Goal: Task Accomplishment & Management: Use online tool/utility

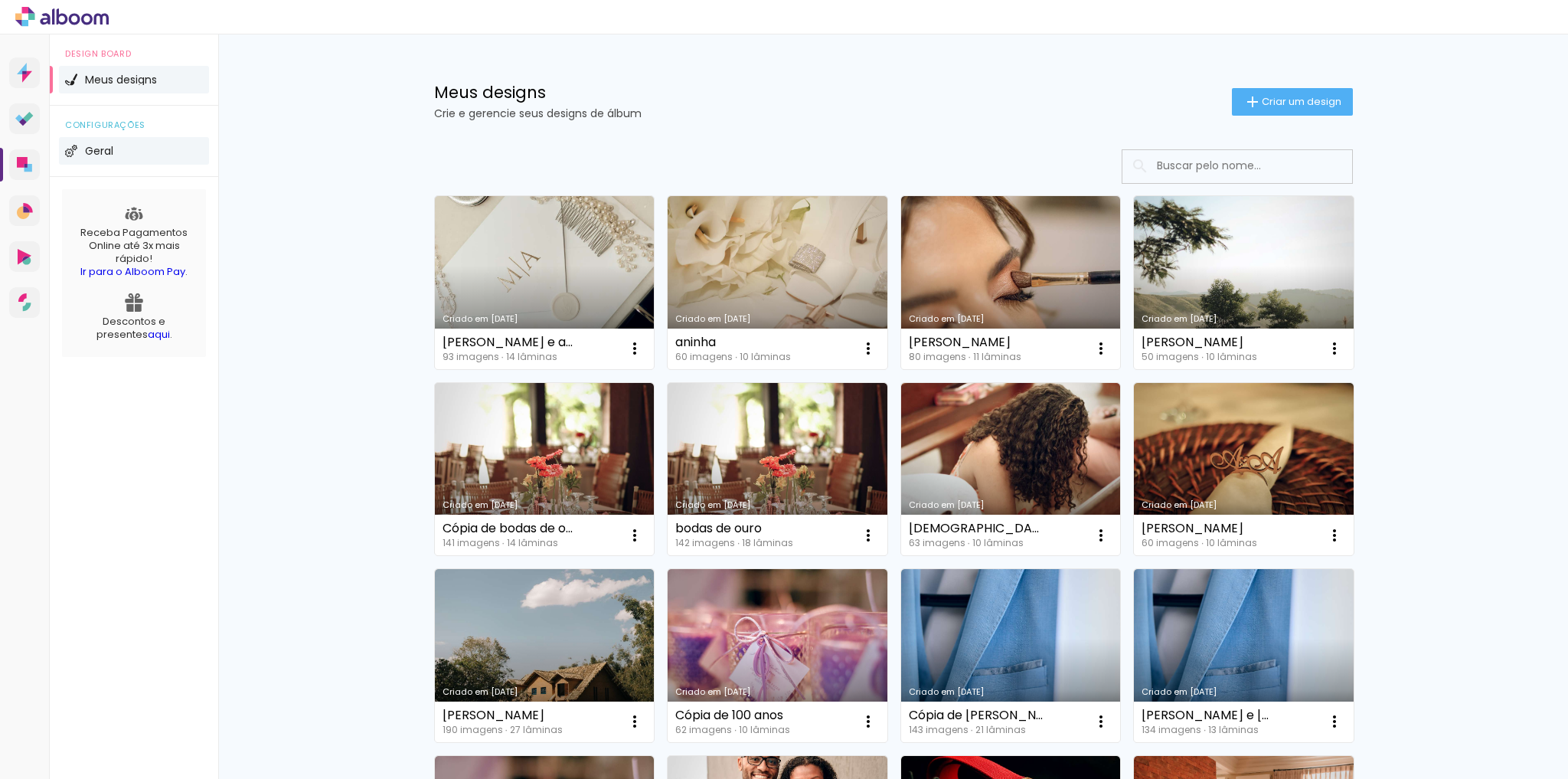
click at [206, 159] on li "Geral" at bounding box center [134, 151] width 150 height 28
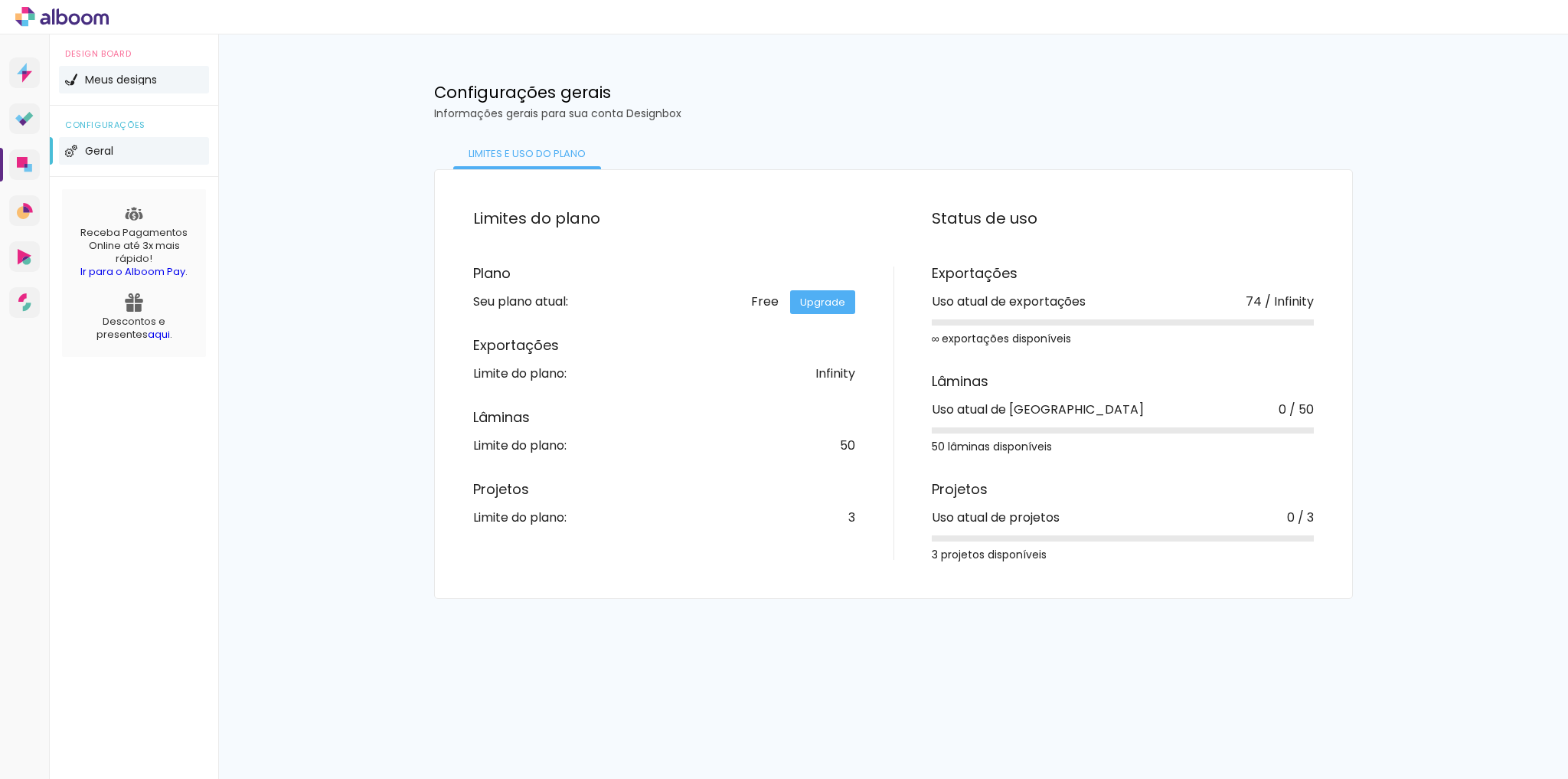
click at [94, 91] on li "Meus designs" at bounding box center [134, 80] width 150 height 28
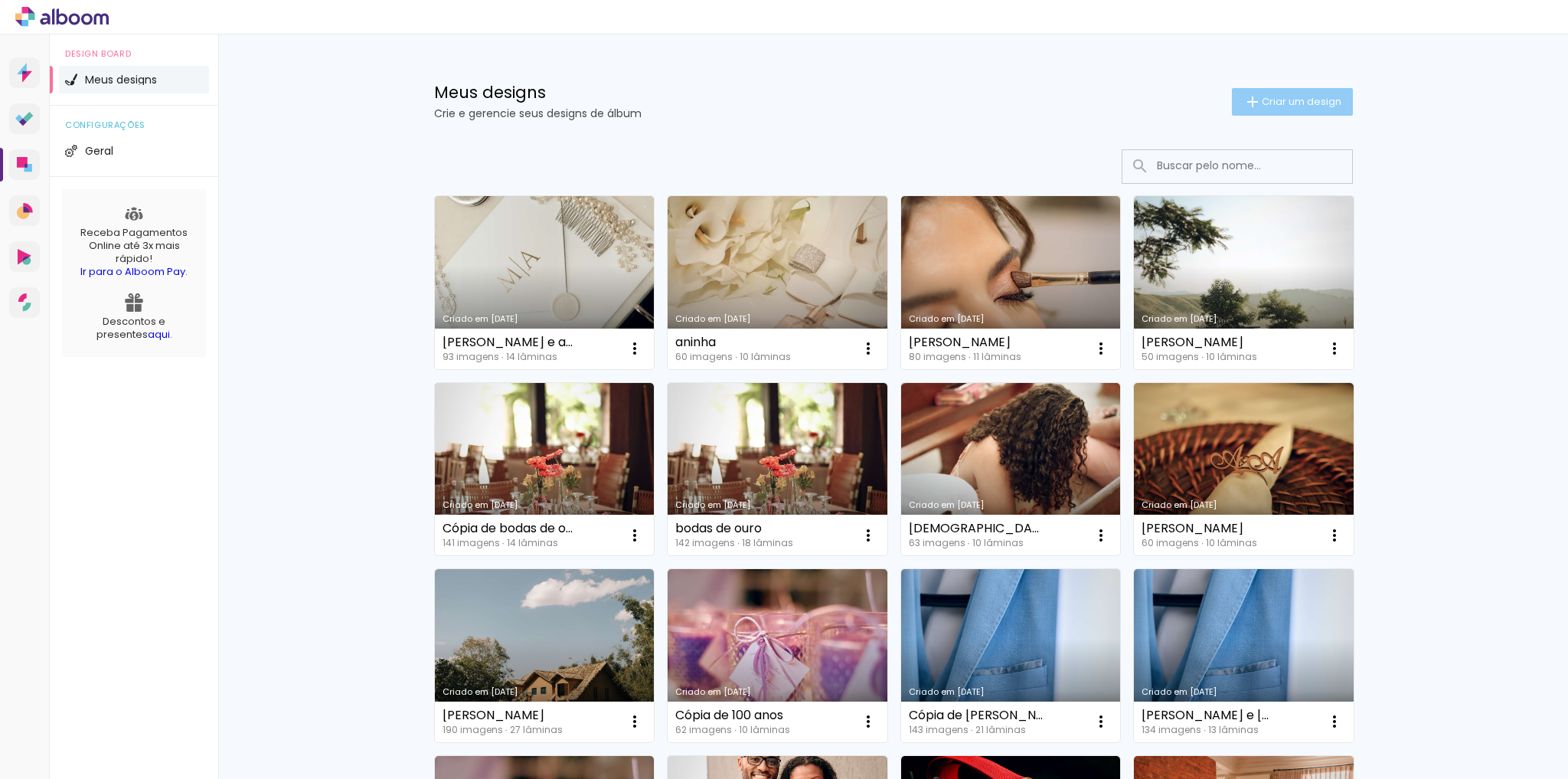
click at [1243, 97] on iron-icon at bounding box center [1253, 102] width 19 height 19
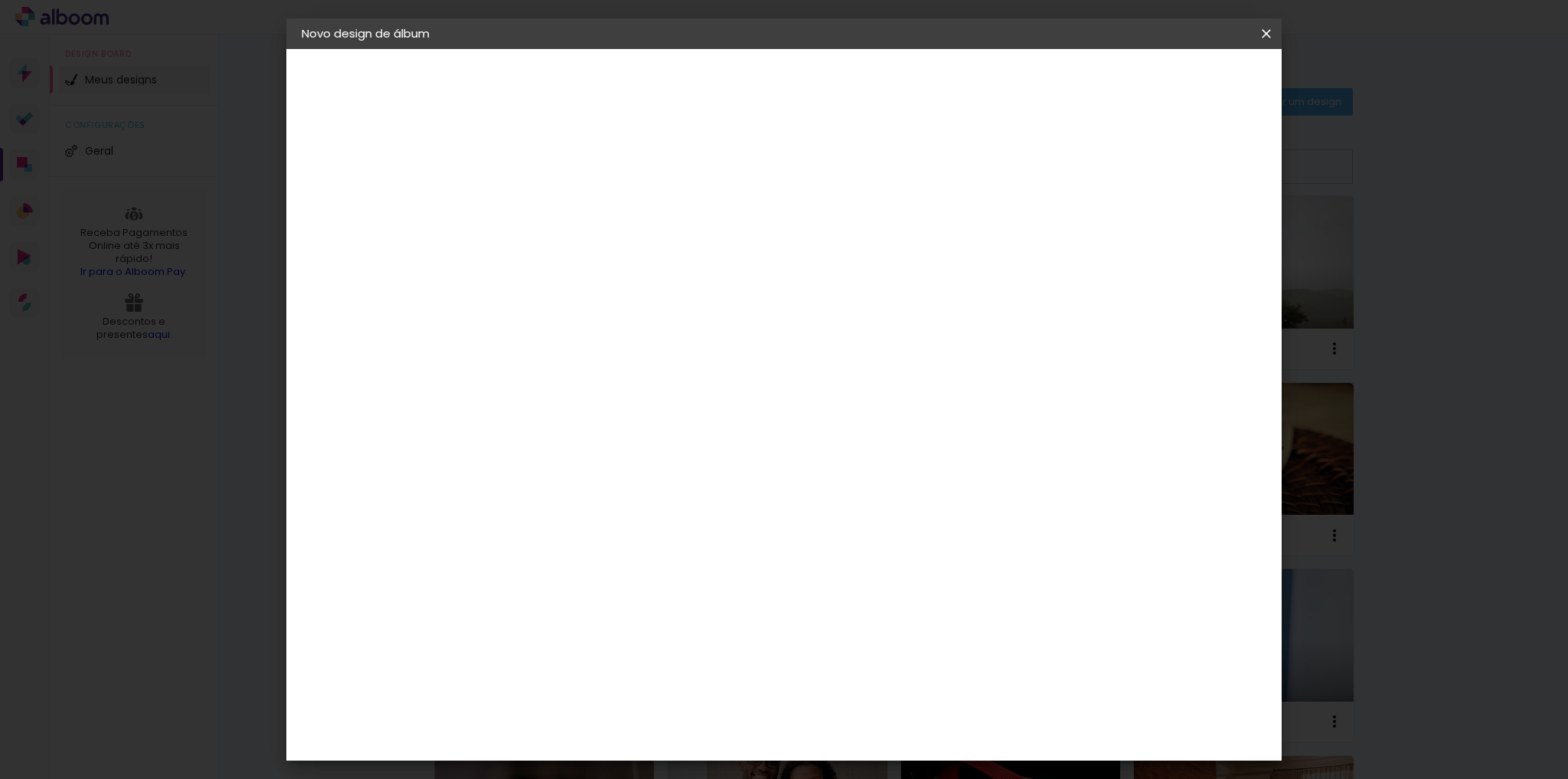
click at [552, 200] on input at bounding box center [552, 206] width 0 height 24
click at [557, 188] on paper-input-container "Título do álbum" at bounding box center [552, 206] width 11 height 39
click at [557, 192] on paper-input-container "Título do álbum" at bounding box center [552, 206] width 11 height 39
click at [552, 201] on input at bounding box center [552, 206] width 0 height 24
type input "Mirian"
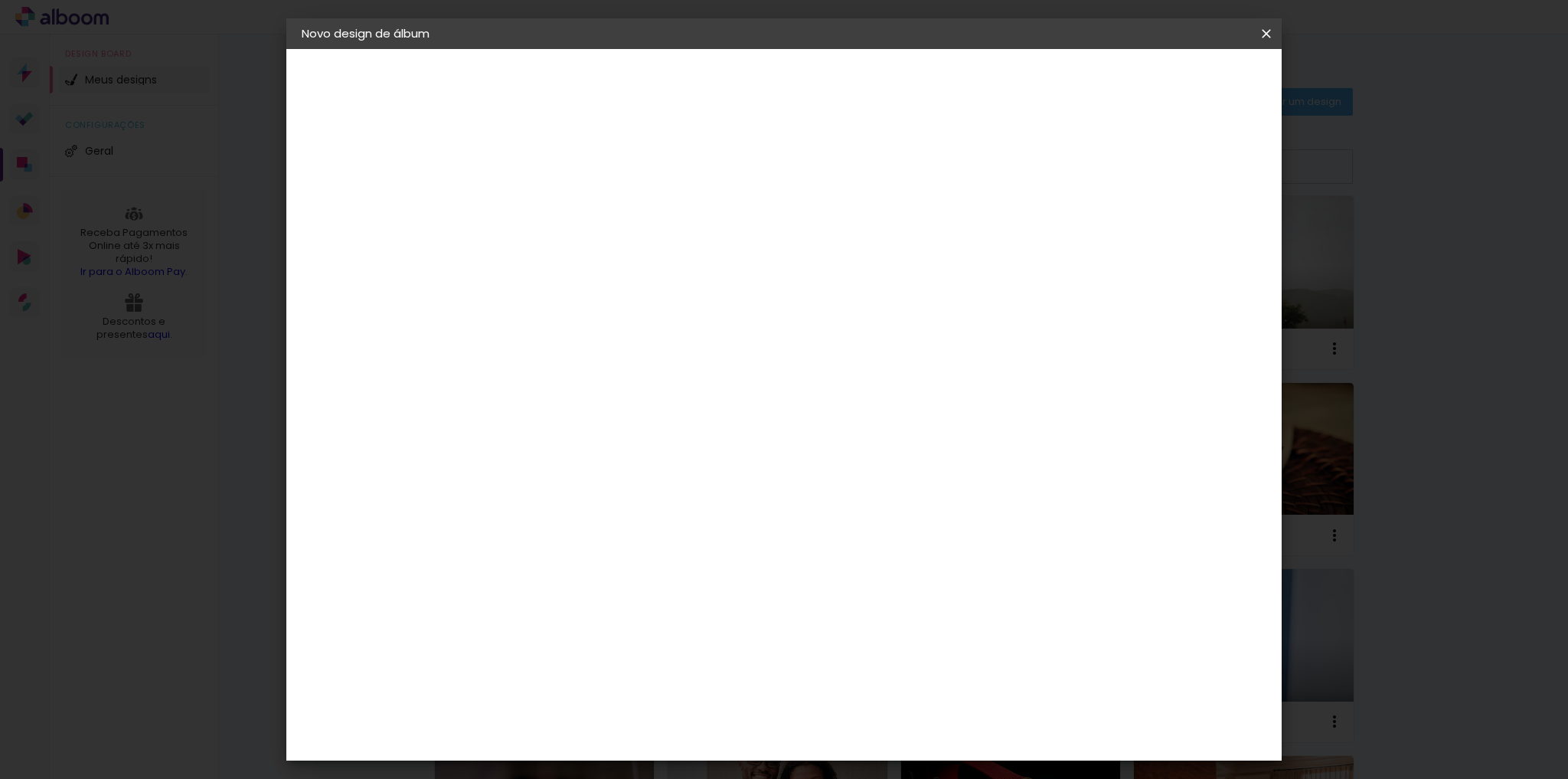
type paper-input "Mirian"
click at [709, 72] on paper-button "Avançar" at bounding box center [671, 81] width 75 height 26
click at [570, 294] on input at bounding box center [591, 291] width 155 height 19
type input "drea"
type paper-input "drea"
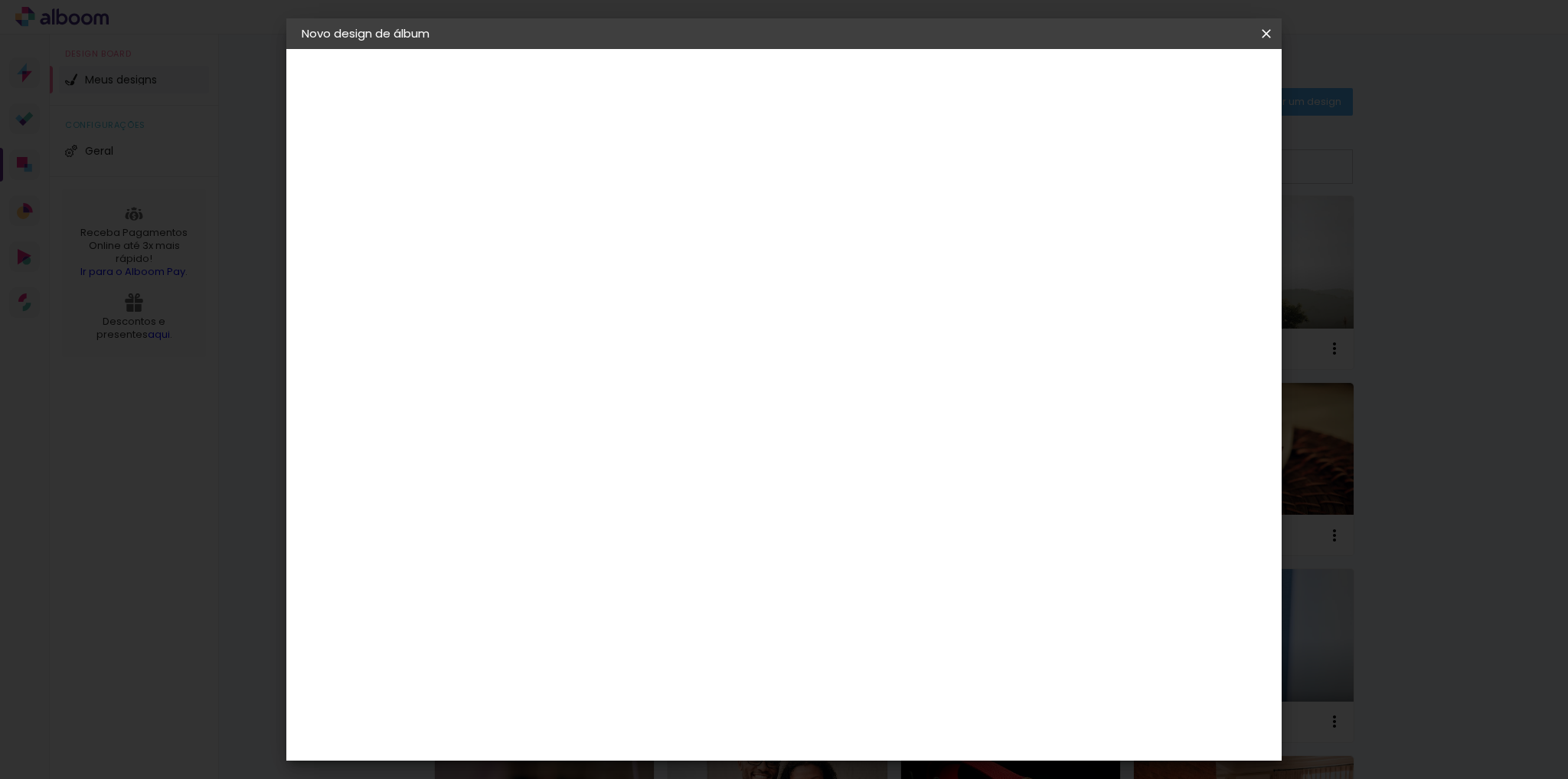
click at [593, 351] on div "DreambooksPro" at bounding box center [591, 346] width 100 height 12
click at [0, 0] on slot "Avançar" at bounding box center [0, 0] width 0 height 0
click at [612, 255] on input "text" at bounding box center [581, 267] width 60 height 24
click at [839, 258] on paper-item "Álbum" at bounding box center [883, 254] width 306 height 31
type input "Álbum"
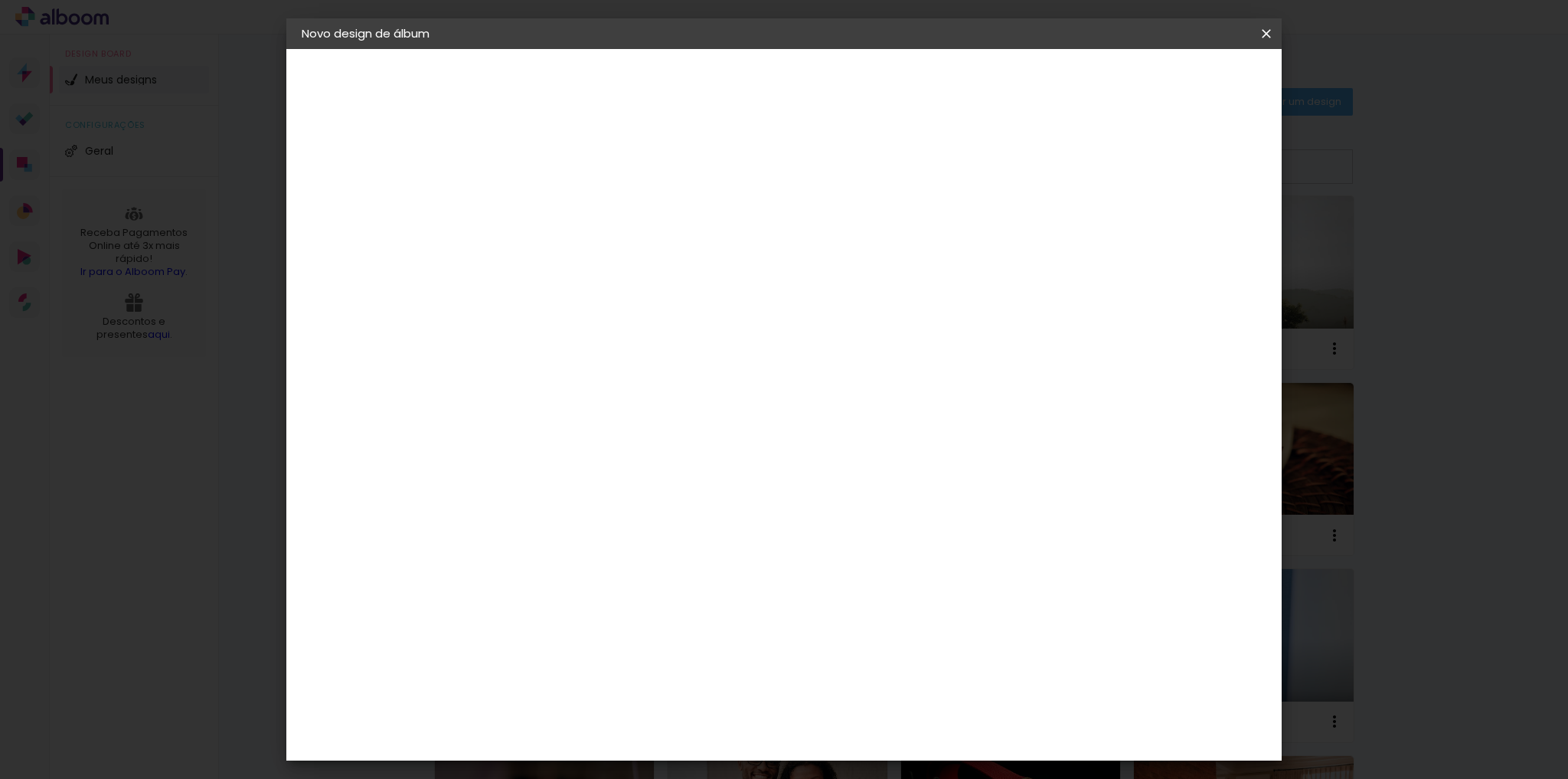
scroll to position [184, 0]
click at [655, 233] on span "31 × 23" at bounding box center [620, 249] width 71 height 32
click at [801, 73] on paper-button "Avançar" at bounding box center [764, 81] width 75 height 26
click at [0, 0] on slot "Mostrar sangria" at bounding box center [0, 0] width 0 height 0
type paper-checkbox "on"
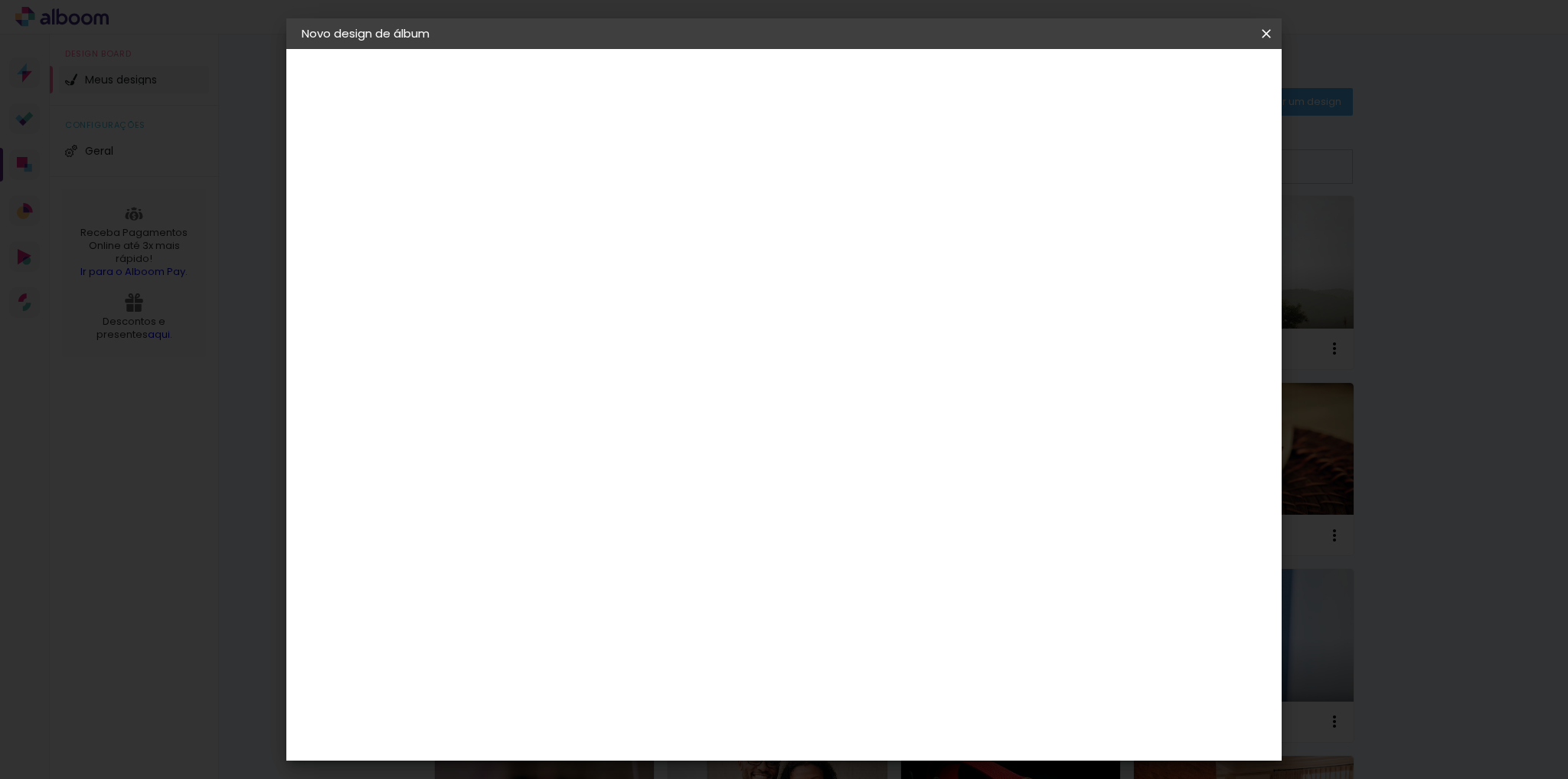
click at [1172, 77] on span "Iniciar design" at bounding box center [1138, 81] width 70 height 11
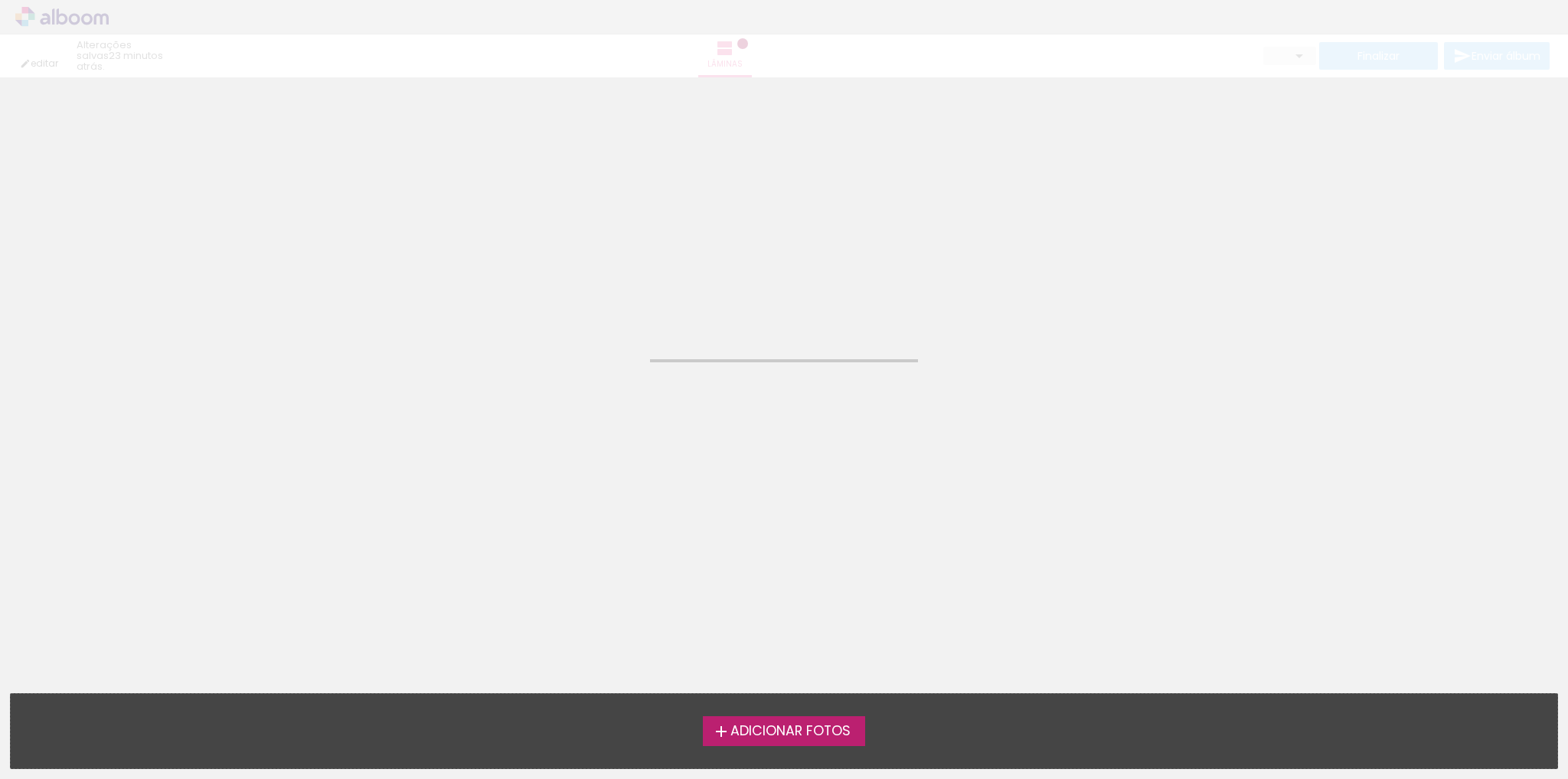
click at [808, 724] on span "Adicionar Fotos" at bounding box center [791, 731] width 121 height 14
click at [0, 0] on input "file" at bounding box center [0, 0] width 0 height 0
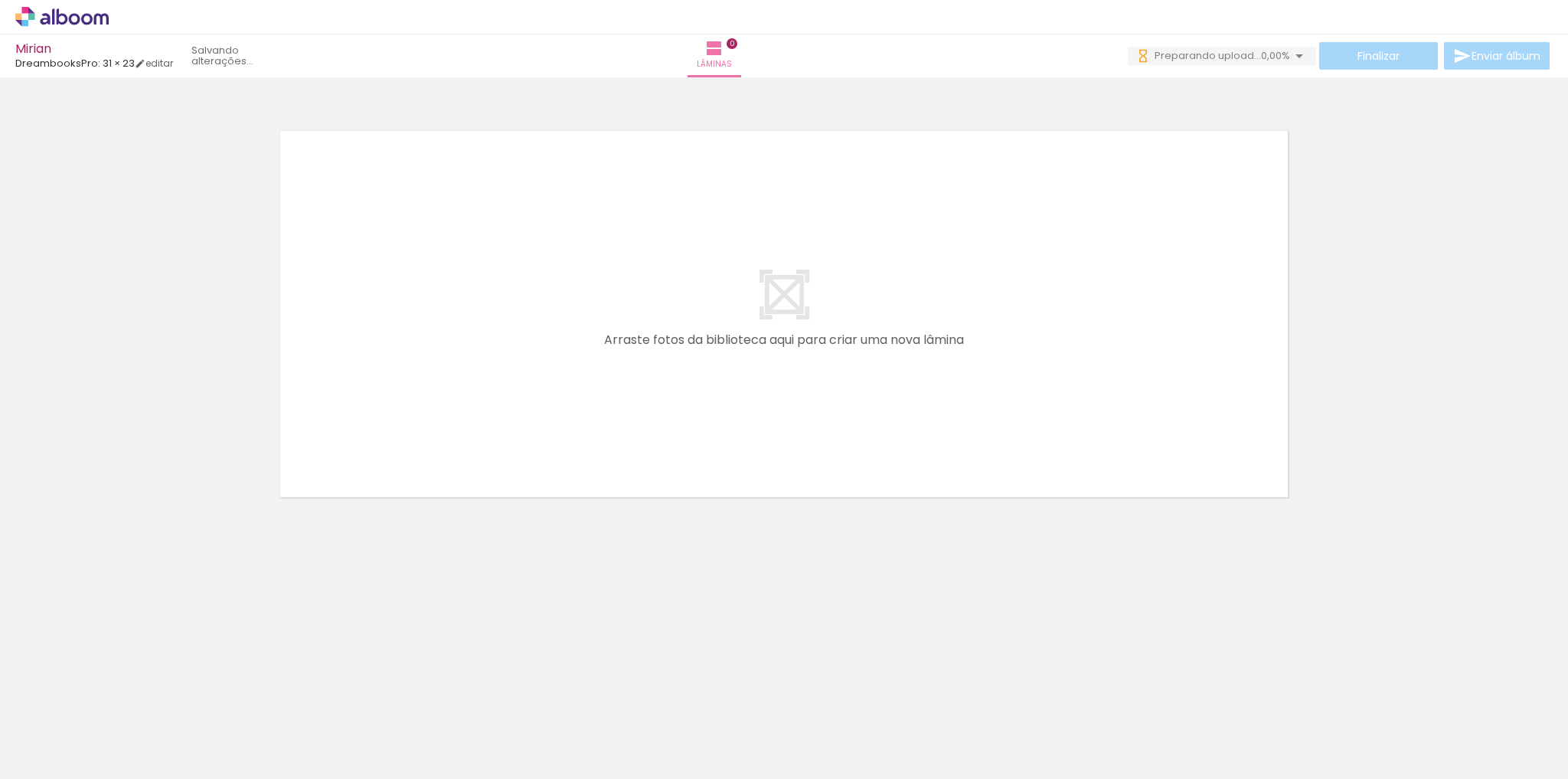
click at [175, 743] on div at bounding box center [154, 726] width 76 height 50
drag, startPoint x: 179, startPoint y: 741, endPoint x: 420, endPoint y: 447, distance: 380.2
click at [420, 447] on quentale-workspace at bounding box center [784, 390] width 1568 height 779
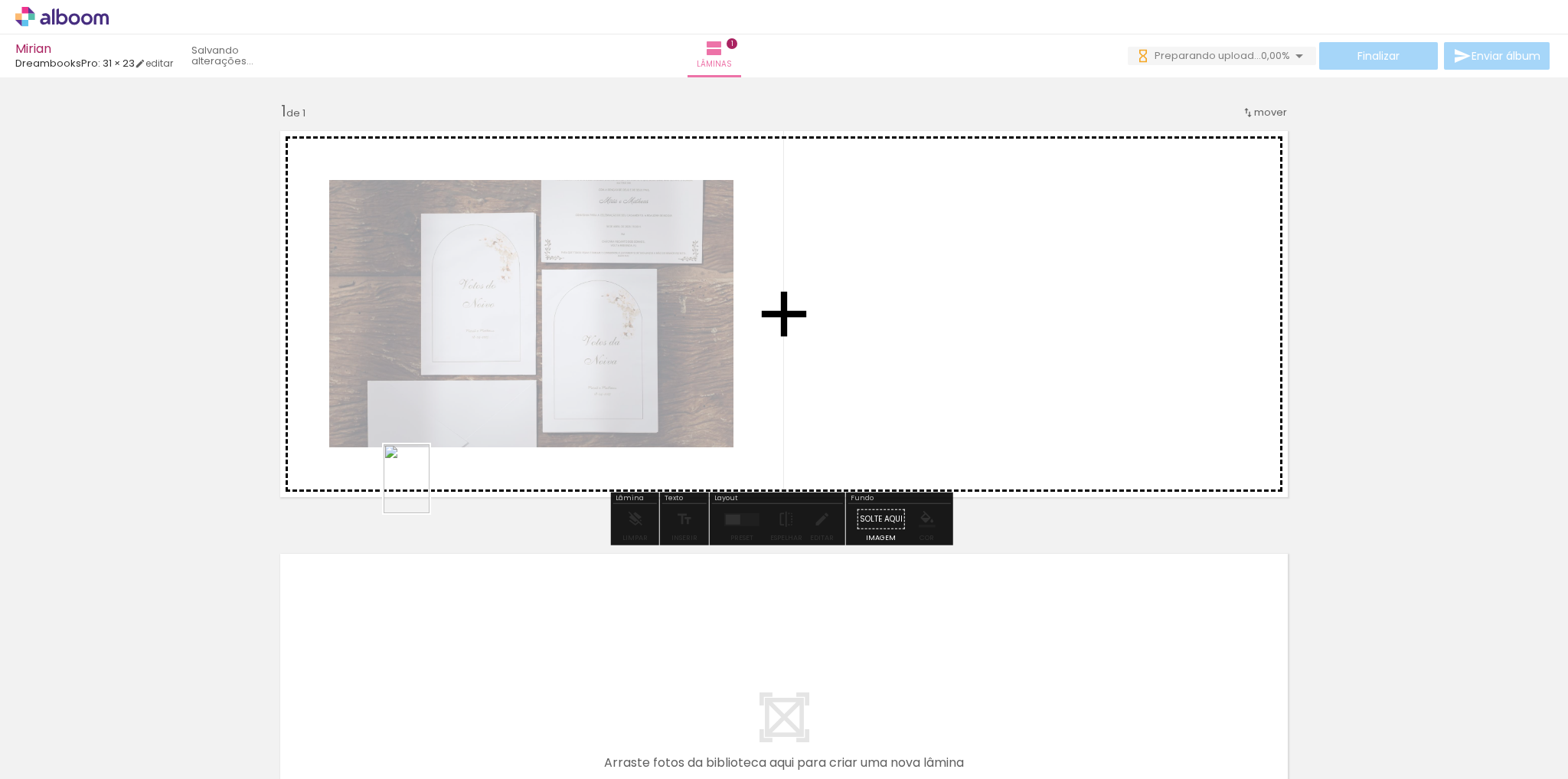
drag, startPoint x: 267, startPoint y: 722, endPoint x: 430, endPoint y: 490, distance: 283.5
click at [430, 490] on quentale-workspace at bounding box center [784, 390] width 1568 height 779
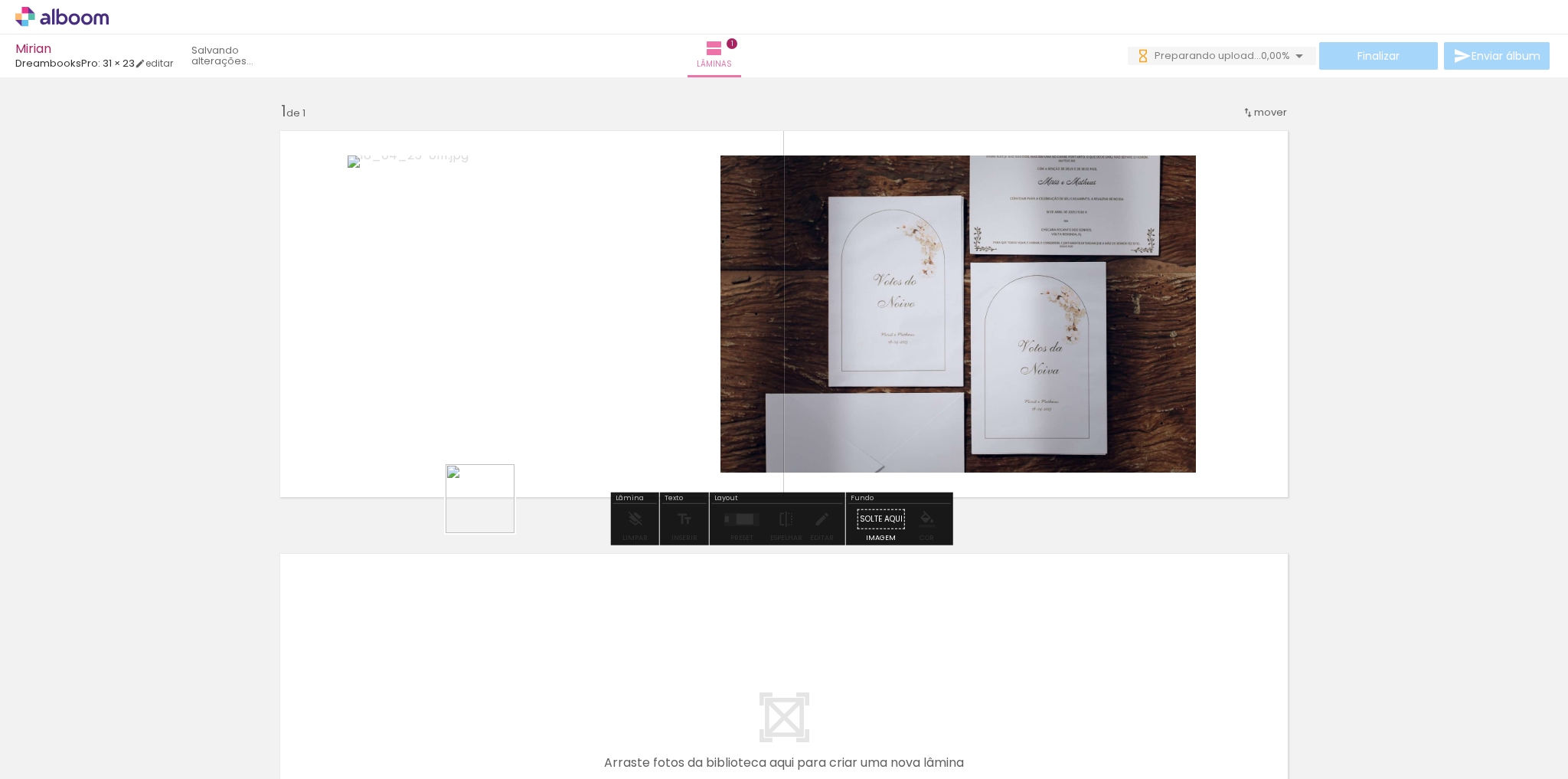
drag, startPoint x: 330, startPoint y: 705, endPoint x: 491, endPoint y: 510, distance: 252.9
click at [491, 510] on quentale-workspace at bounding box center [784, 390] width 1568 height 779
drag, startPoint x: 335, startPoint y: 716, endPoint x: 451, endPoint y: 667, distance: 125.9
click at [516, 465] on quentale-workspace at bounding box center [784, 390] width 1568 height 779
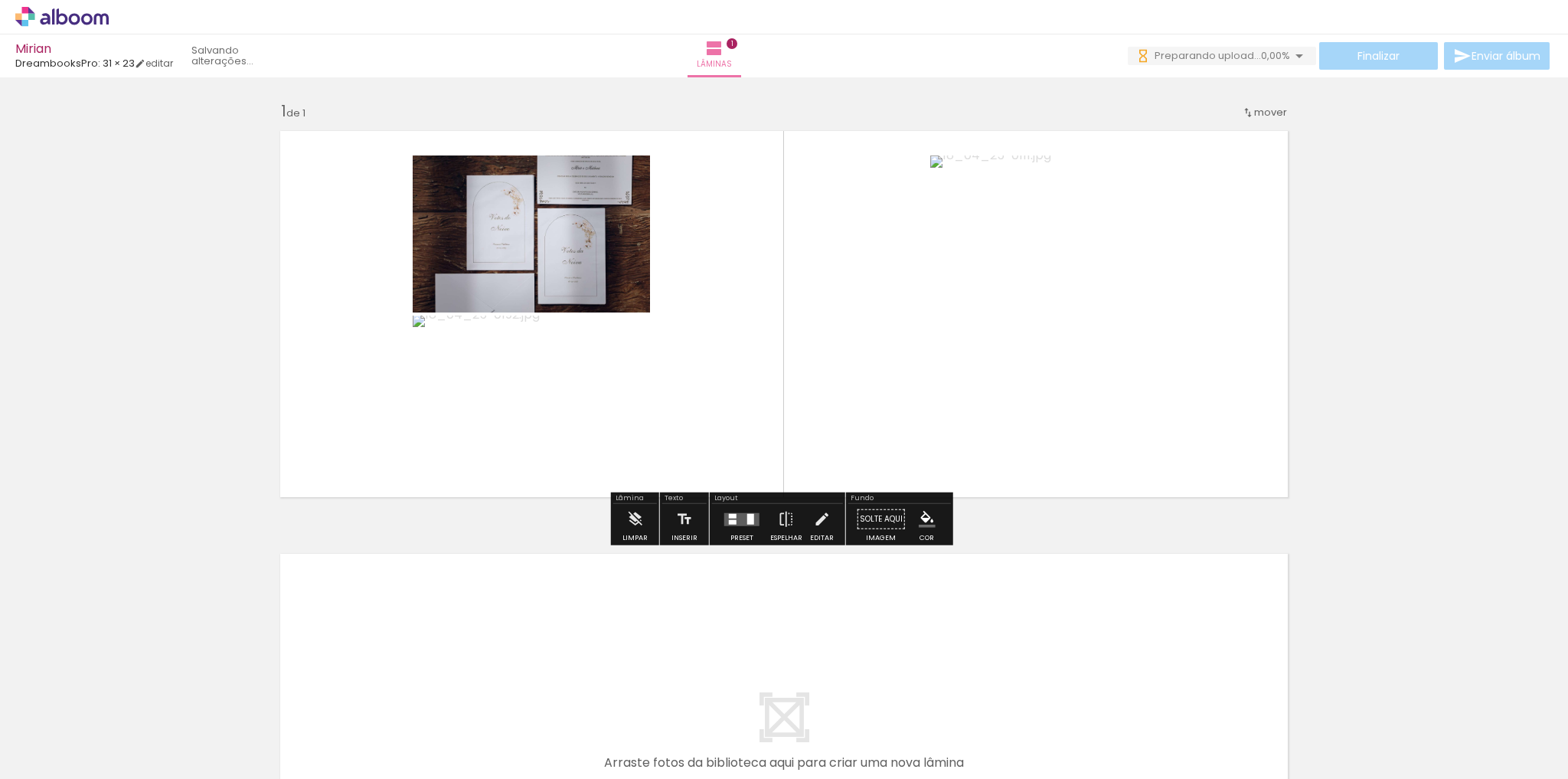
click at [558, 515] on quentale-workspace at bounding box center [784, 390] width 1568 height 779
drag, startPoint x: 435, startPoint y: 734, endPoint x: 563, endPoint y: 701, distance: 132.2
click at [701, 372] on quentale-workspace at bounding box center [784, 390] width 1568 height 779
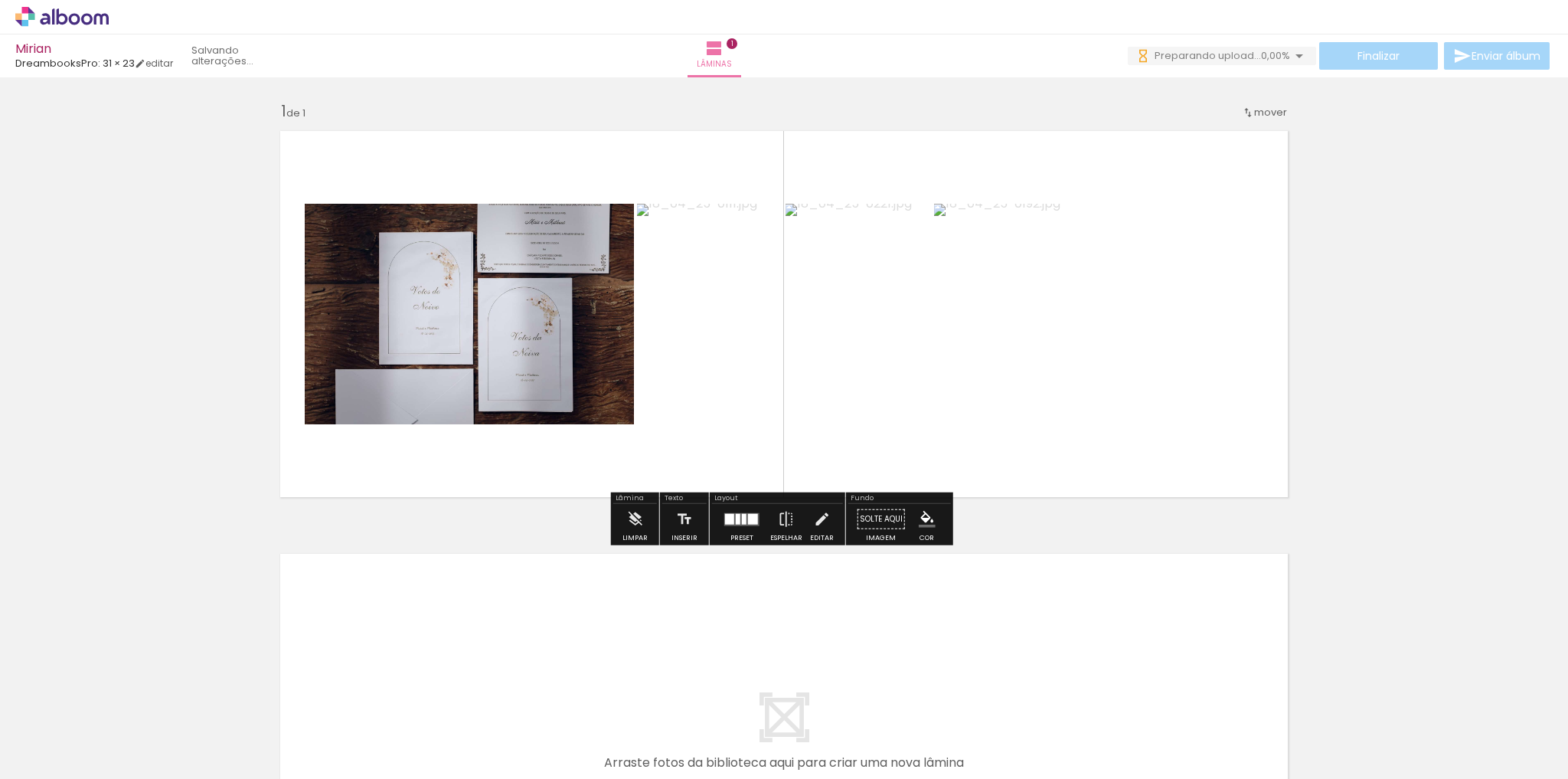
drag, startPoint x: 519, startPoint y: 726, endPoint x: 706, endPoint y: 451, distance: 332.6
click at [706, 461] on quentale-workspace at bounding box center [784, 390] width 1568 height 779
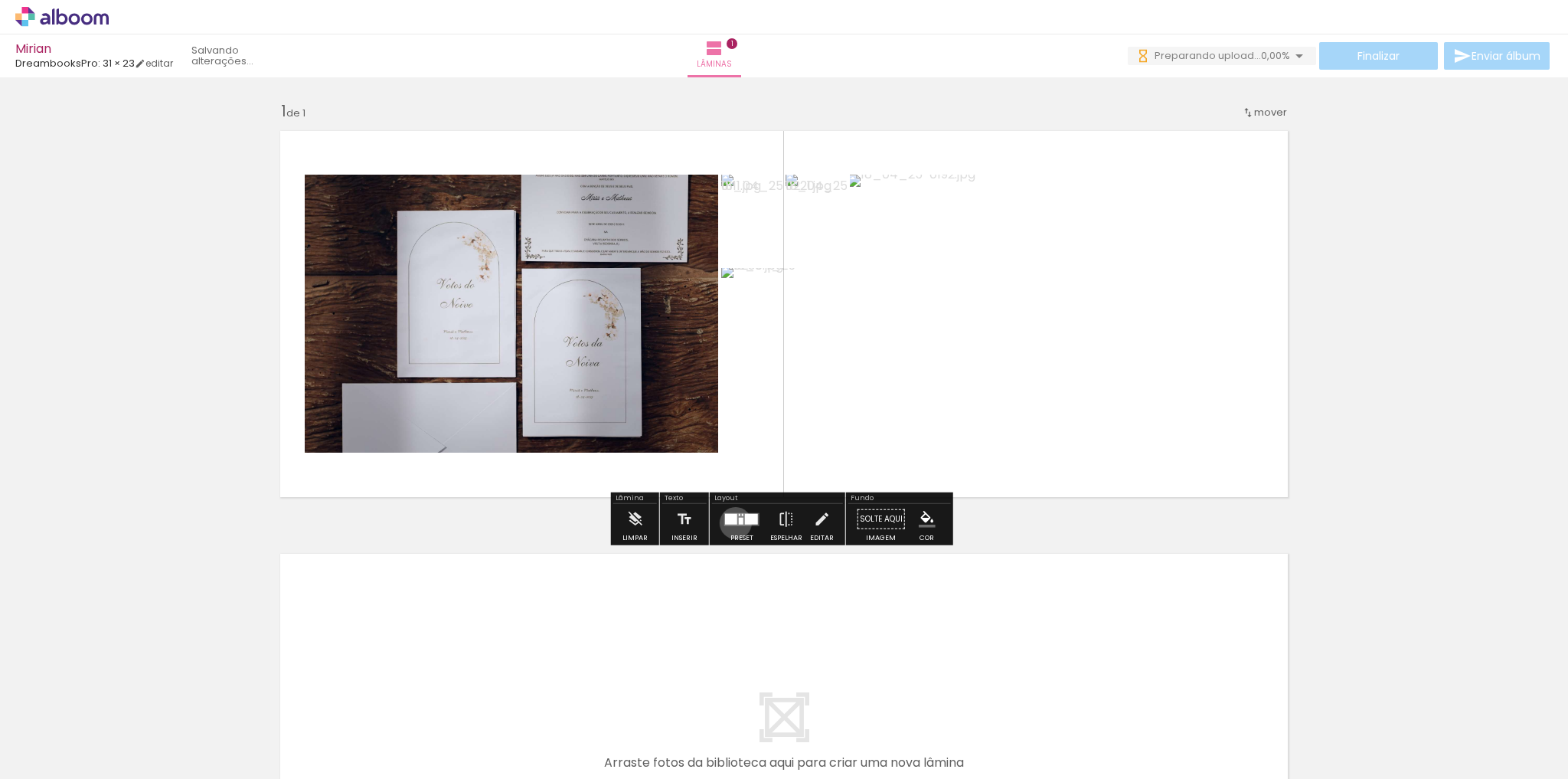
click at [732, 522] on div at bounding box center [731, 519] width 12 height 11
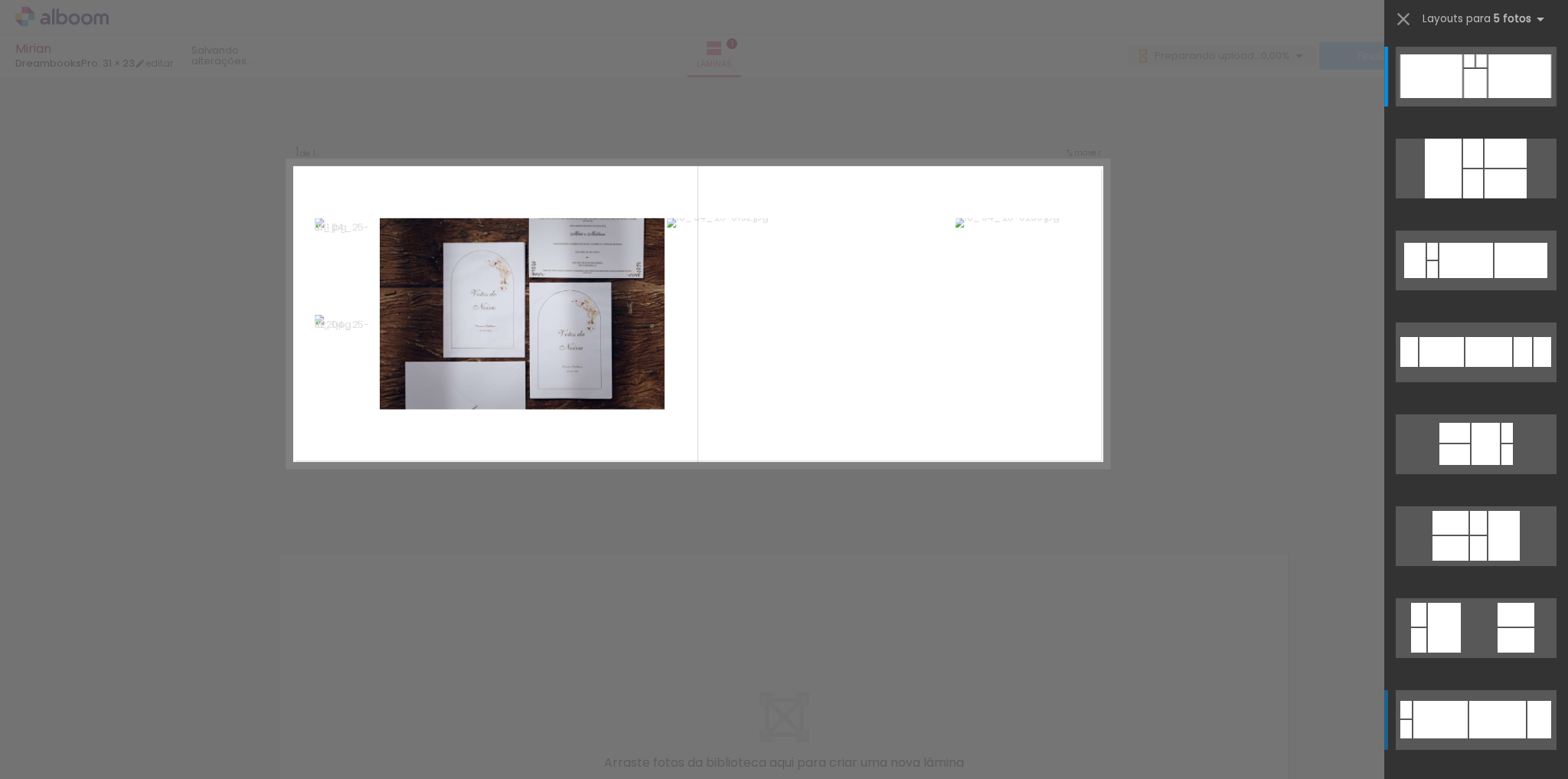
click at [1517, 721] on div at bounding box center [1497, 719] width 56 height 38
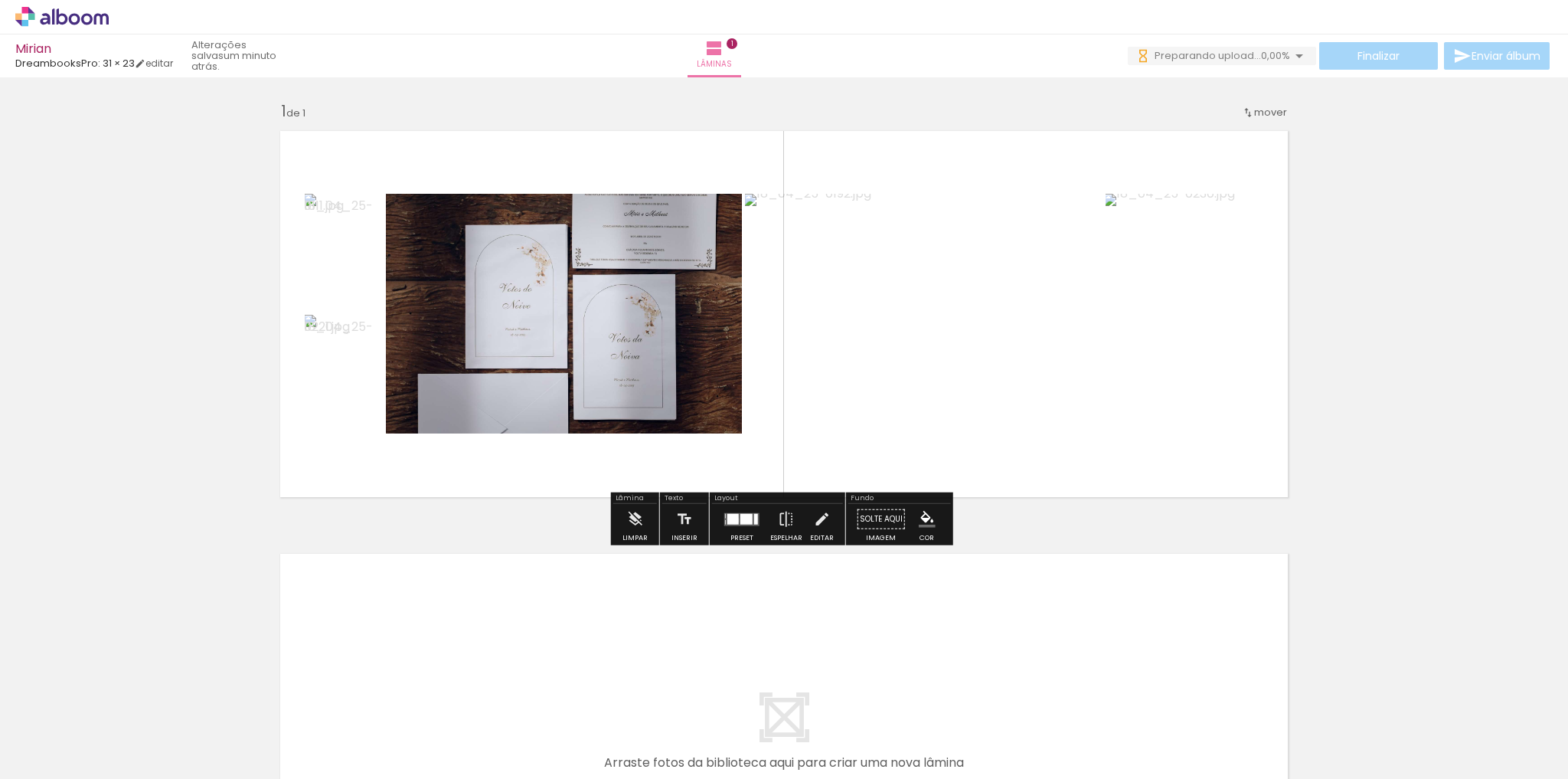
click at [731, 519] on div at bounding box center [733, 519] width 12 height 11
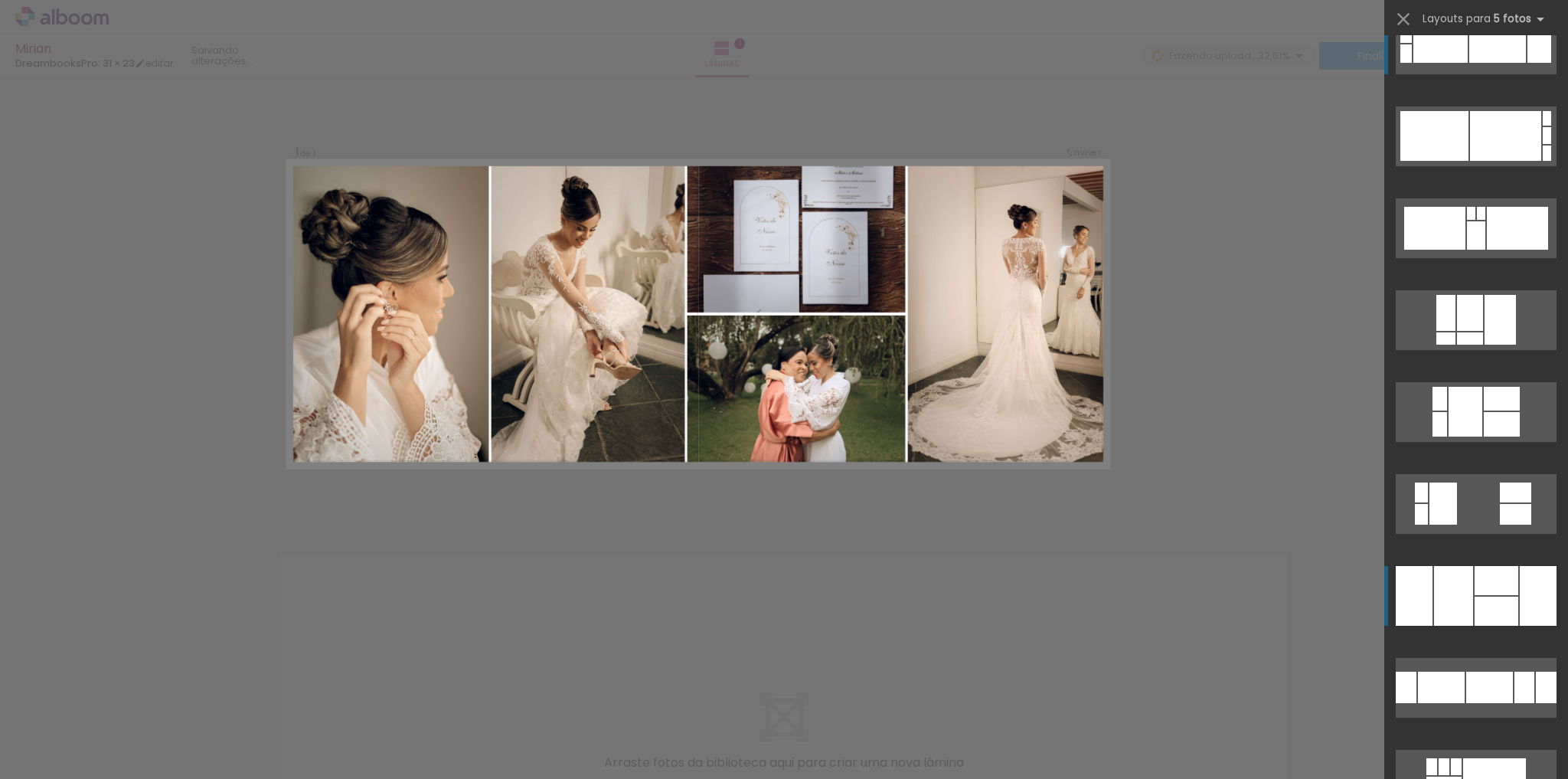
scroll to position [674, 0]
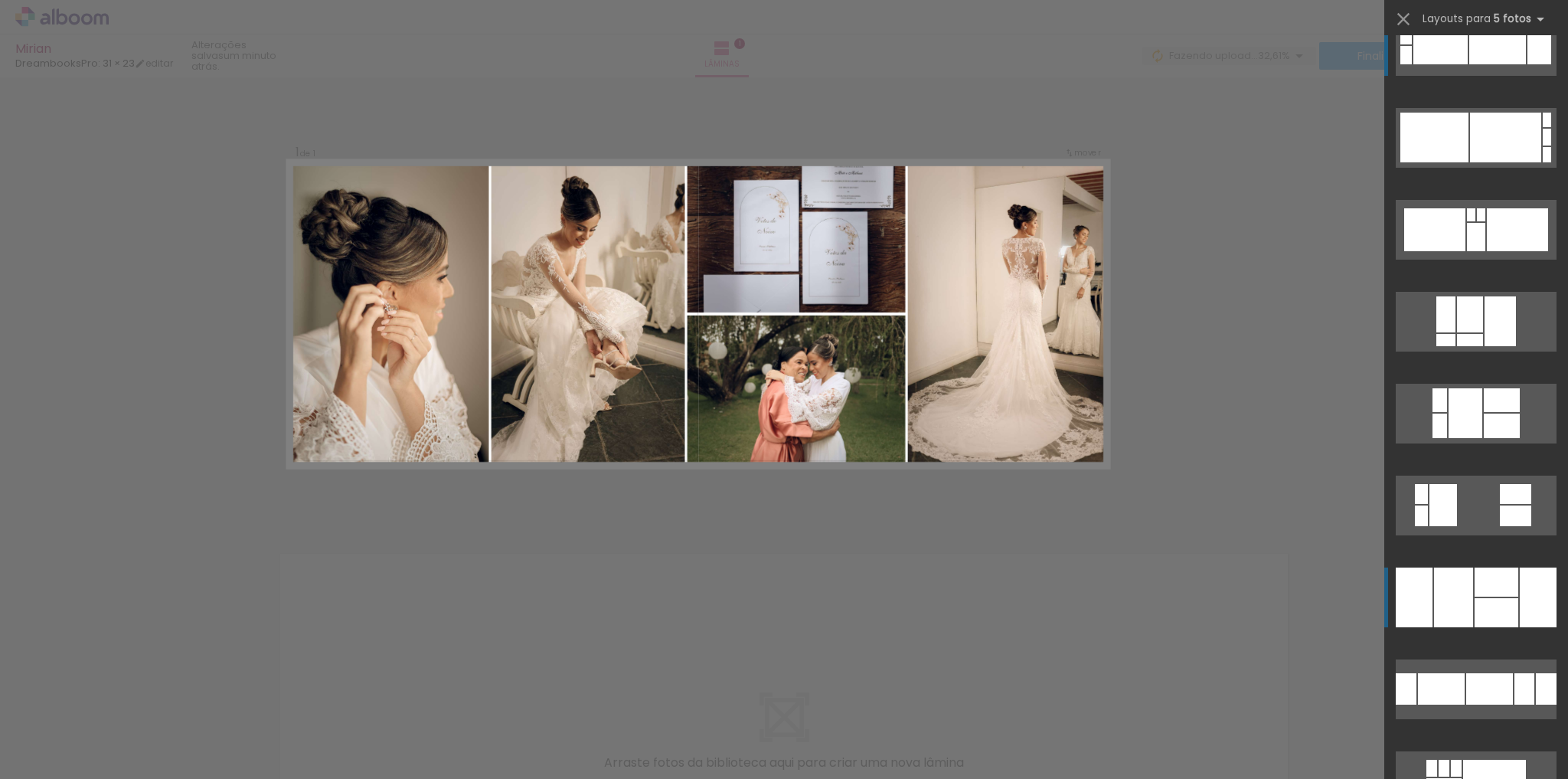
click at [1508, 580] on div at bounding box center [1496, 582] width 43 height 29
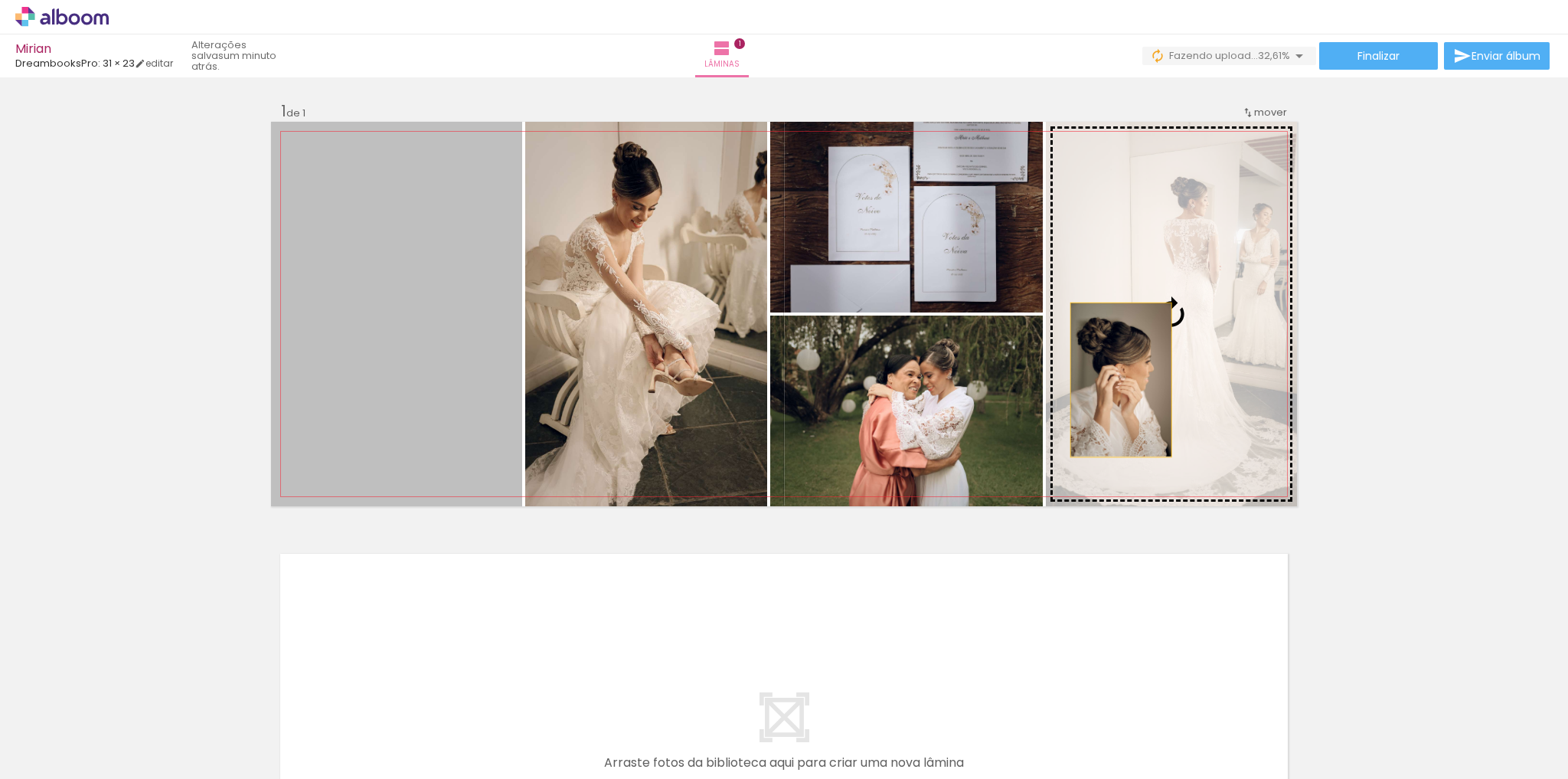
drag, startPoint x: 465, startPoint y: 417, endPoint x: 1116, endPoint y: 379, distance: 652.1
click at [0, 0] on slot at bounding box center [0, 0] width 0 height 0
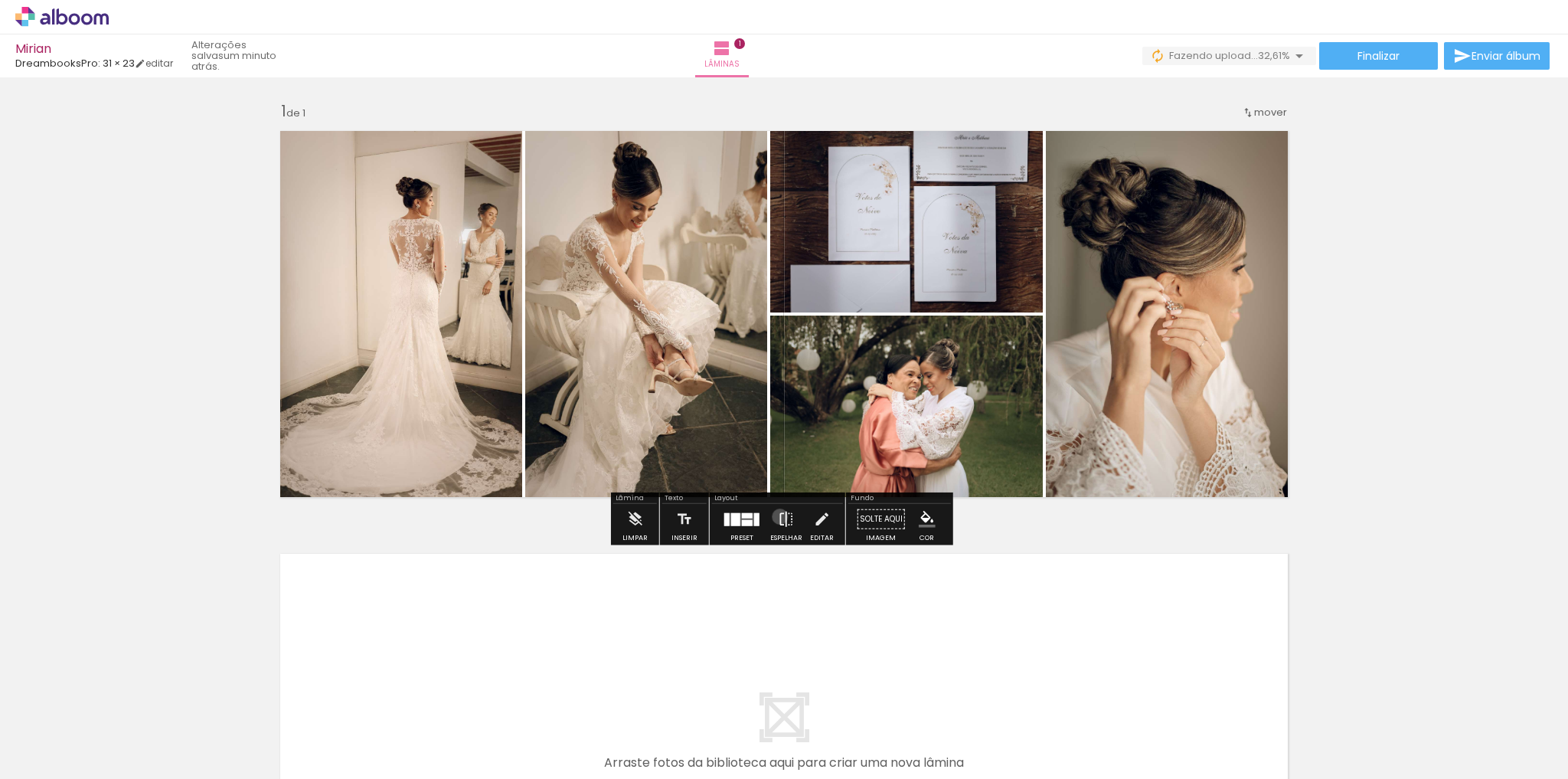
click at [778, 516] on iron-icon at bounding box center [787, 519] width 17 height 31
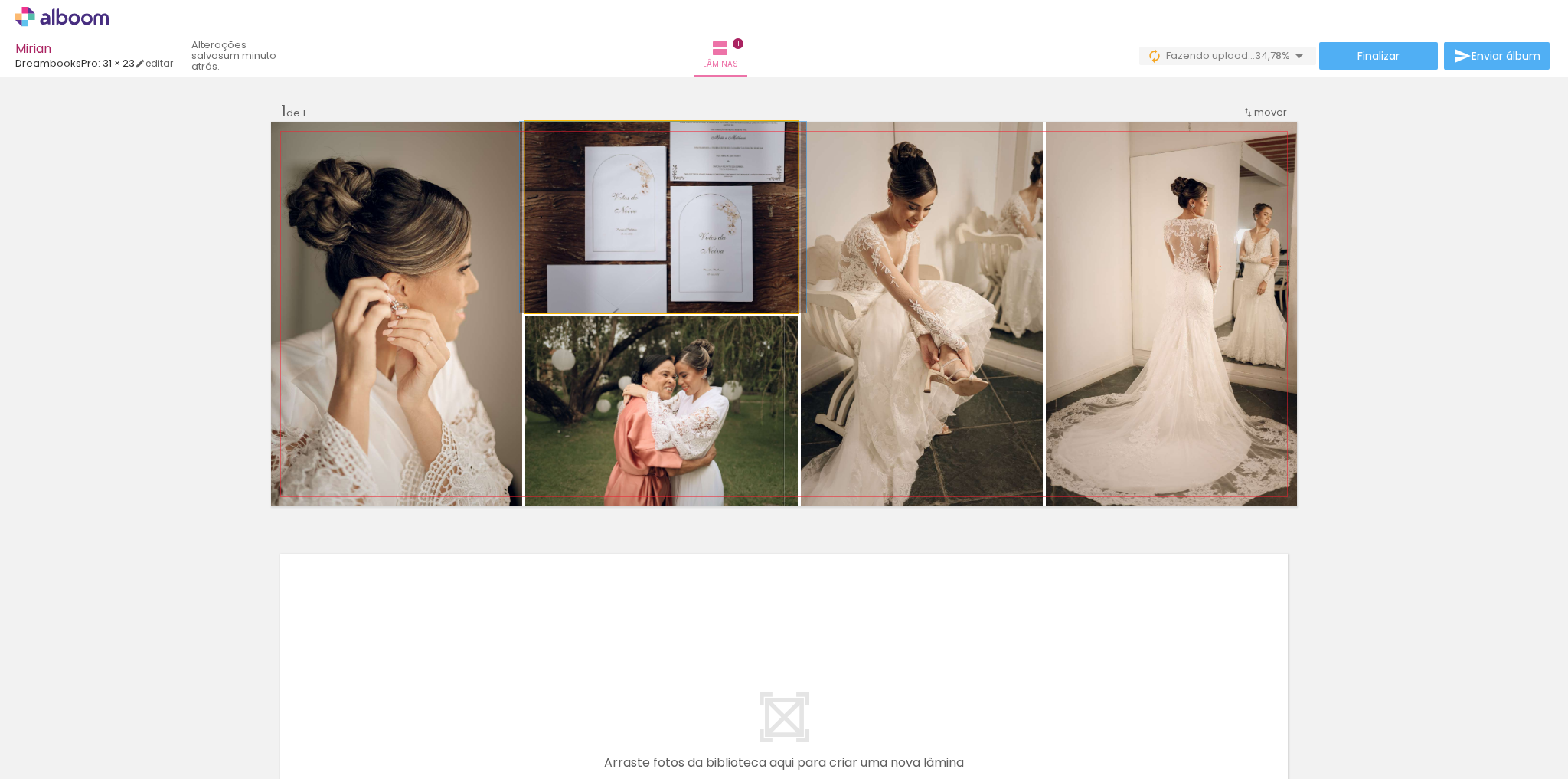
drag, startPoint x: 702, startPoint y: 229, endPoint x: 704, endPoint y: 192, distance: 37.1
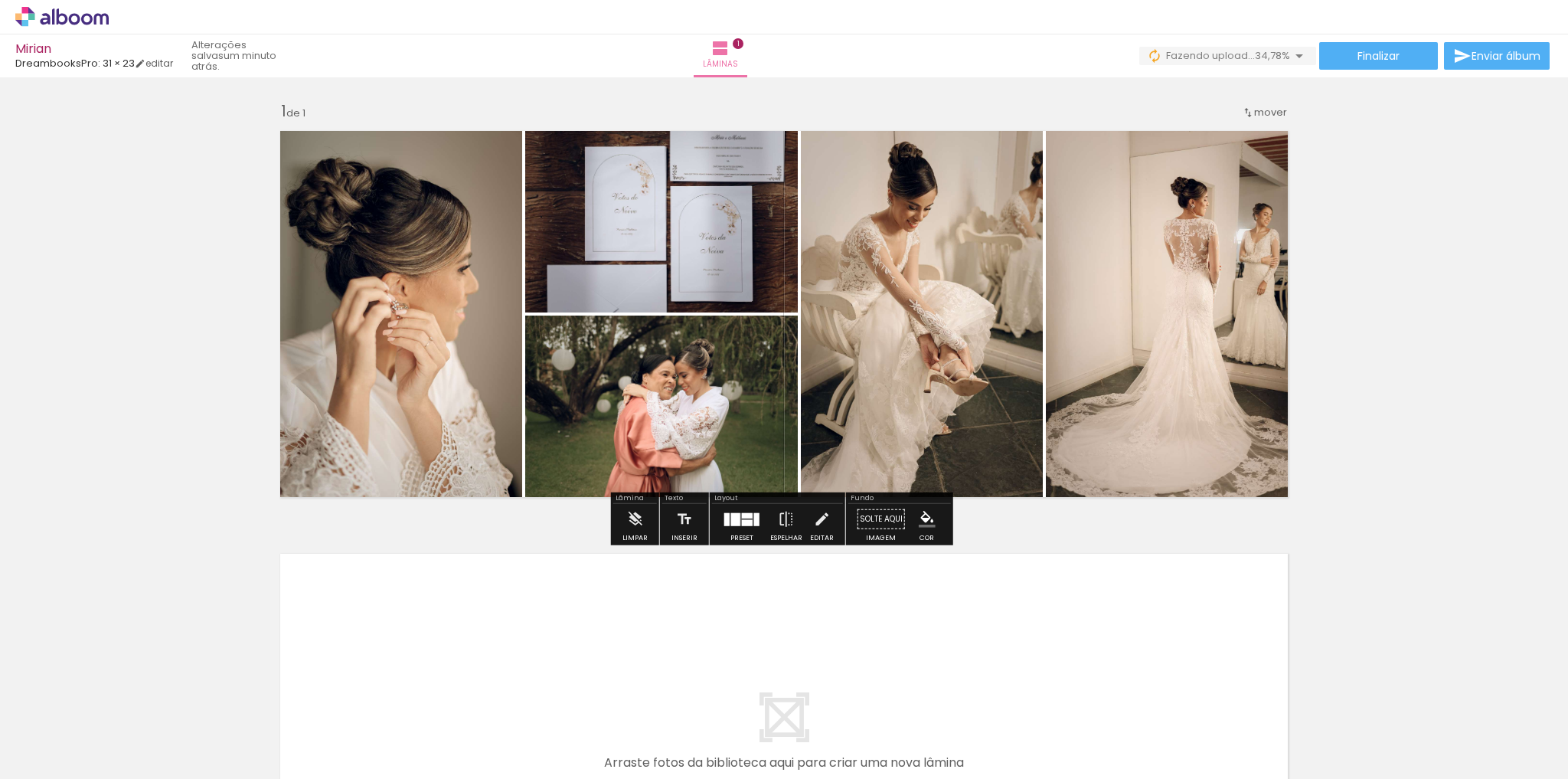
click at [725, 526] on div at bounding box center [741, 519] width 41 height 31
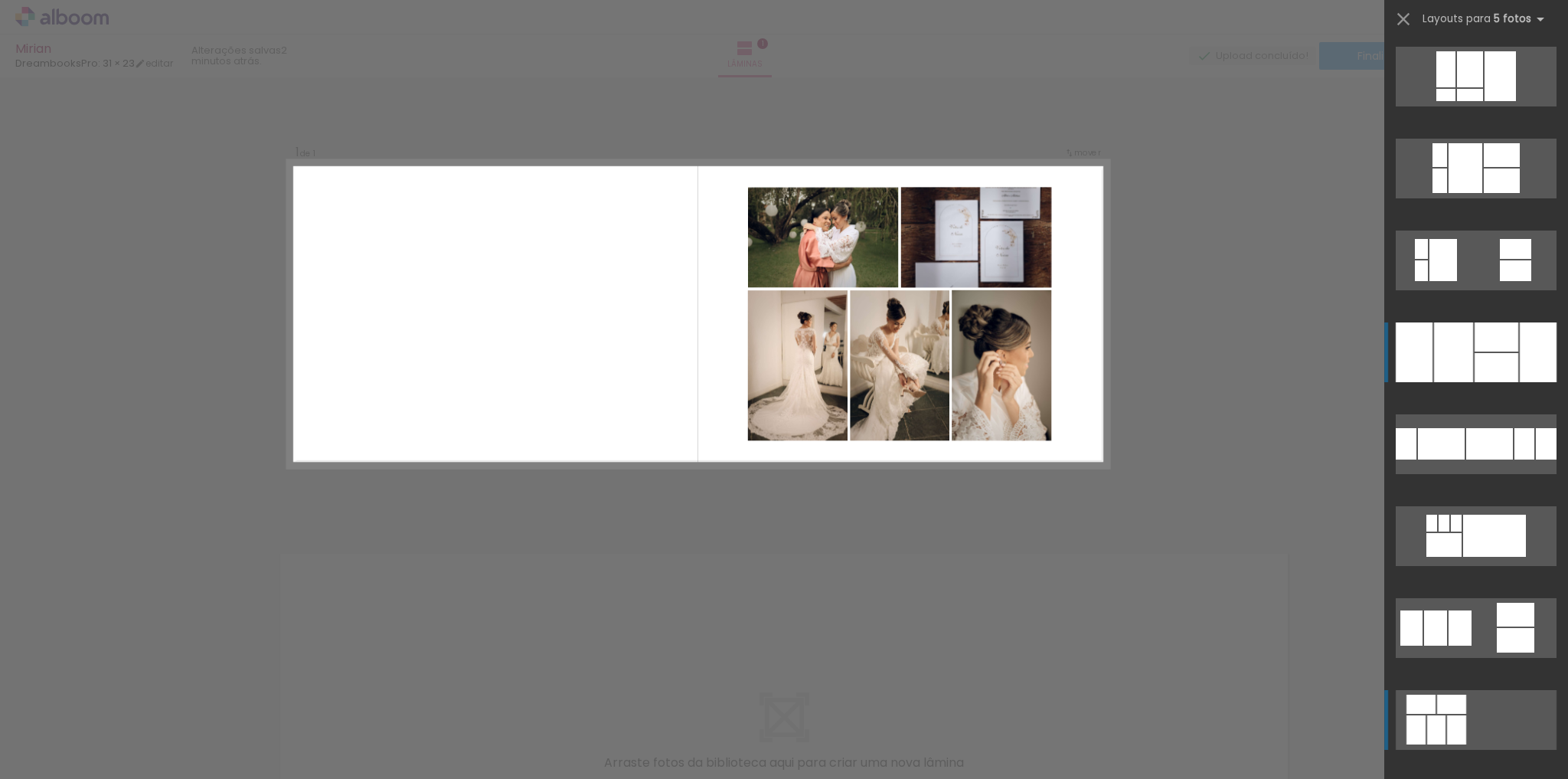
scroll to position [1286, 0]
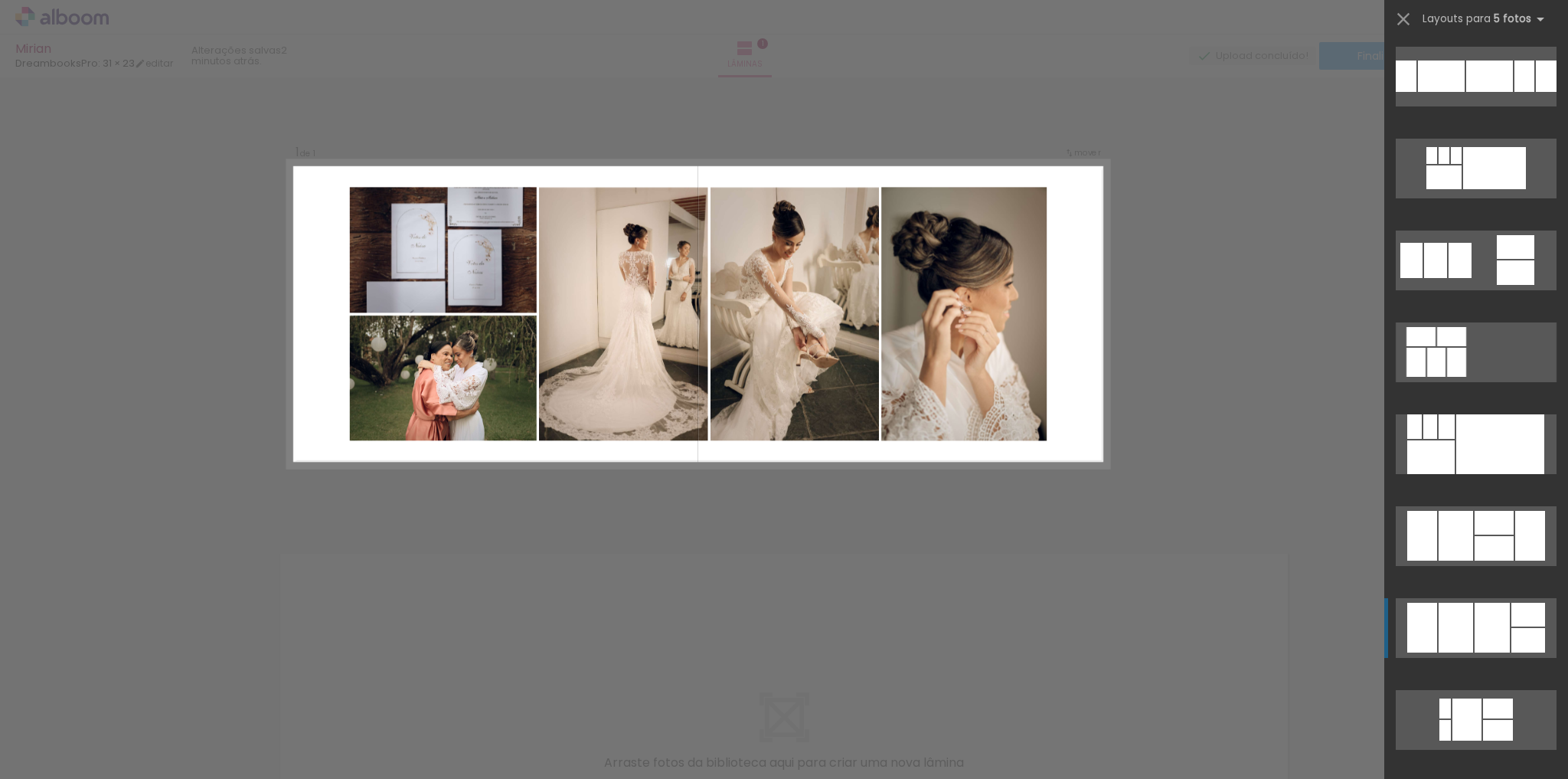
click at [1460, 631] on div at bounding box center [1456, 628] width 35 height 49
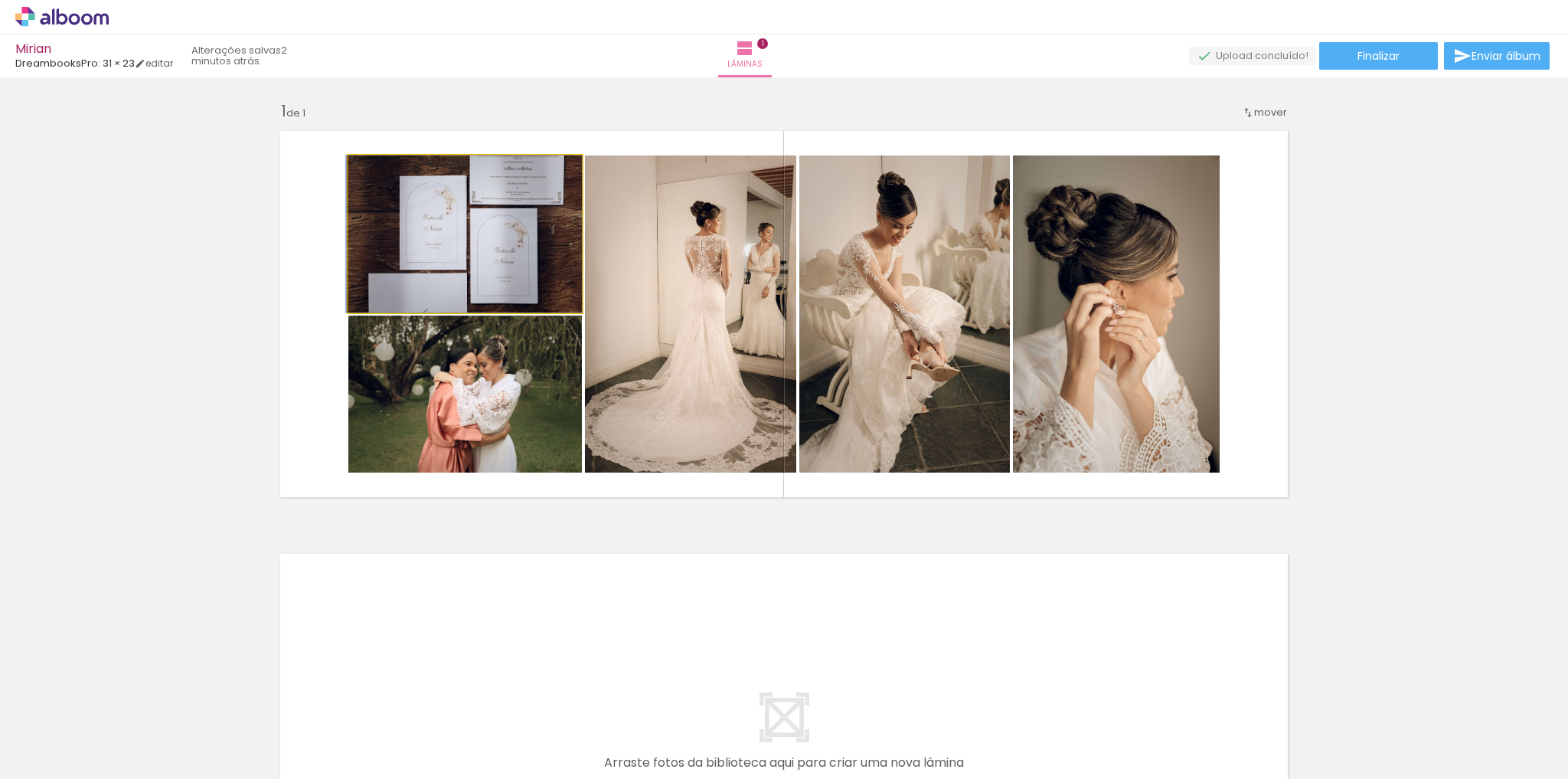
drag, startPoint x: 487, startPoint y: 277, endPoint x: 461, endPoint y: 299, distance: 34.1
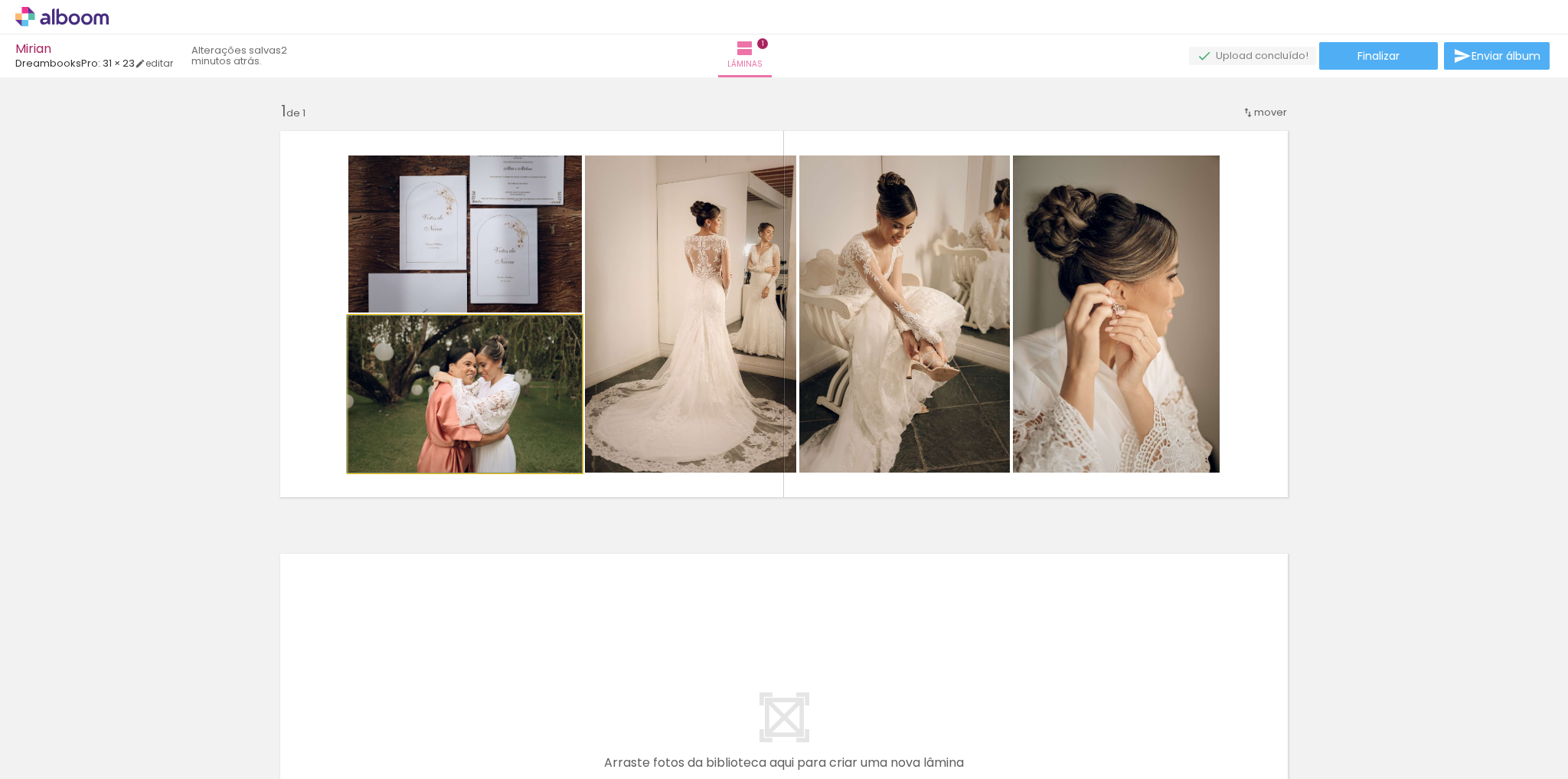
drag, startPoint x: 467, startPoint y: 410, endPoint x: 455, endPoint y: 396, distance: 18.4
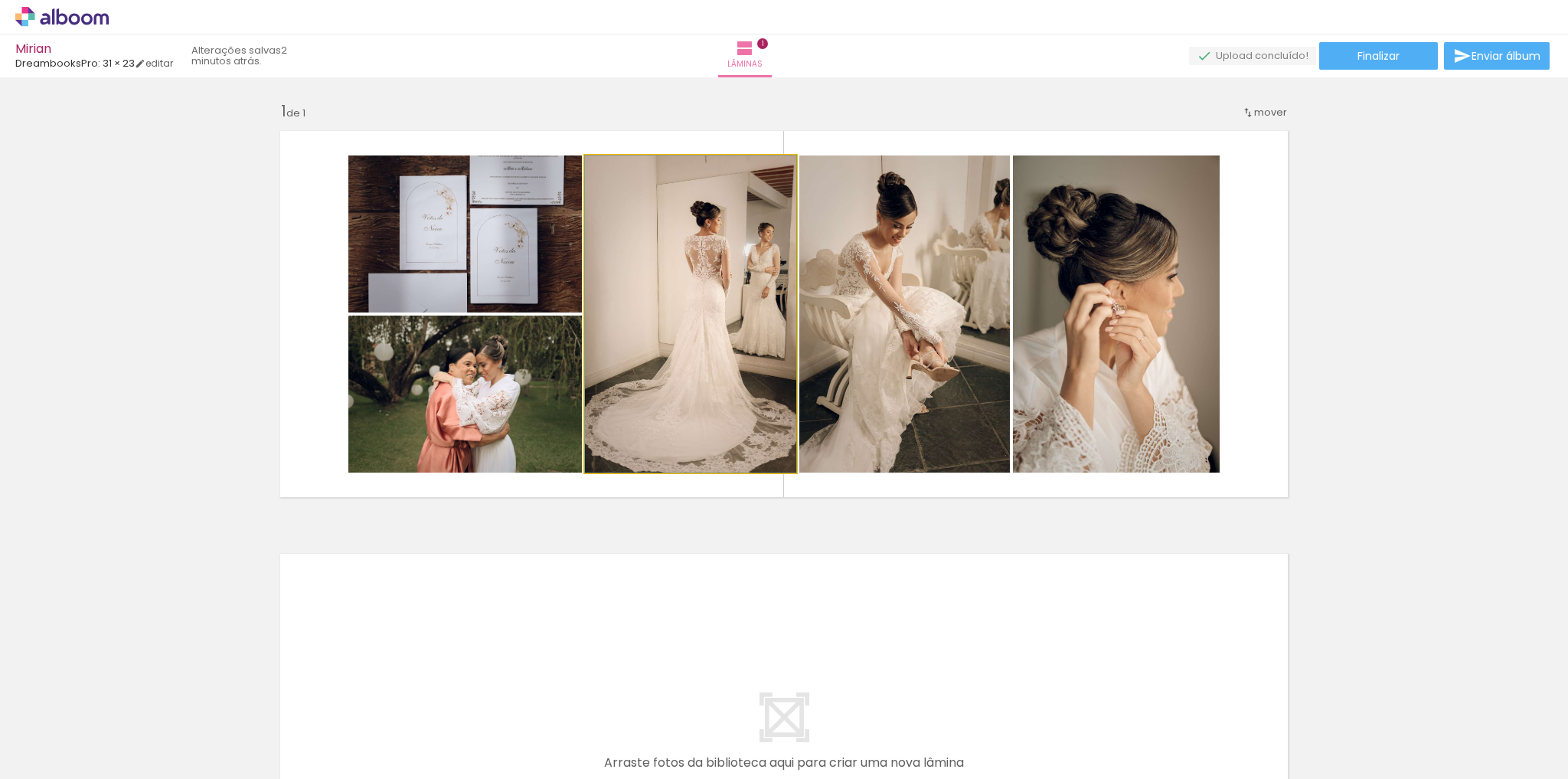
click at [699, 386] on quentale-photo at bounding box center [690, 314] width 211 height 317
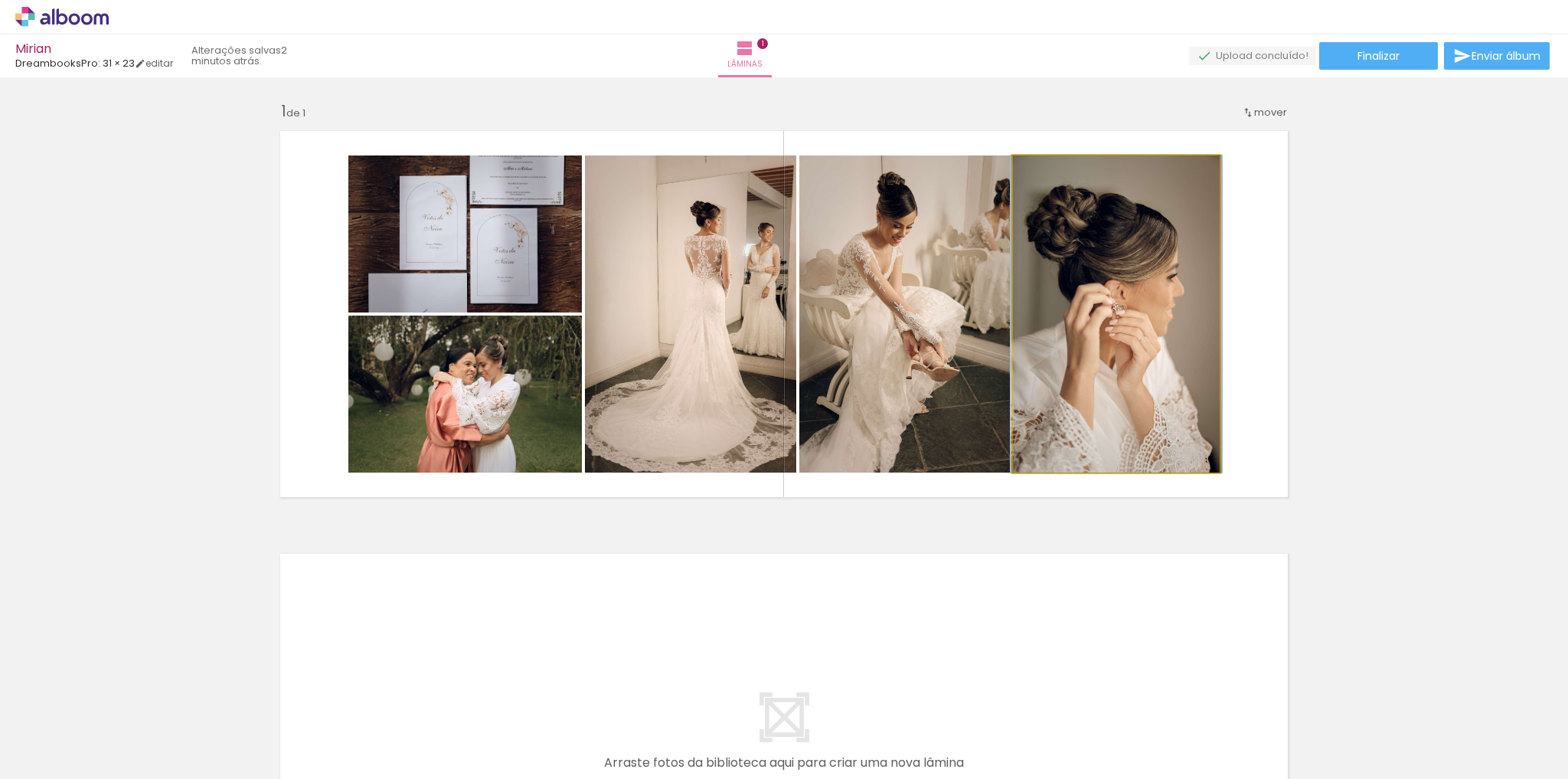
drag, startPoint x: 1100, startPoint y: 359, endPoint x: 772, endPoint y: 359, distance: 328.0
click at [0, 0] on slot at bounding box center [0, 0] width 0 height 0
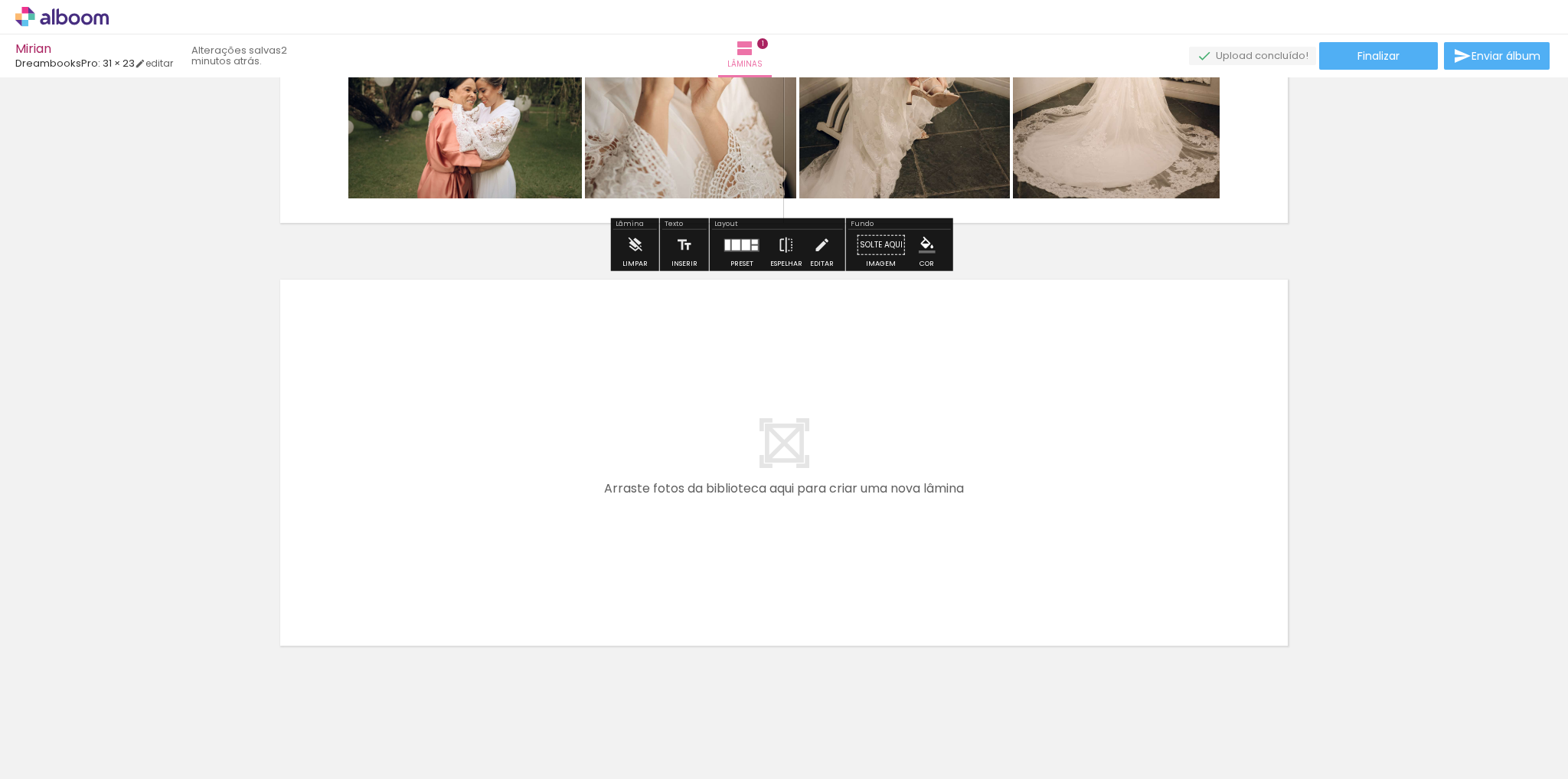
scroll to position [298, 0]
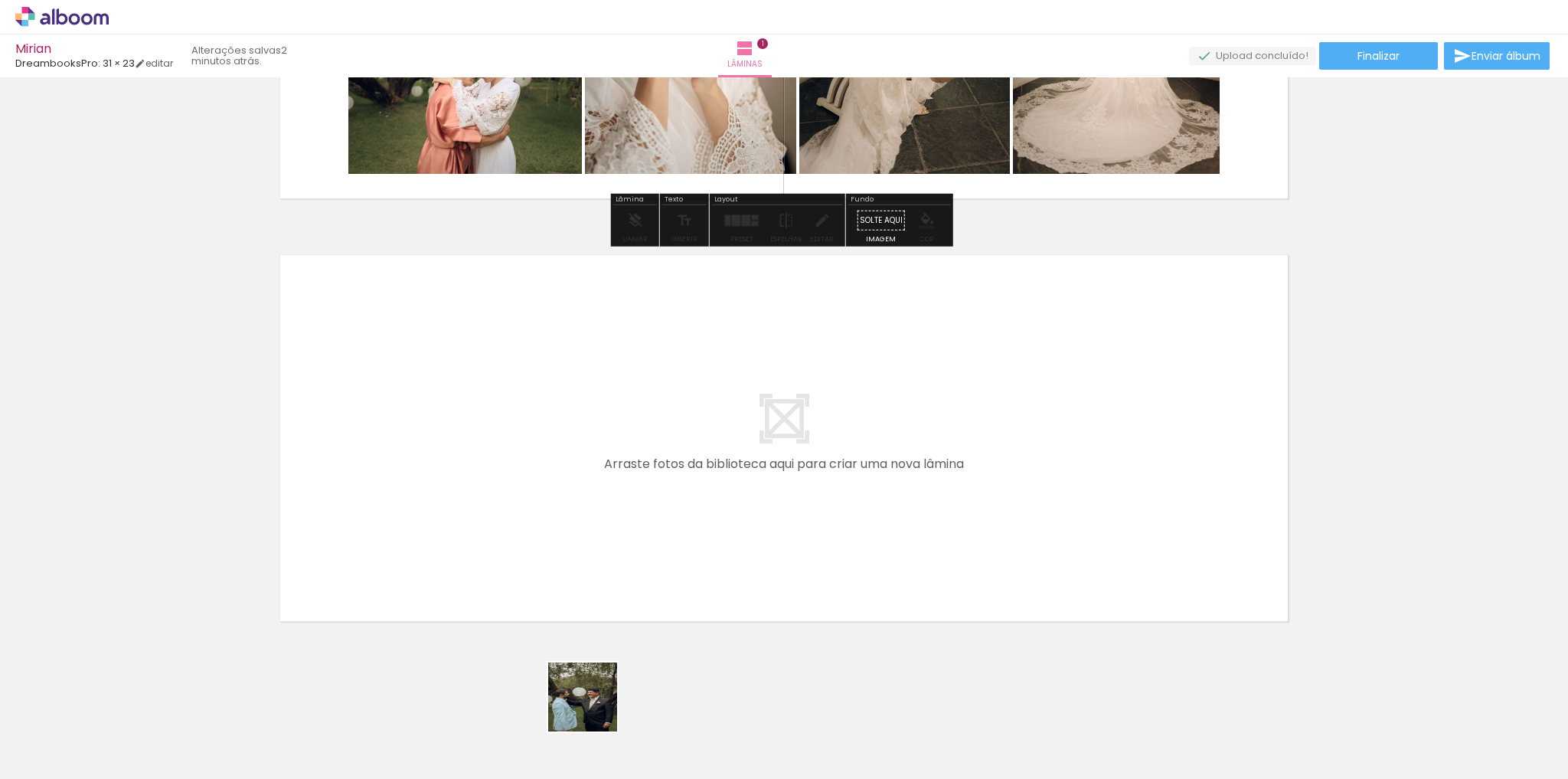
drag, startPoint x: 590, startPoint y: 721, endPoint x: 637, endPoint y: 652, distance: 83.5
click at [631, 574] on quentale-workspace at bounding box center [784, 390] width 1568 height 779
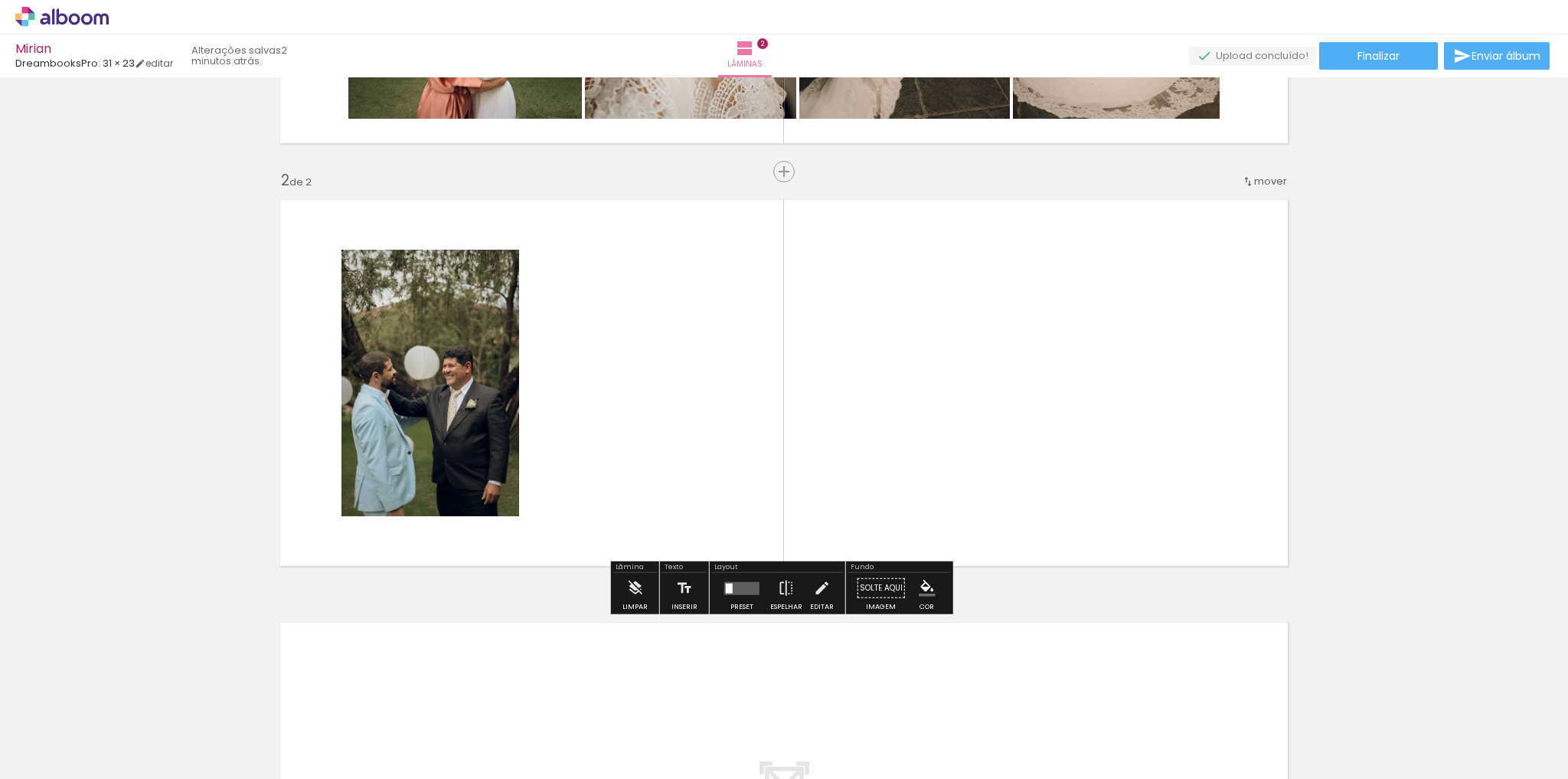
scroll to position [356, 0]
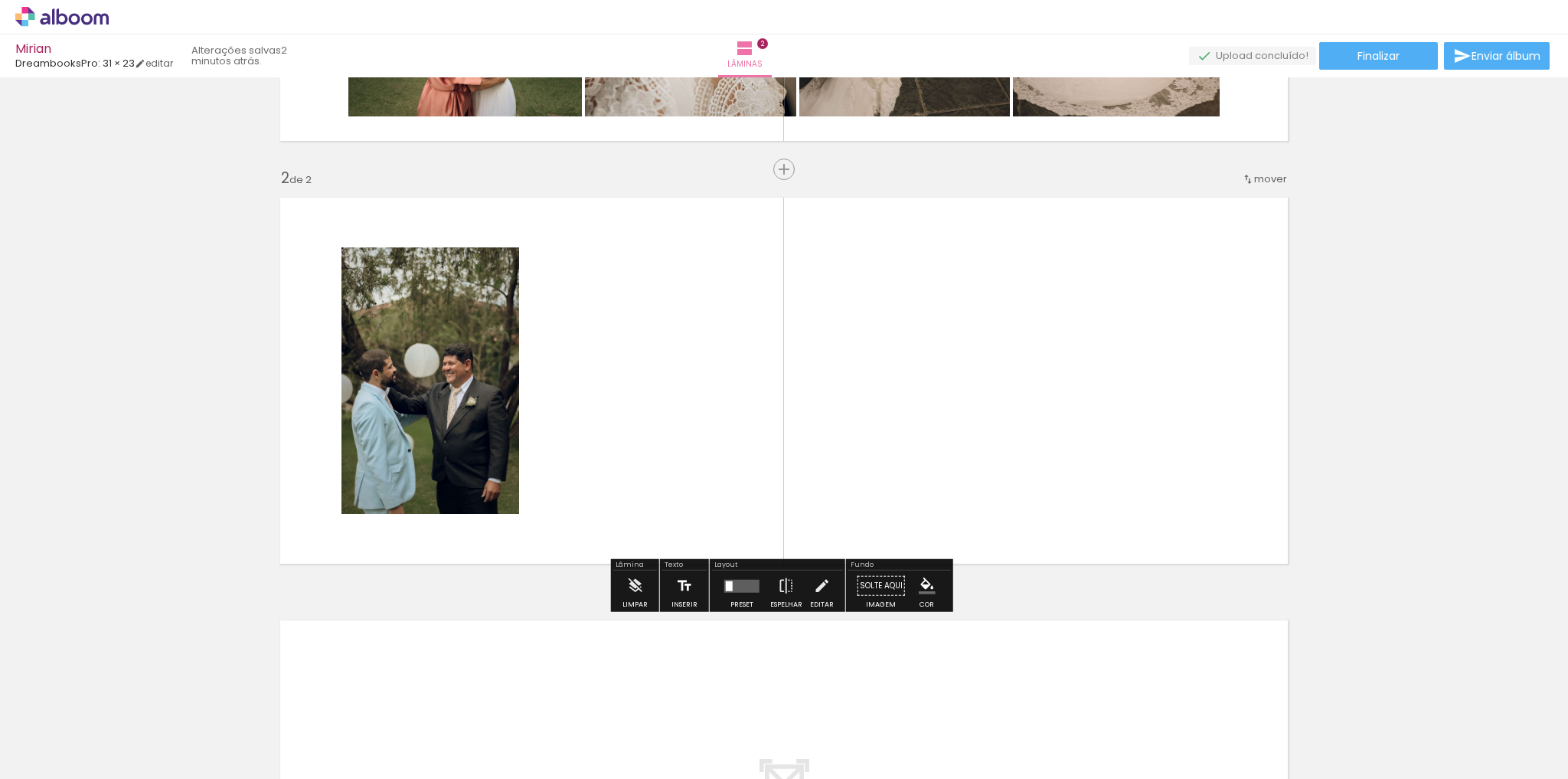
drag, startPoint x: 688, startPoint y: 553, endPoint x: 691, endPoint y: 607, distance: 54.1
click at [691, 542] on quentale-workspace at bounding box center [784, 390] width 1568 height 779
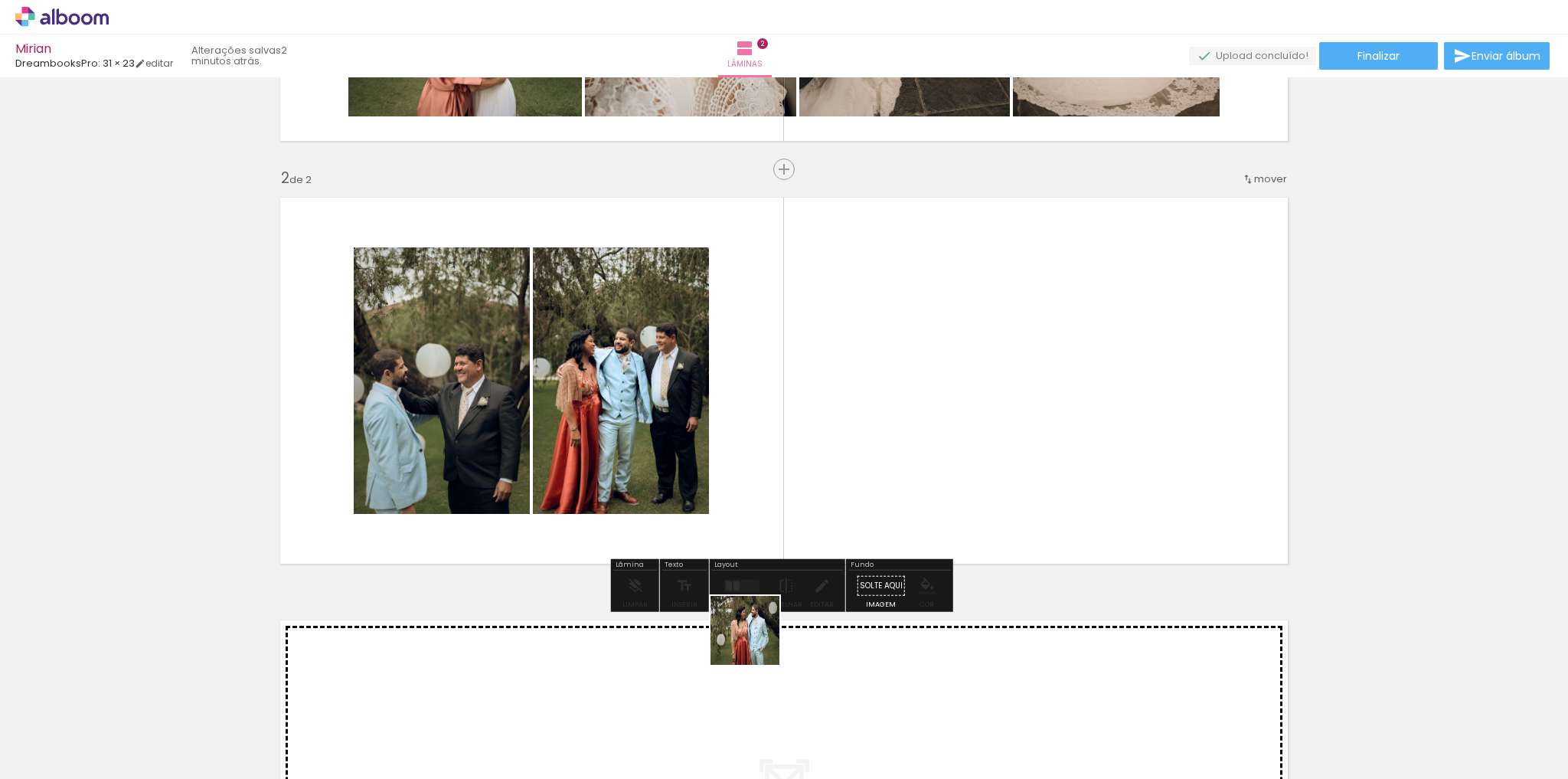
drag, startPoint x: 757, startPoint y: 641, endPoint x: 816, endPoint y: 608, distance: 67.6
click at [801, 531] on quentale-workspace at bounding box center [784, 390] width 1568 height 779
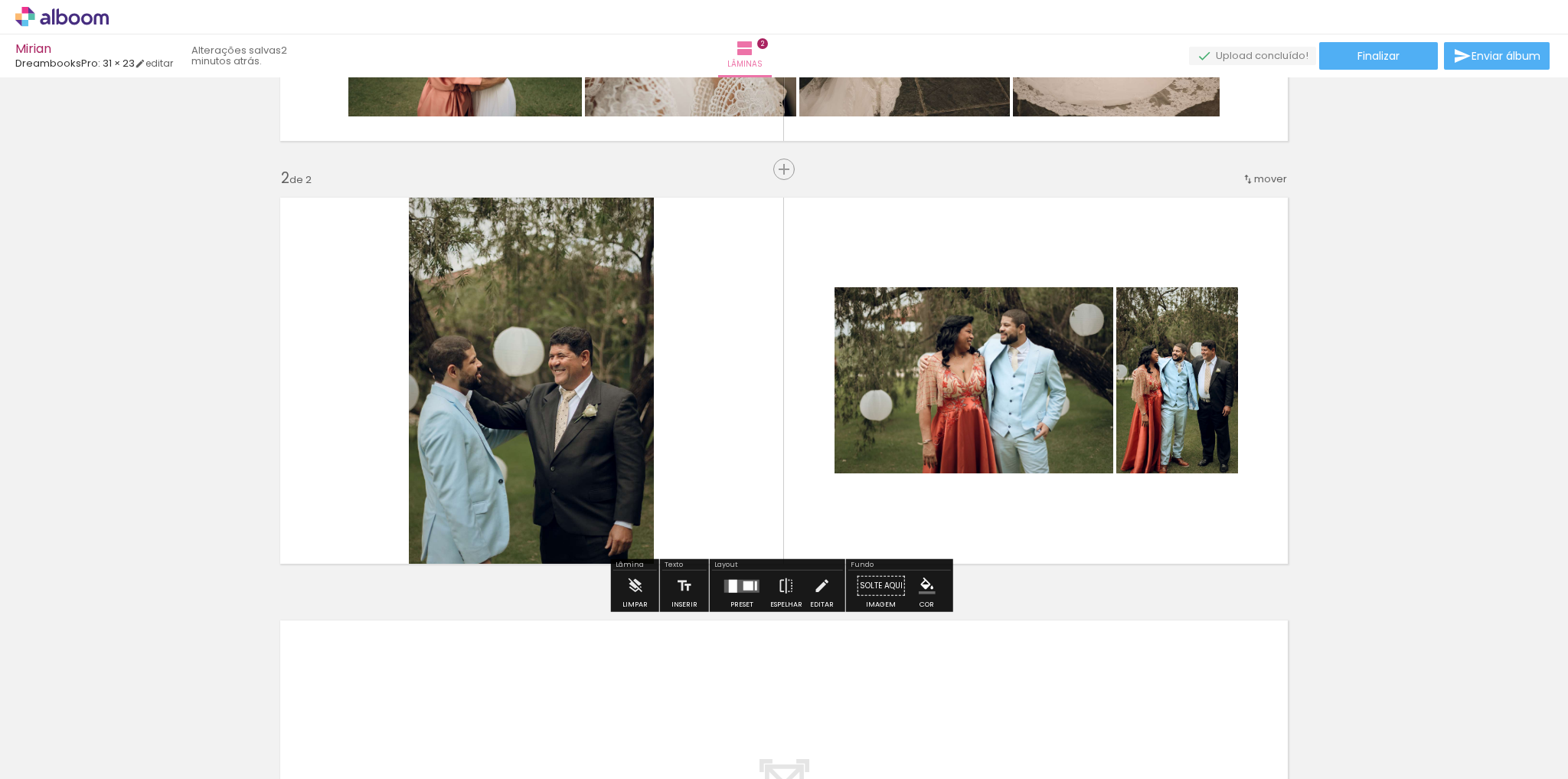
drag, startPoint x: 876, startPoint y: 546, endPoint x: 879, endPoint y: 608, distance: 62.1
click at [874, 506] on quentale-workspace at bounding box center [784, 390] width 1568 height 779
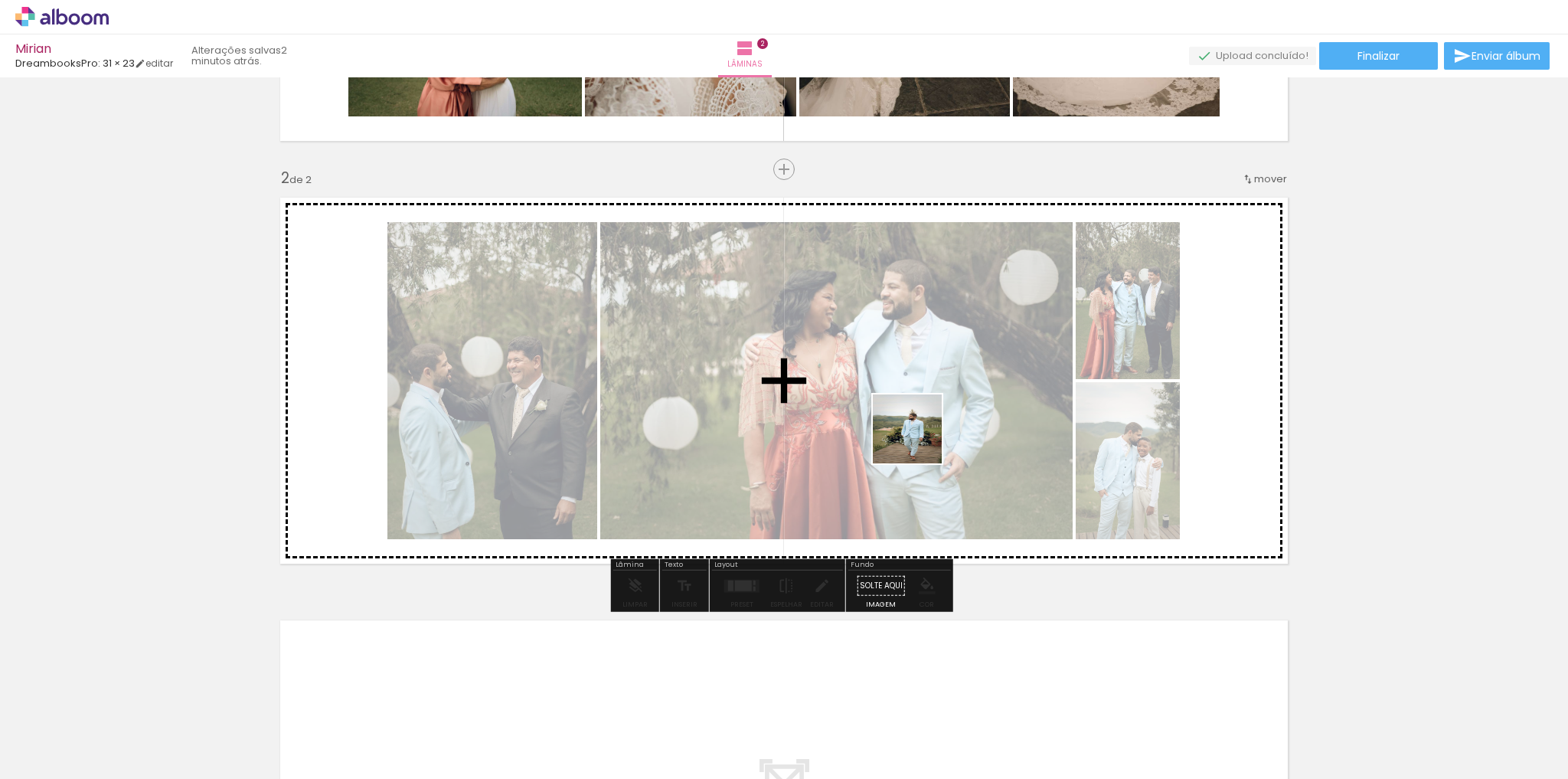
drag, startPoint x: 919, startPoint y: 441, endPoint x: 901, endPoint y: 536, distance: 96.7
click at [922, 423] on quentale-workspace at bounding box center [784, 390] width 1568 height 779
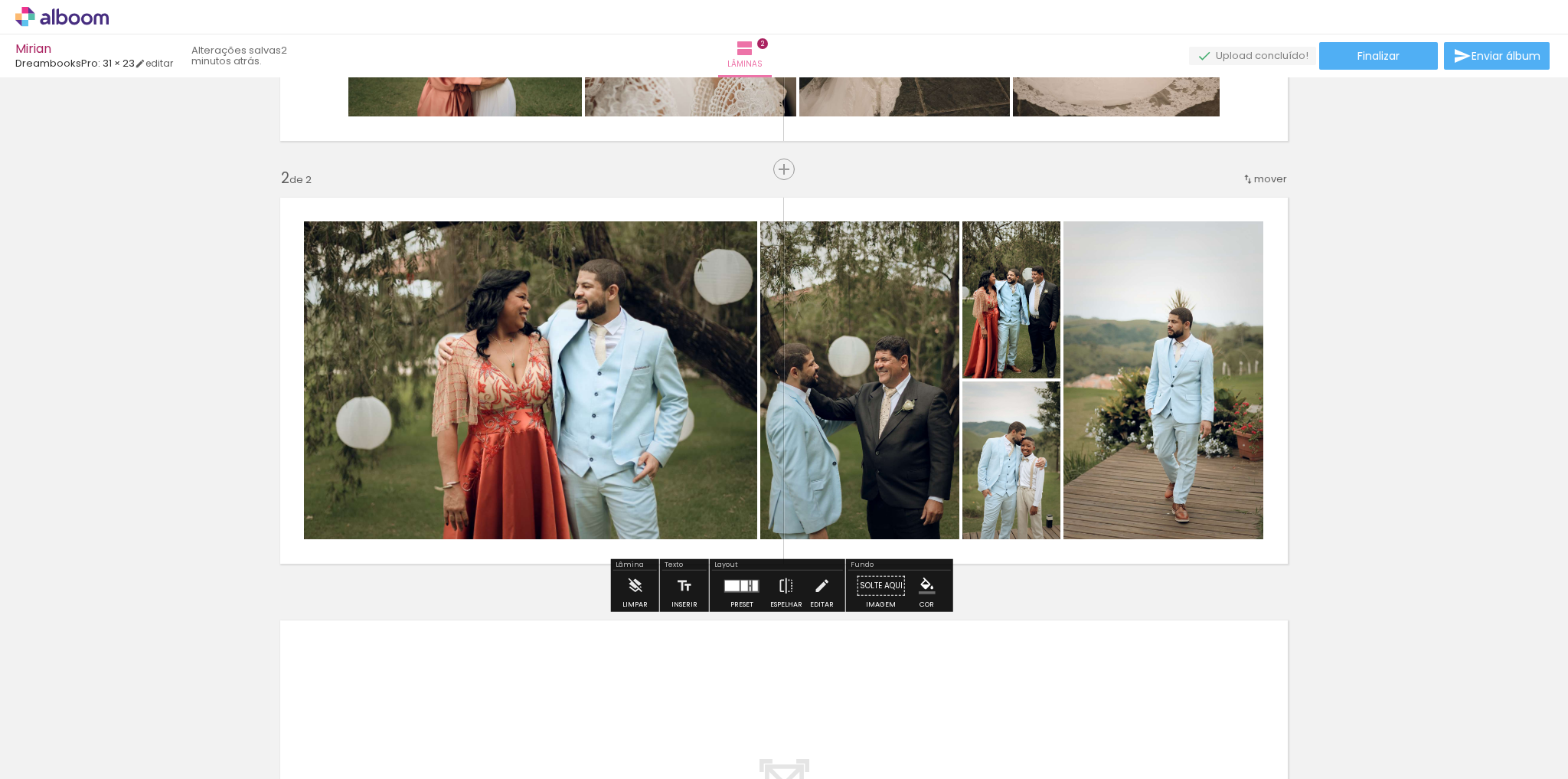
click at [736, 589] on quentale-layouter at bounding box center [742, 585] width 36 height 13
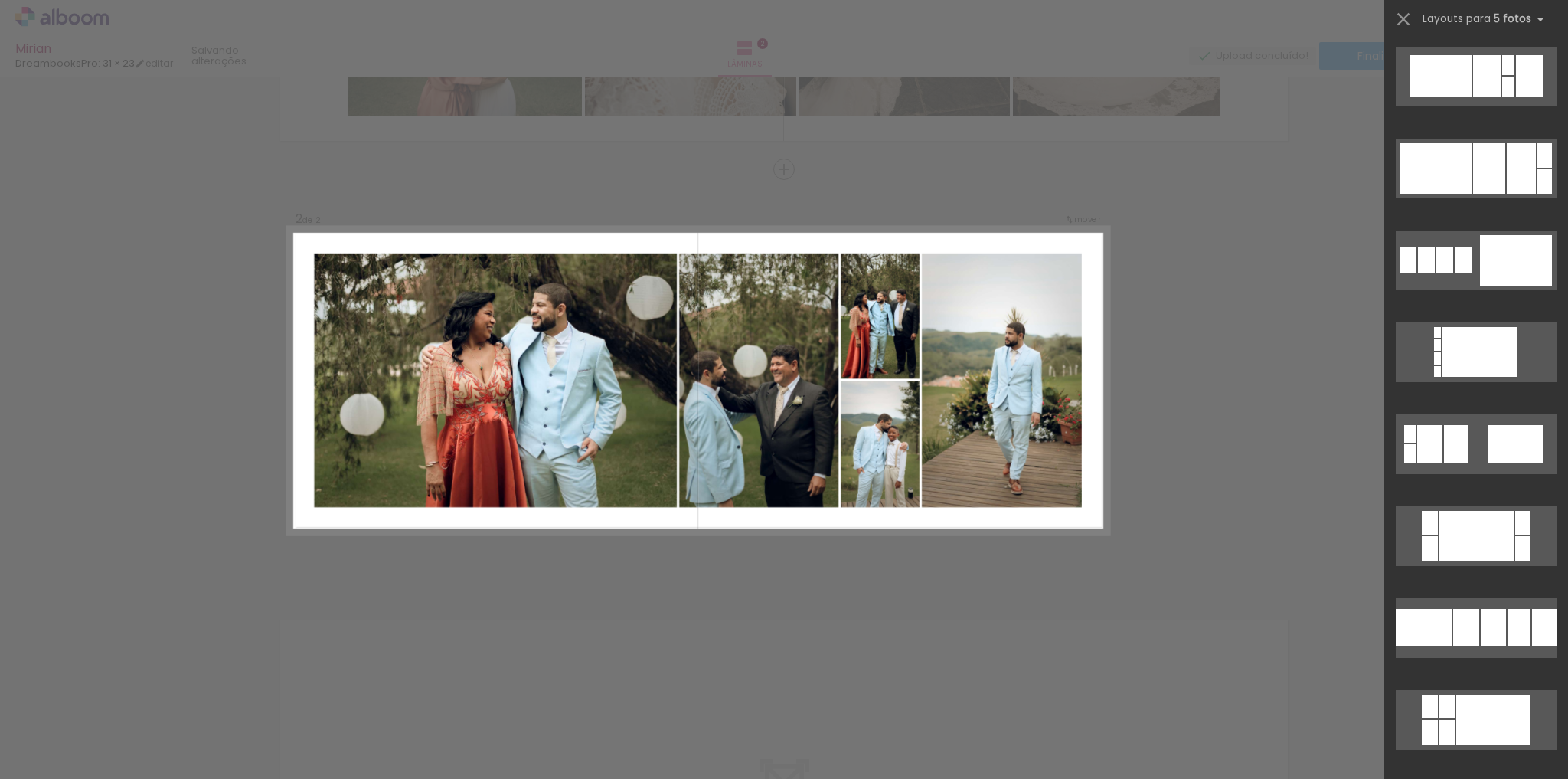
scroll to position [0, 0]
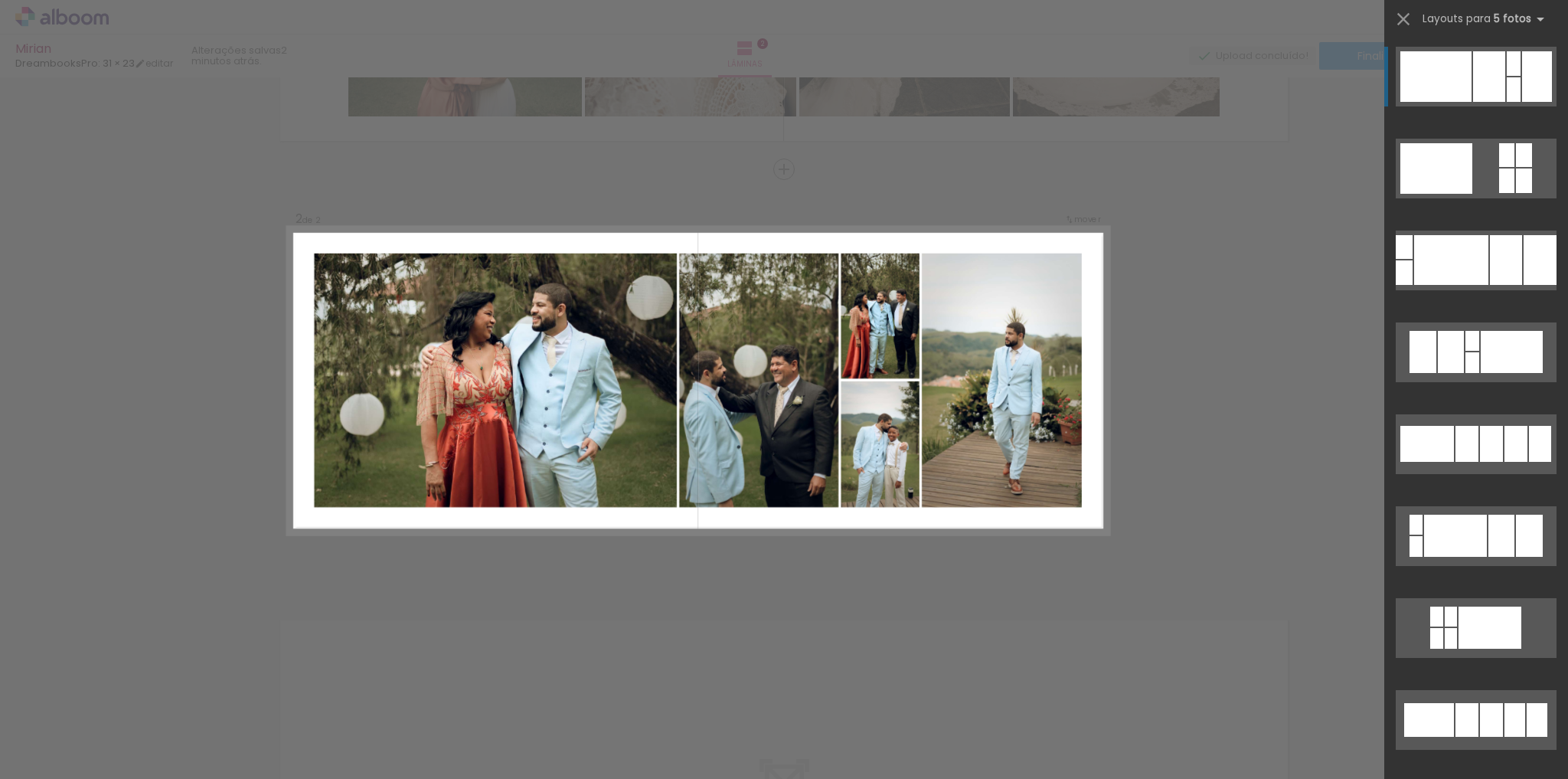
click at [736, 589] on div "Confirmar Cancelar" at bounding box center [784, 373] width 1568 height 1305
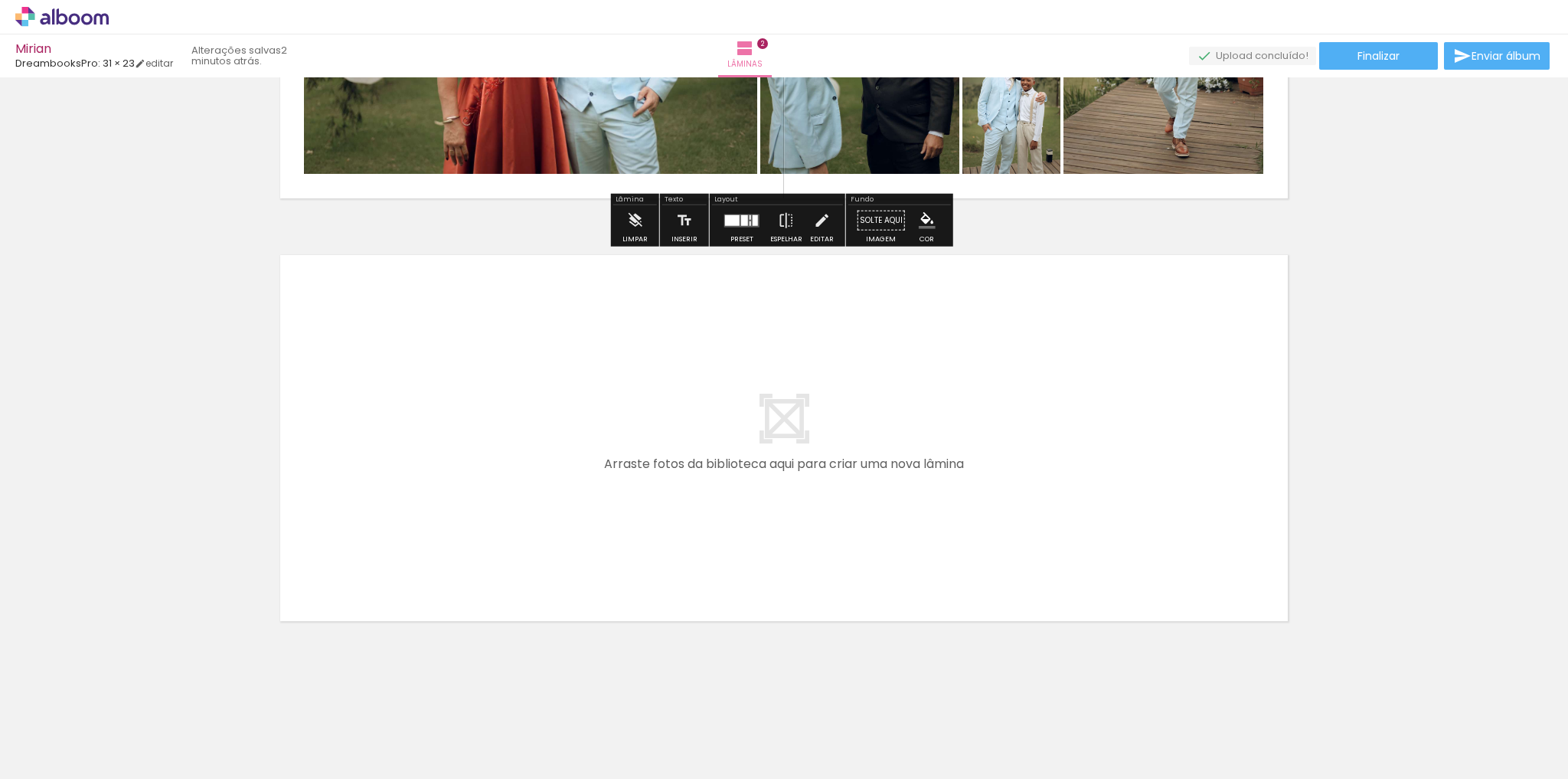
scroll to position [0, 306]
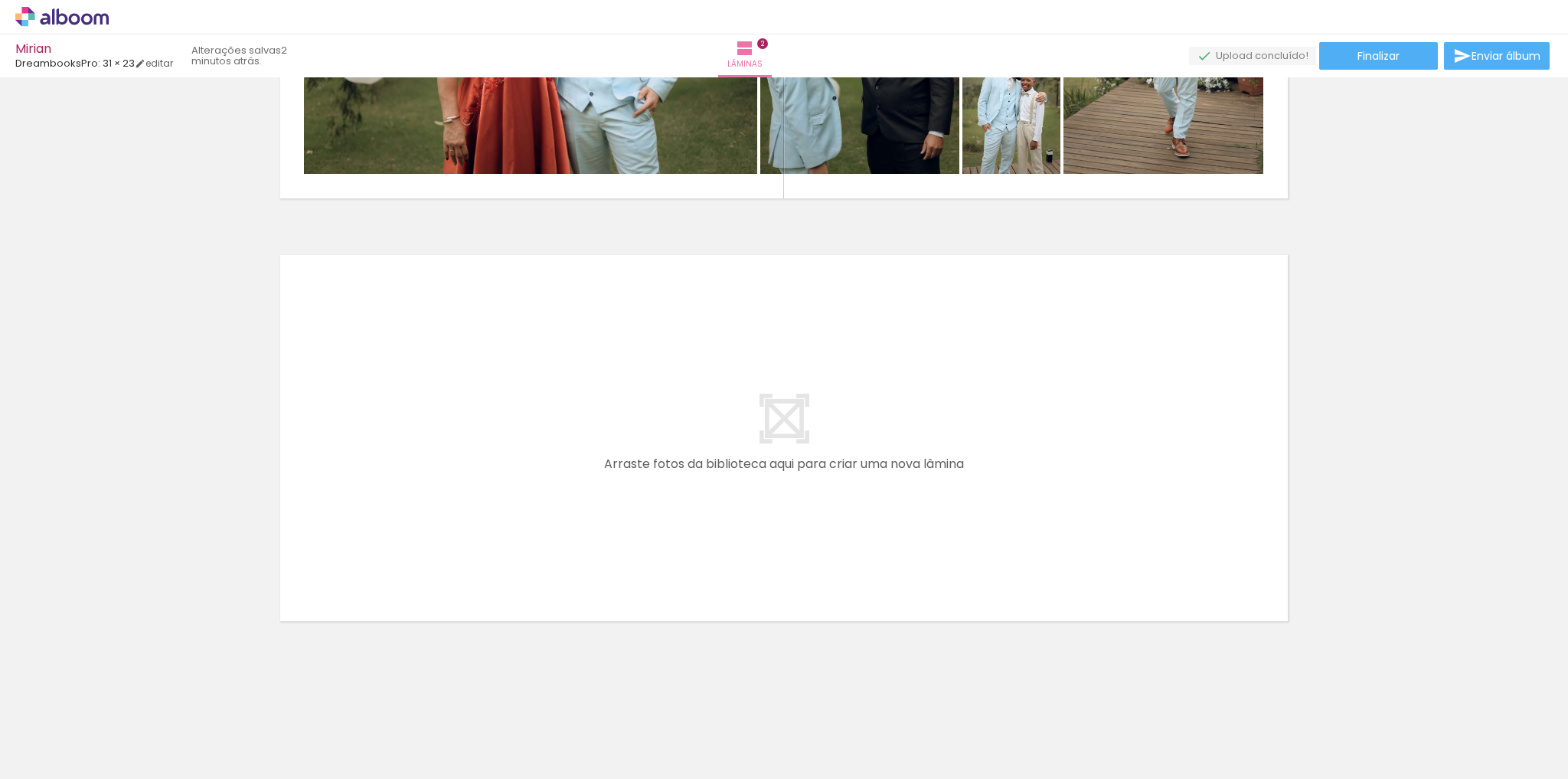
drag, startPoint x: 707, startPoint y: 736, endPoint x: 739, endPoint y: 626, distance: 114.6
click at [702, 521] on quentale-workspace at bounding box center [784, 390] width 1568 height 779
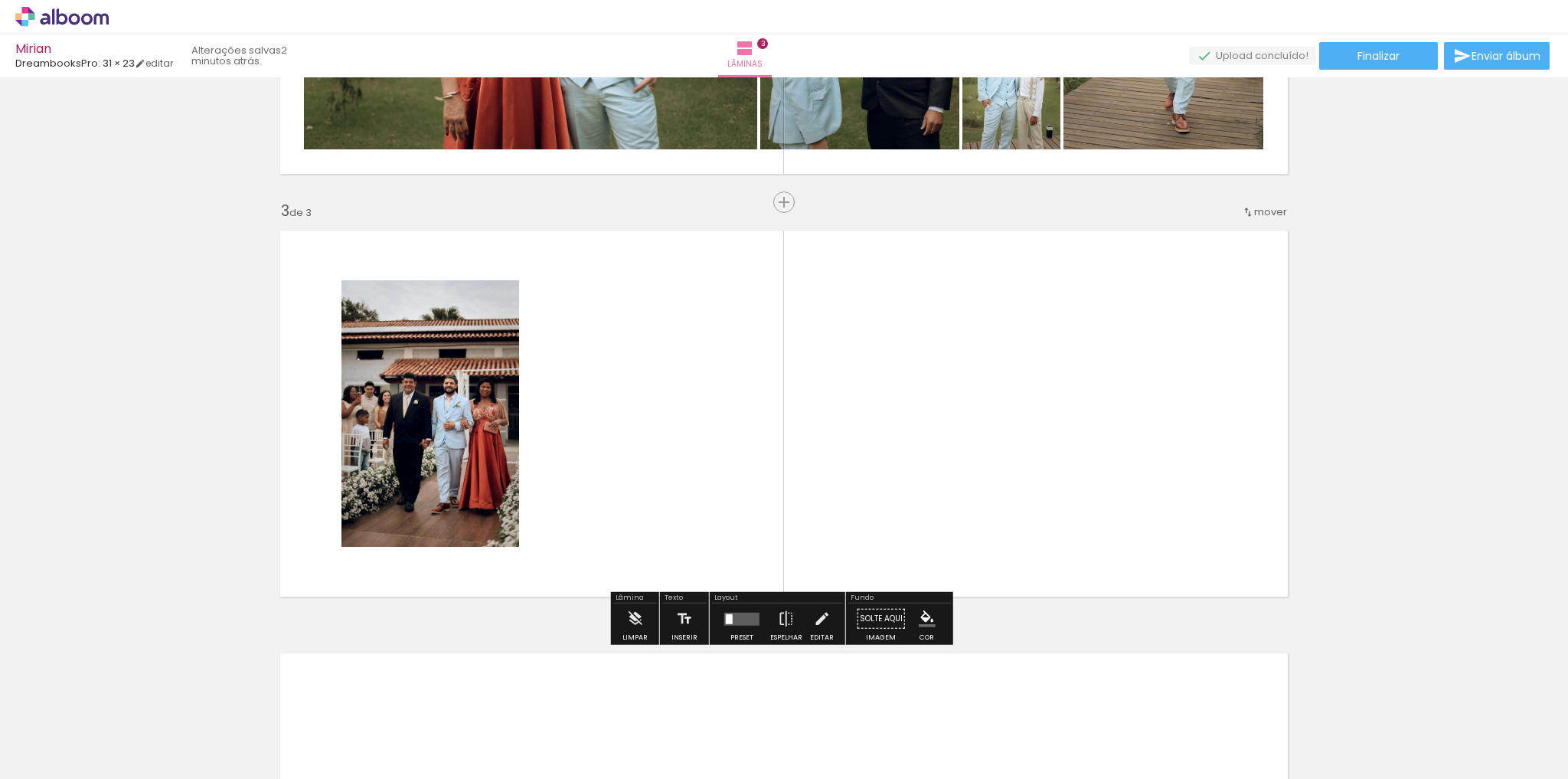
scroll to position [779, 0]
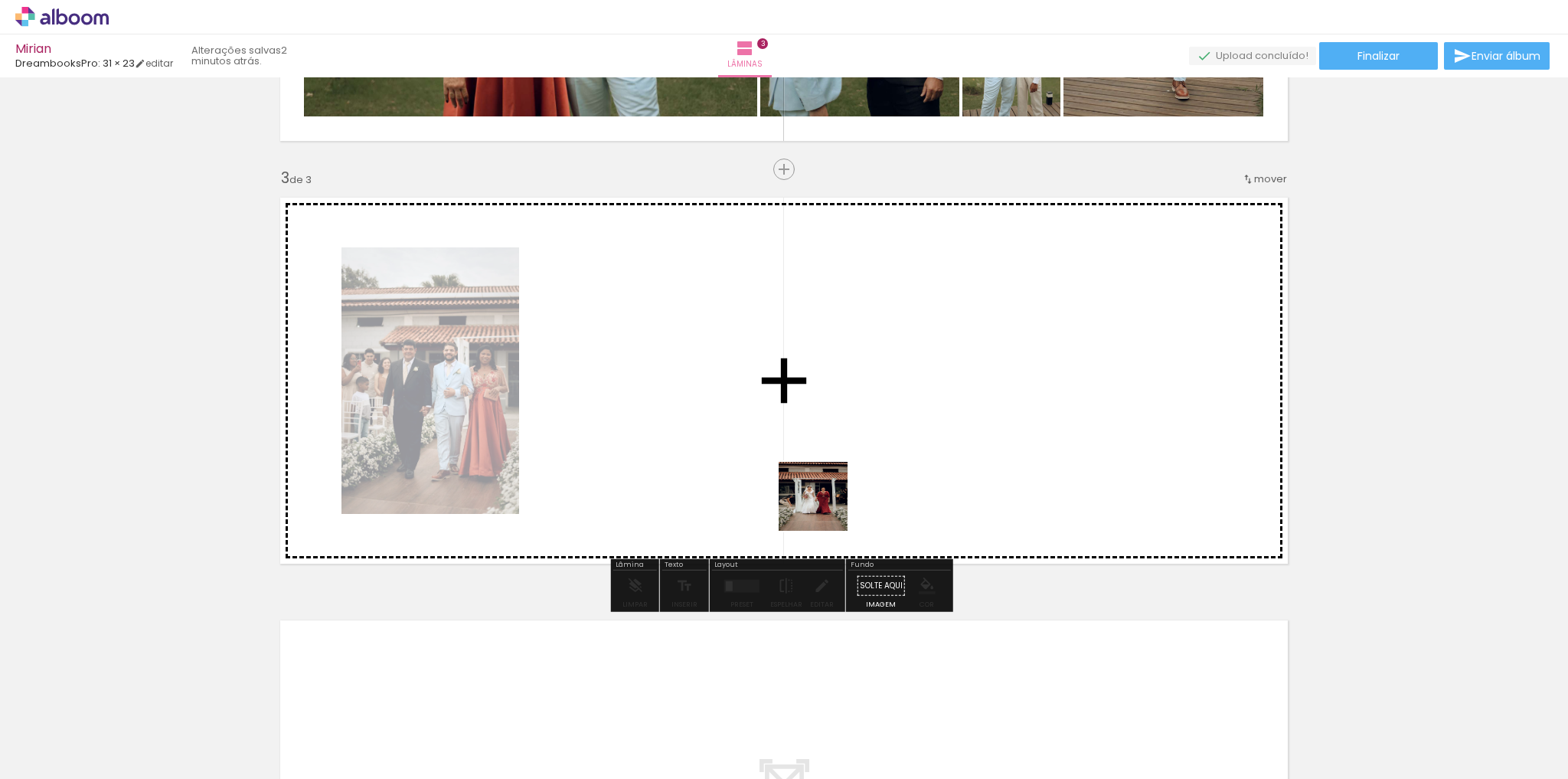
drag, startPoint x: 825, startPoint y: 508, endPoint x: 865, endPoint y: 591, distance: 92.1
click at [836, 466] on quentale-workspace at bounding box center [784, 390] width 1568 height 779
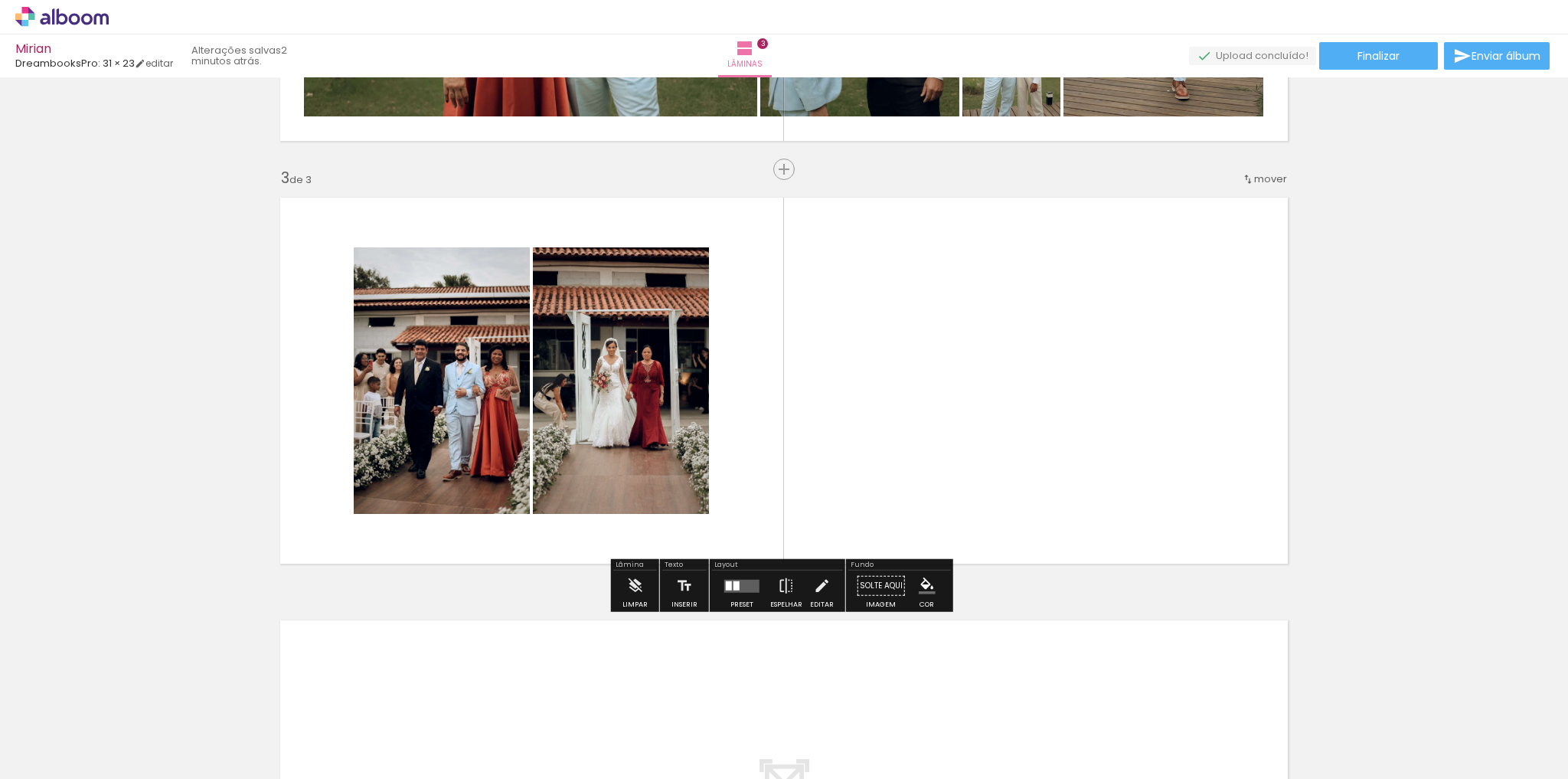
drag, startPoint x: 900, startPoint y: 724, endPoint x: 920, endPoint y: 645, distance: 81.5
click at [886, 510] on quentale-workspace at bounding box center [784, 390] width 1568 height 779
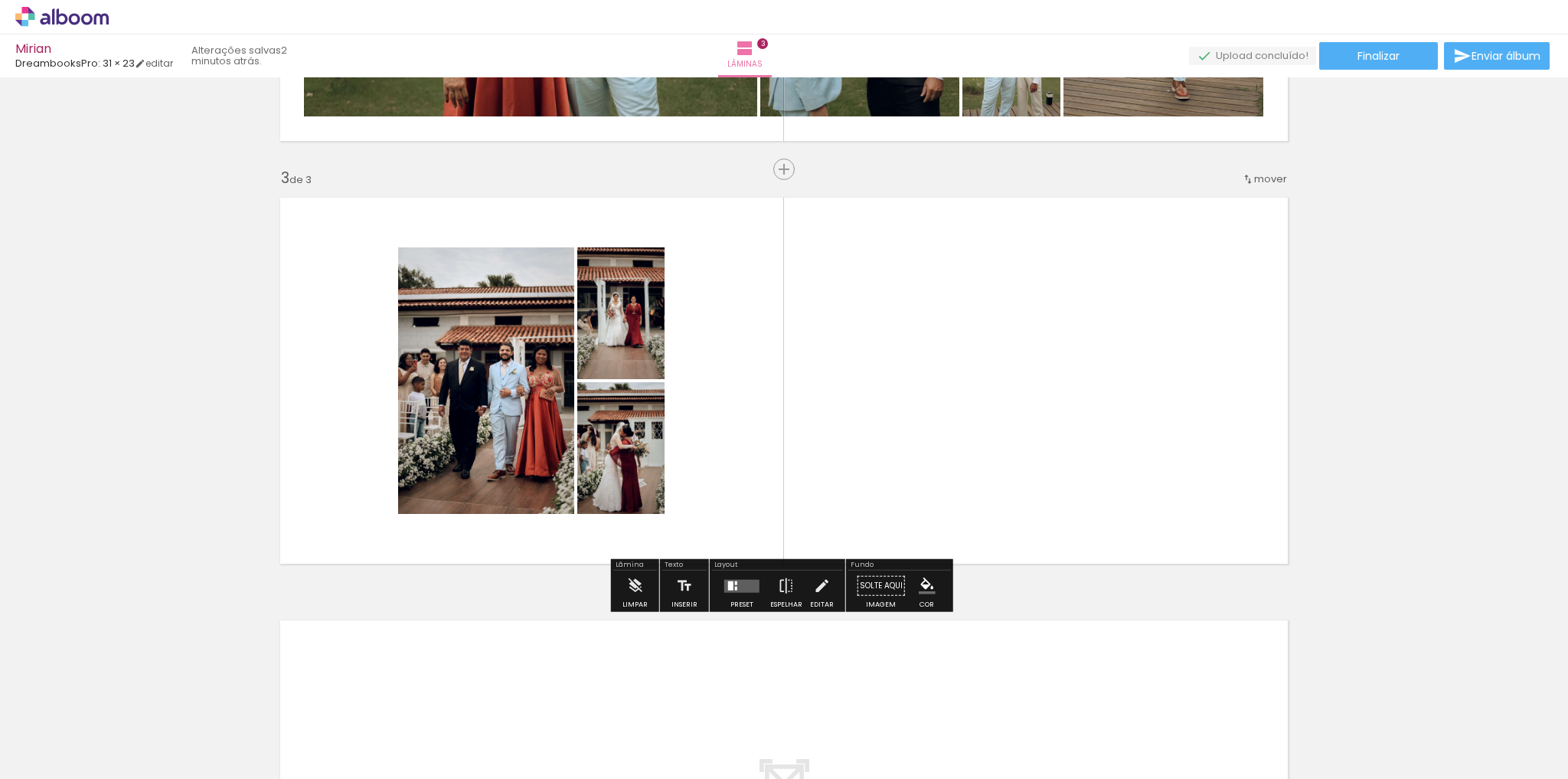
drag, startPoint x: 964, startPoint y: 740, endPoint x: 995, endPoint y: 577, distance: 165.9
click at [971, 471] on quentale-workspace at bounding box center [784, 390] width 1568 height 779
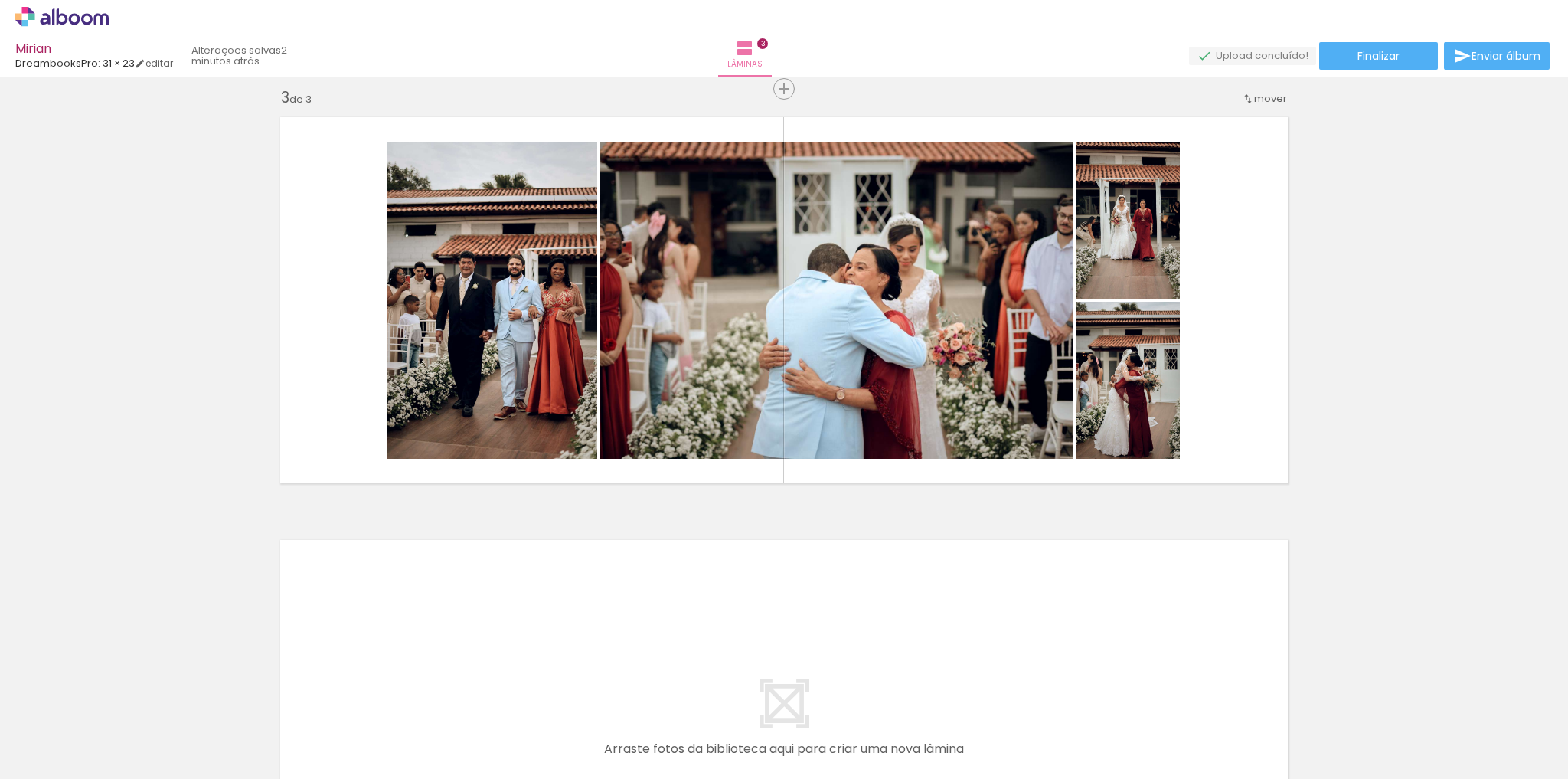
scroll to position [840, 0]
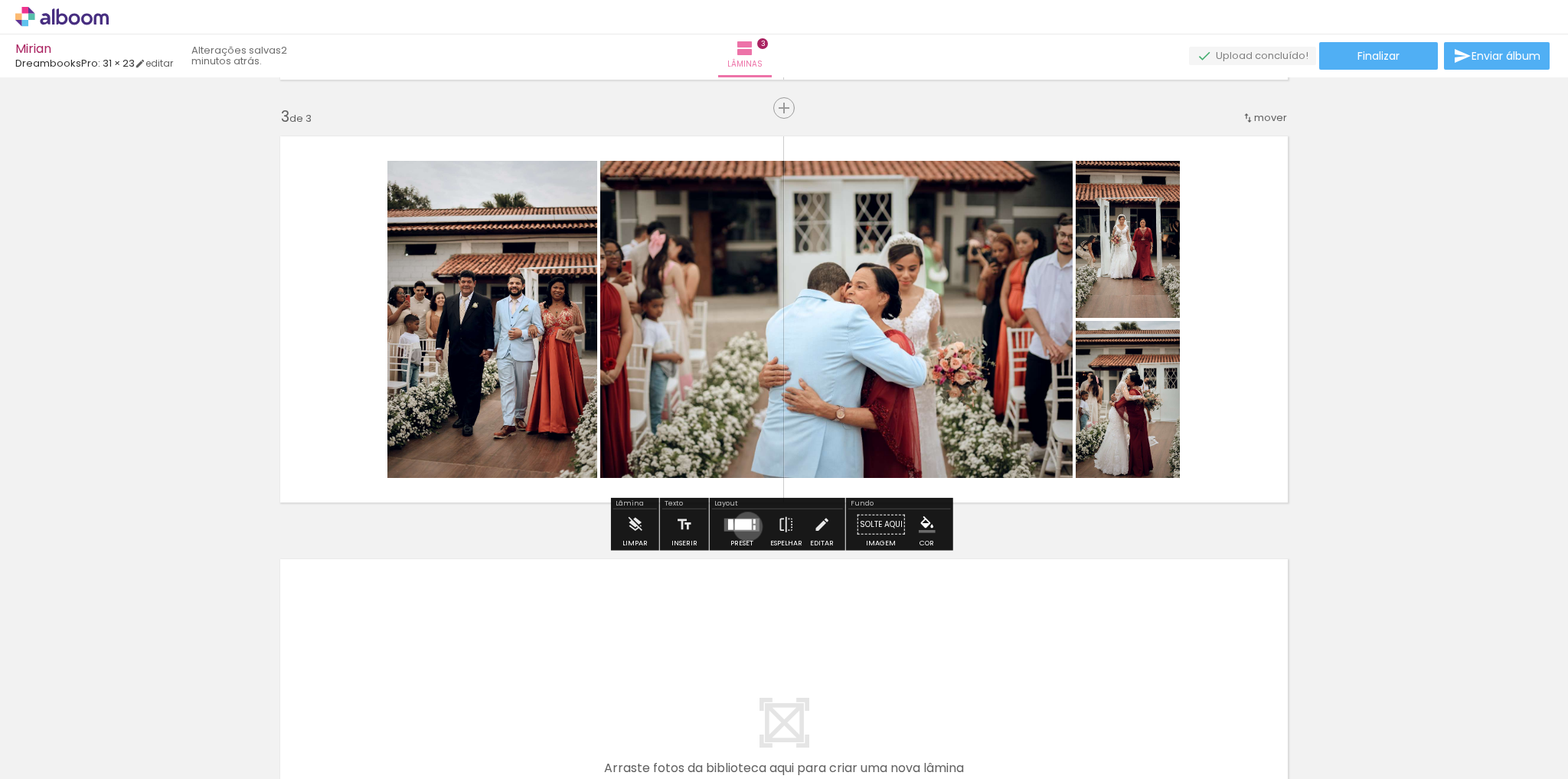
click at [744, 526] on div at bounding box center [743, 524] width 17 height 11
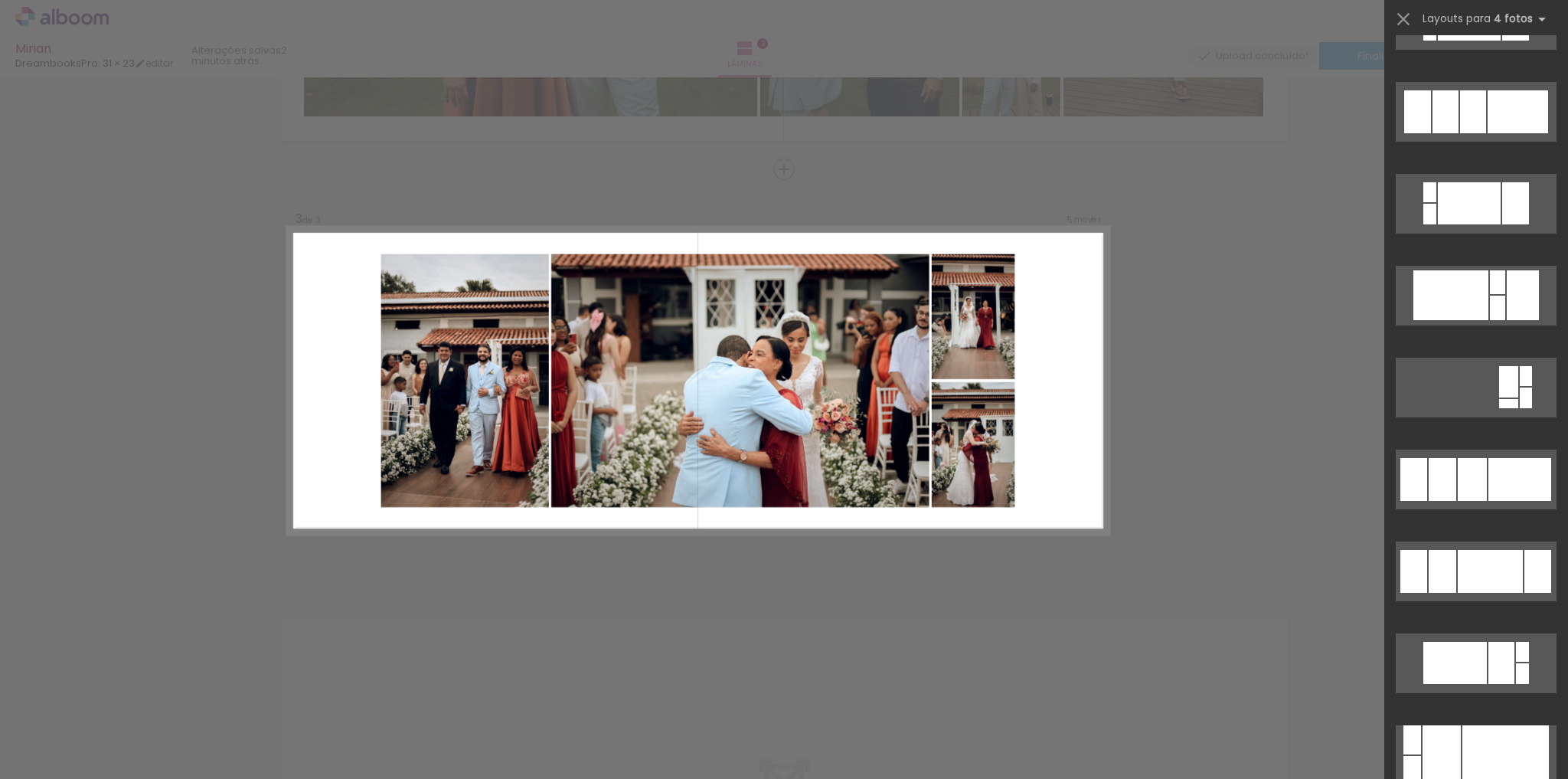
scroll to position [613, 0]
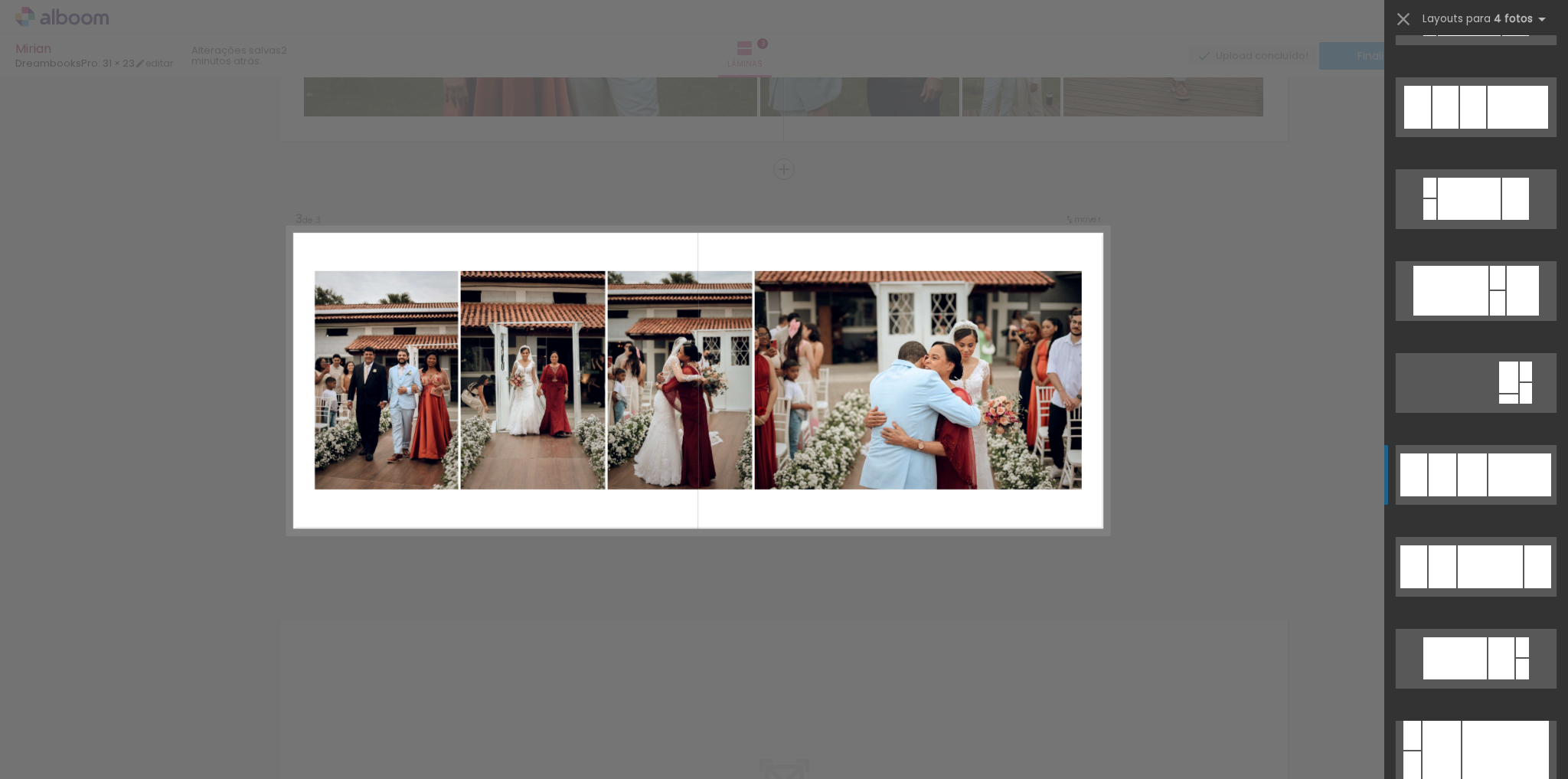
click at [1490, 460] on div at bounding box center [1519, 474] width 63 height 43
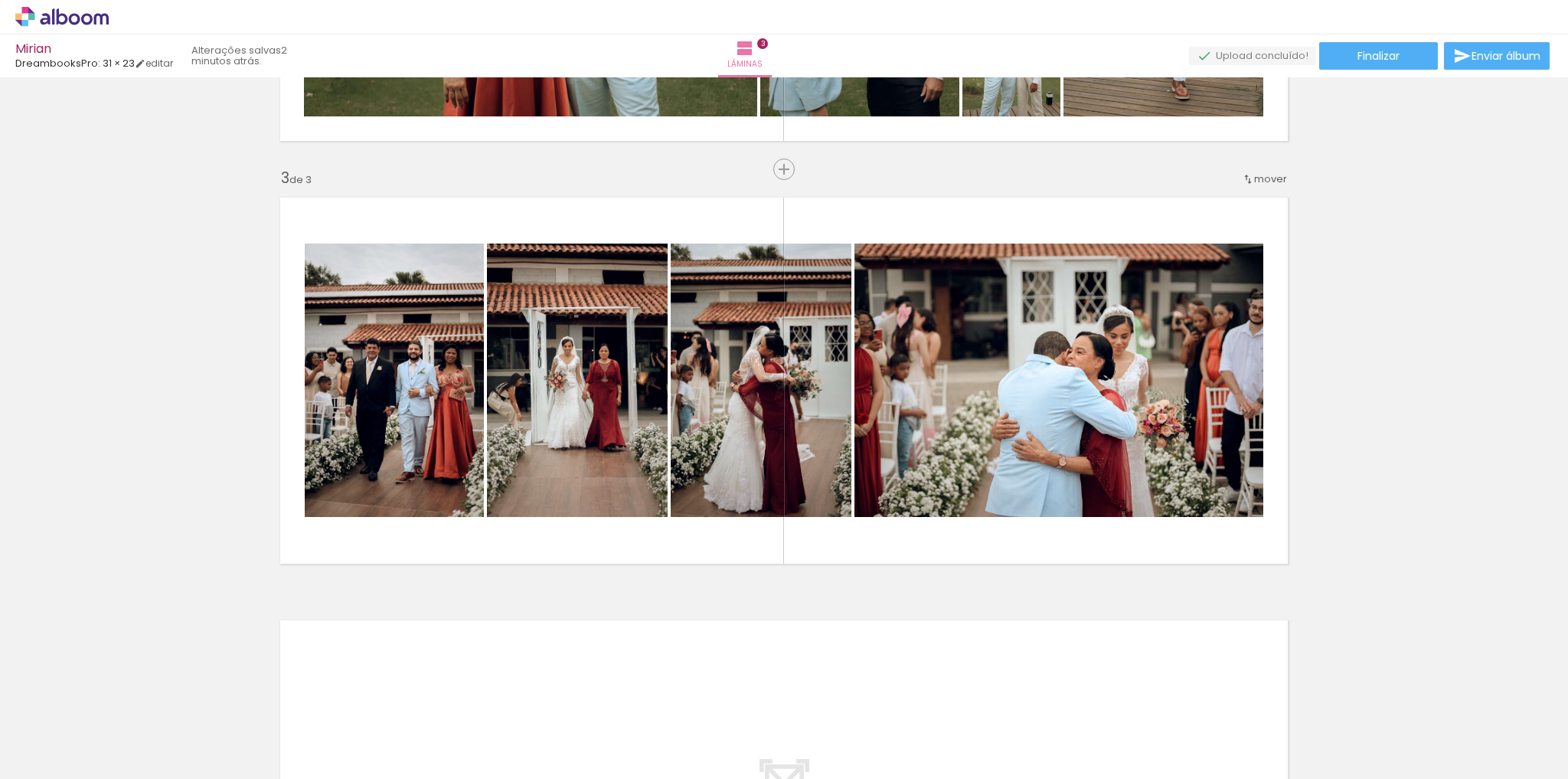
scroll to position [1144, 0]
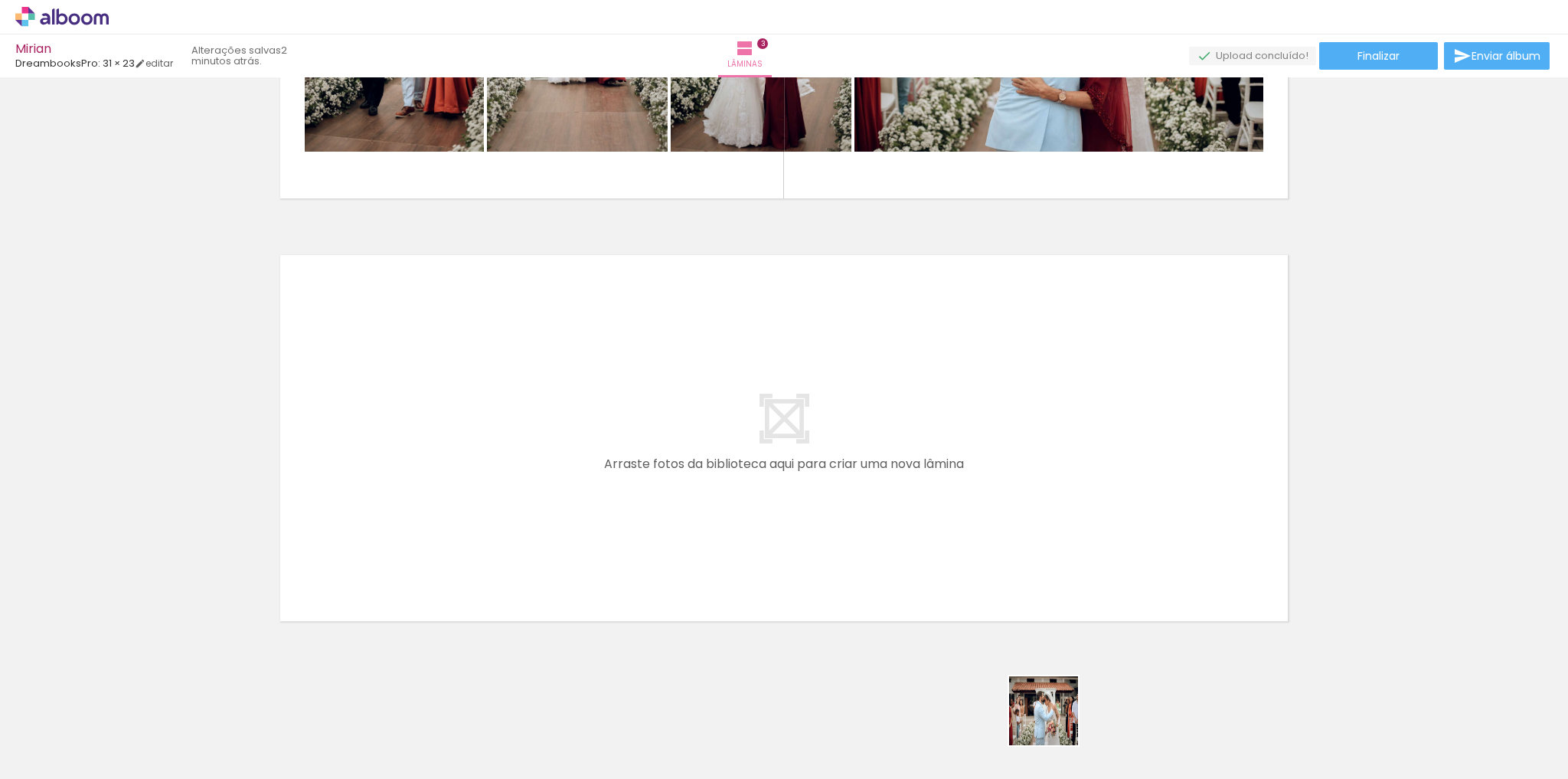
drag, startPoint x: 1055, startPoint y: 722, endPoint x: 1082, endPoint y: 679, distance: 50.8
click at [1034, 578] on quentale-workspace at bounding box center [784, 390] width 1568 height 779
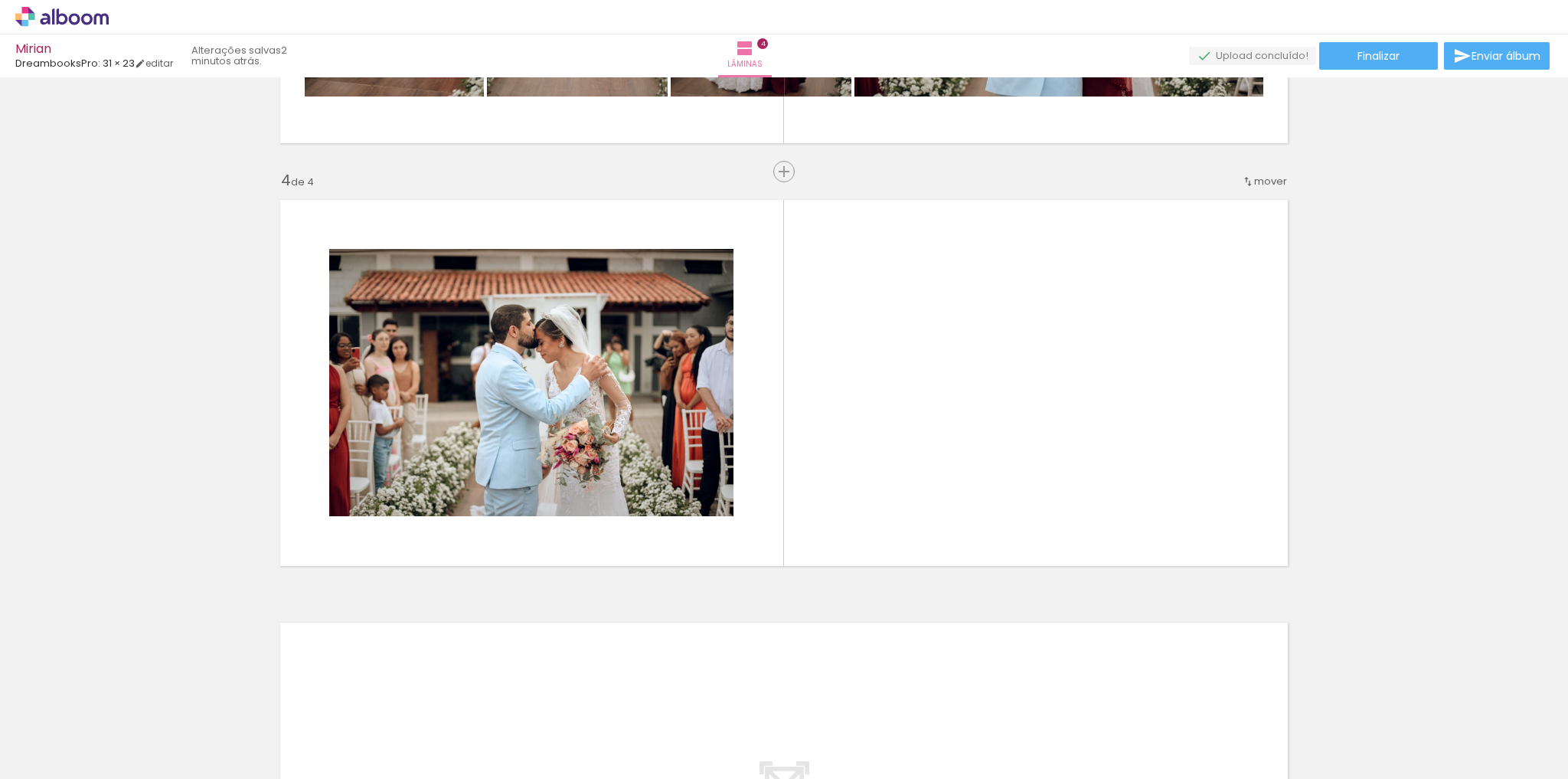
drag, startPoint x: 1141, startPoint y: 736, endPoint x: 1137, endPoint y: 501, distance: 235.0
click at [1131, 536] on quentale-workspace at bounding box center [784, 390] width 1568 height 779
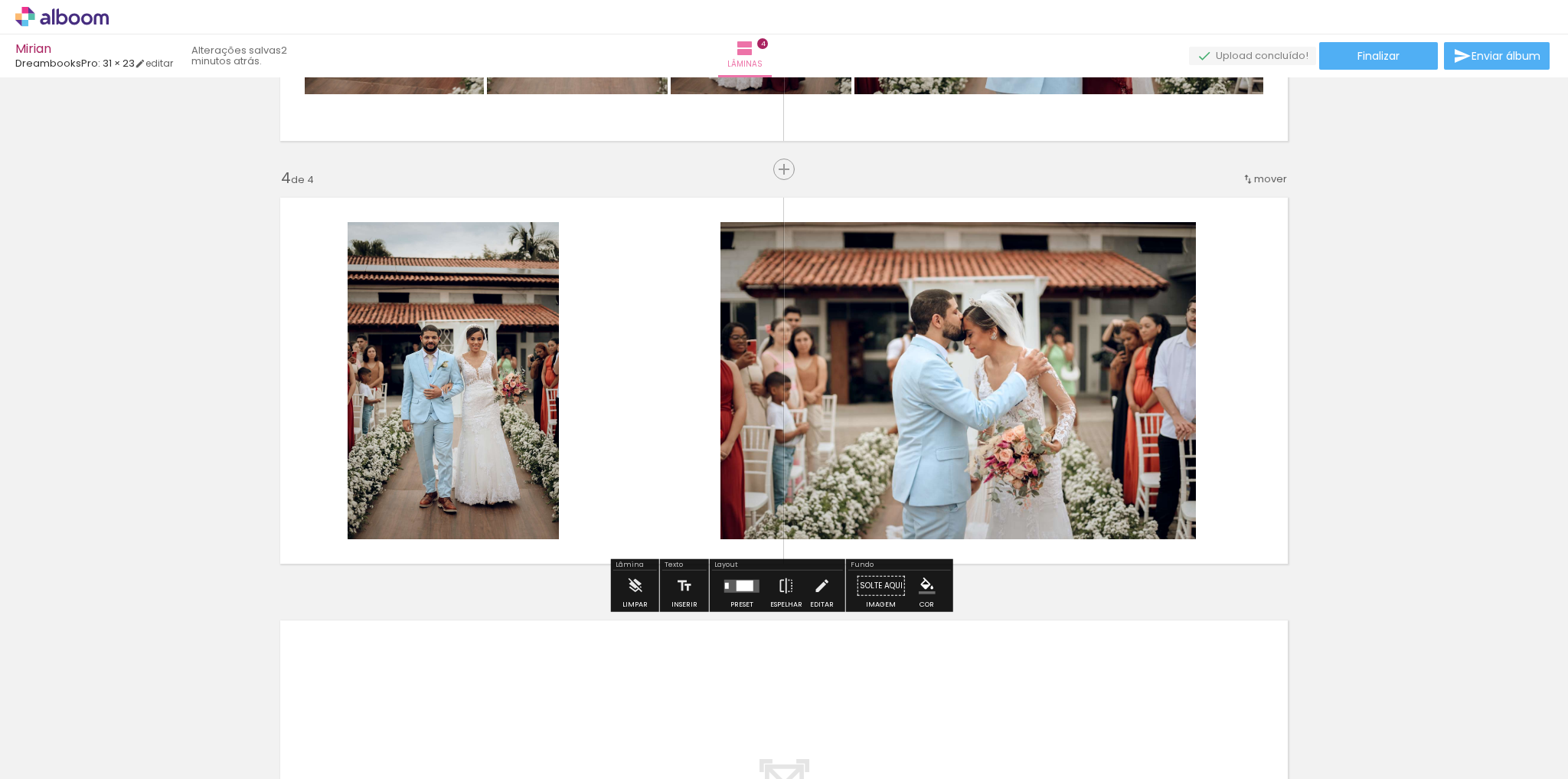
drag, startPoint x: 1220, startPoint y: 701, endPoint x: 1216, endPoint y: 587, distance: 114.1
click at [1216, 568] on quentale-workspace at bounding box center [784, 390] width 1568 height 779
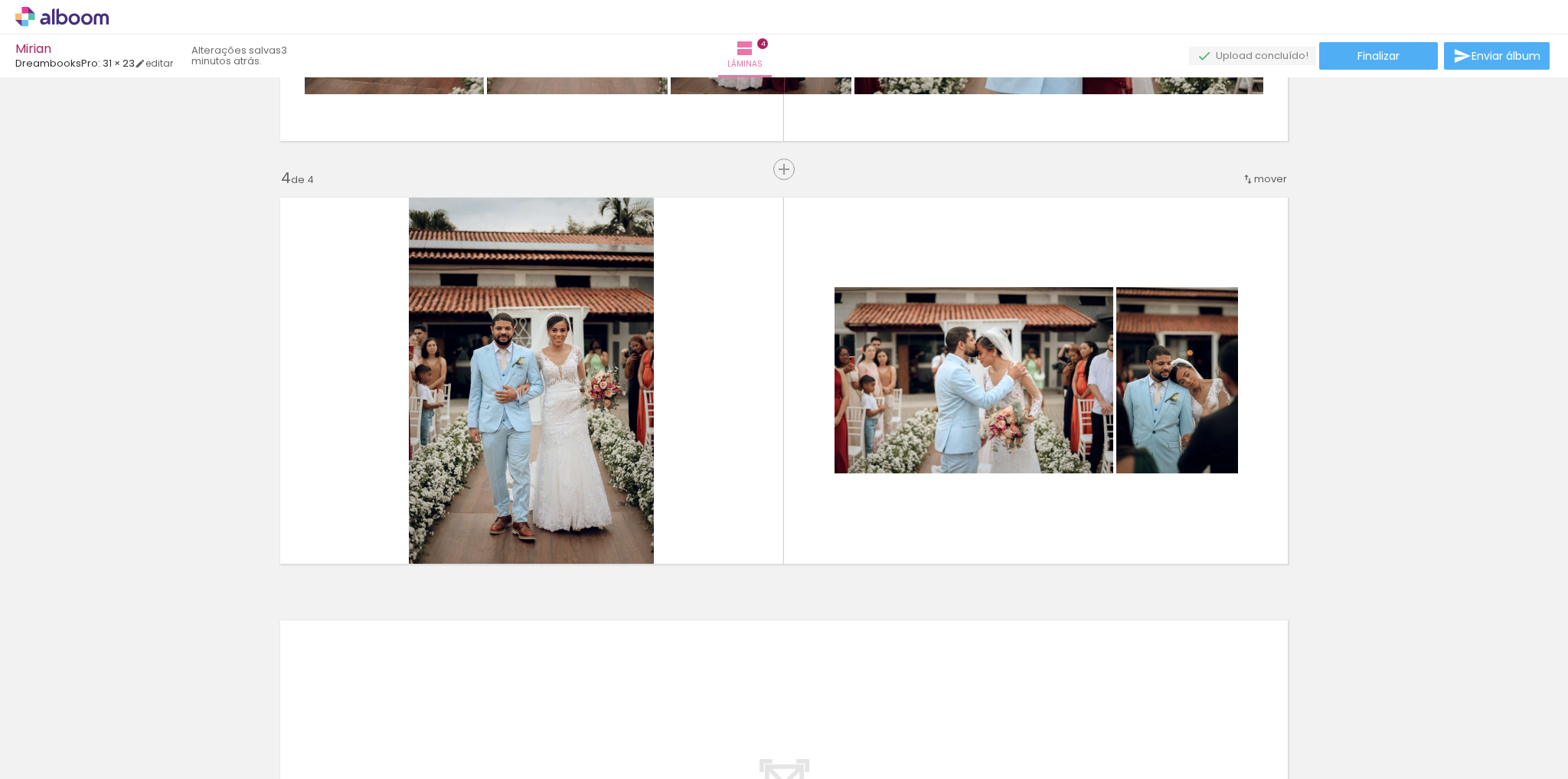
scroll to position [0, 919]
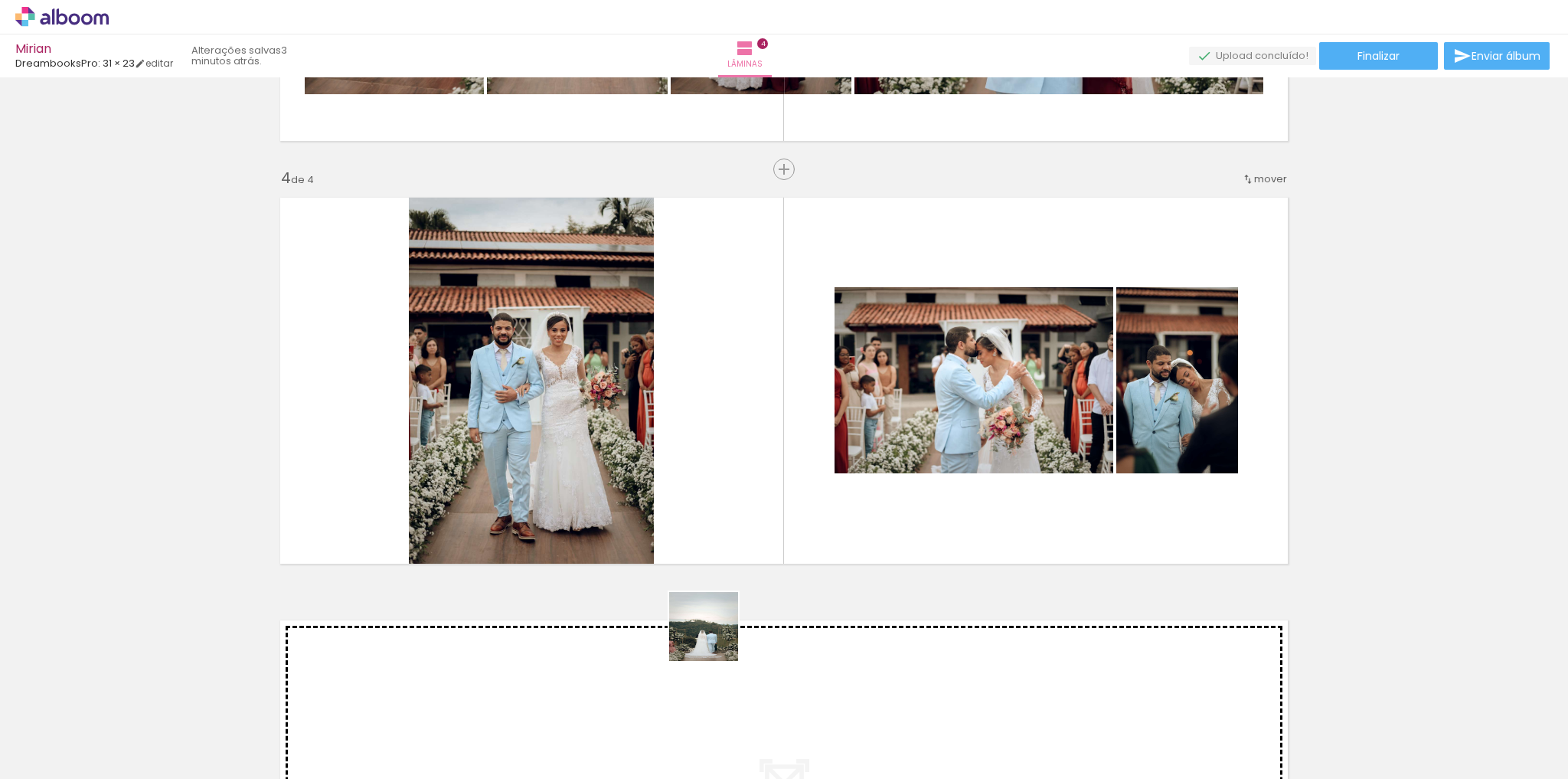
drag, startPoint x: 707, startPoint y: 680, endPoint x: 758, endPoint y: 577, distance: 114.9
click at [755, 529] on quentale-workspace at bounding box center [784, 390] width 1568 height 779
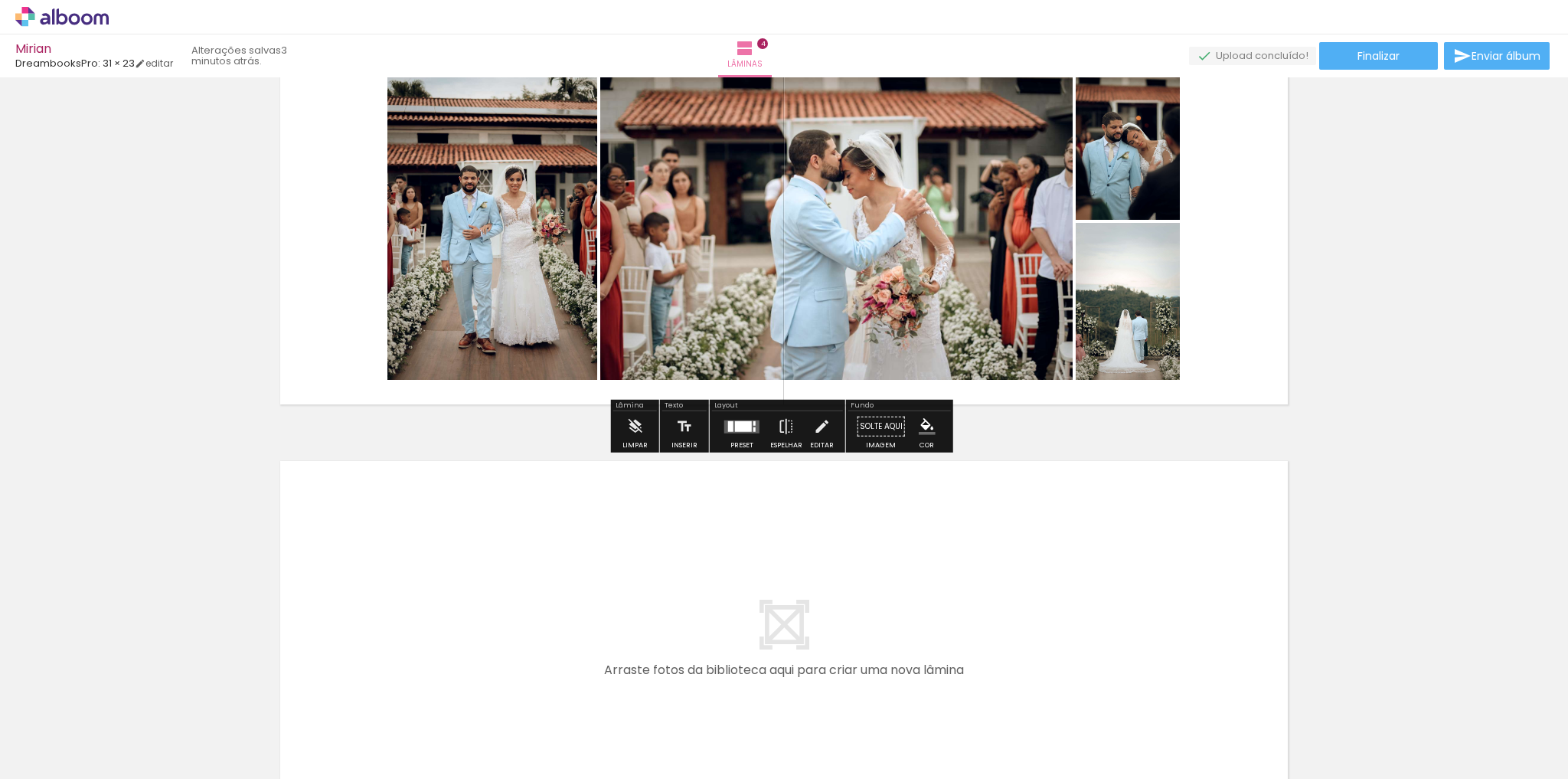
scroll to position [1567, 0]
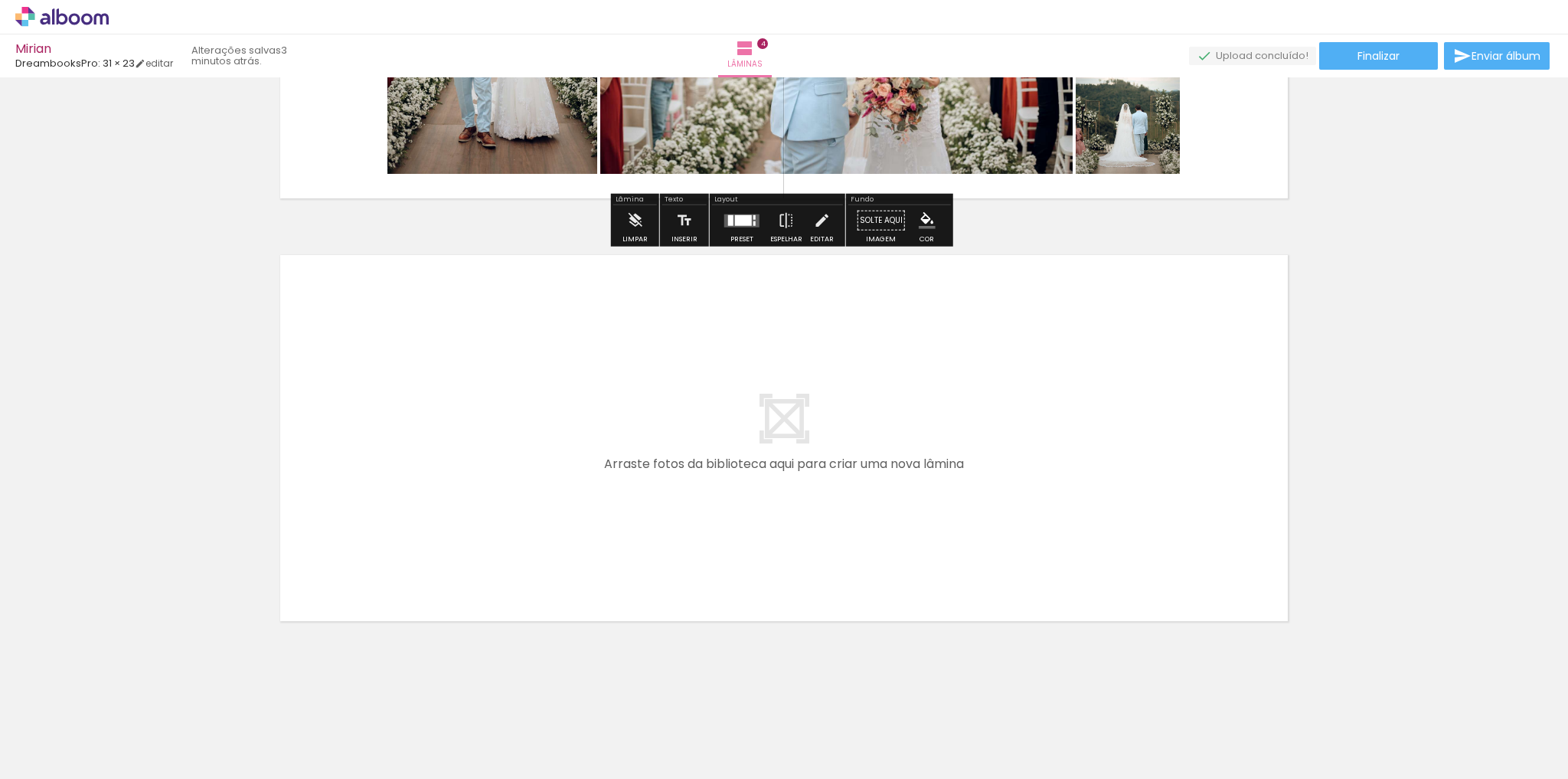
drag, startPoint x: 782, startPoint y: 739, endPoint x: 855, endPoint y: 656, distance: 110.5
click at [812, 574] on quentale-workspace at bounding box center [784, 390] width 1568 height 779
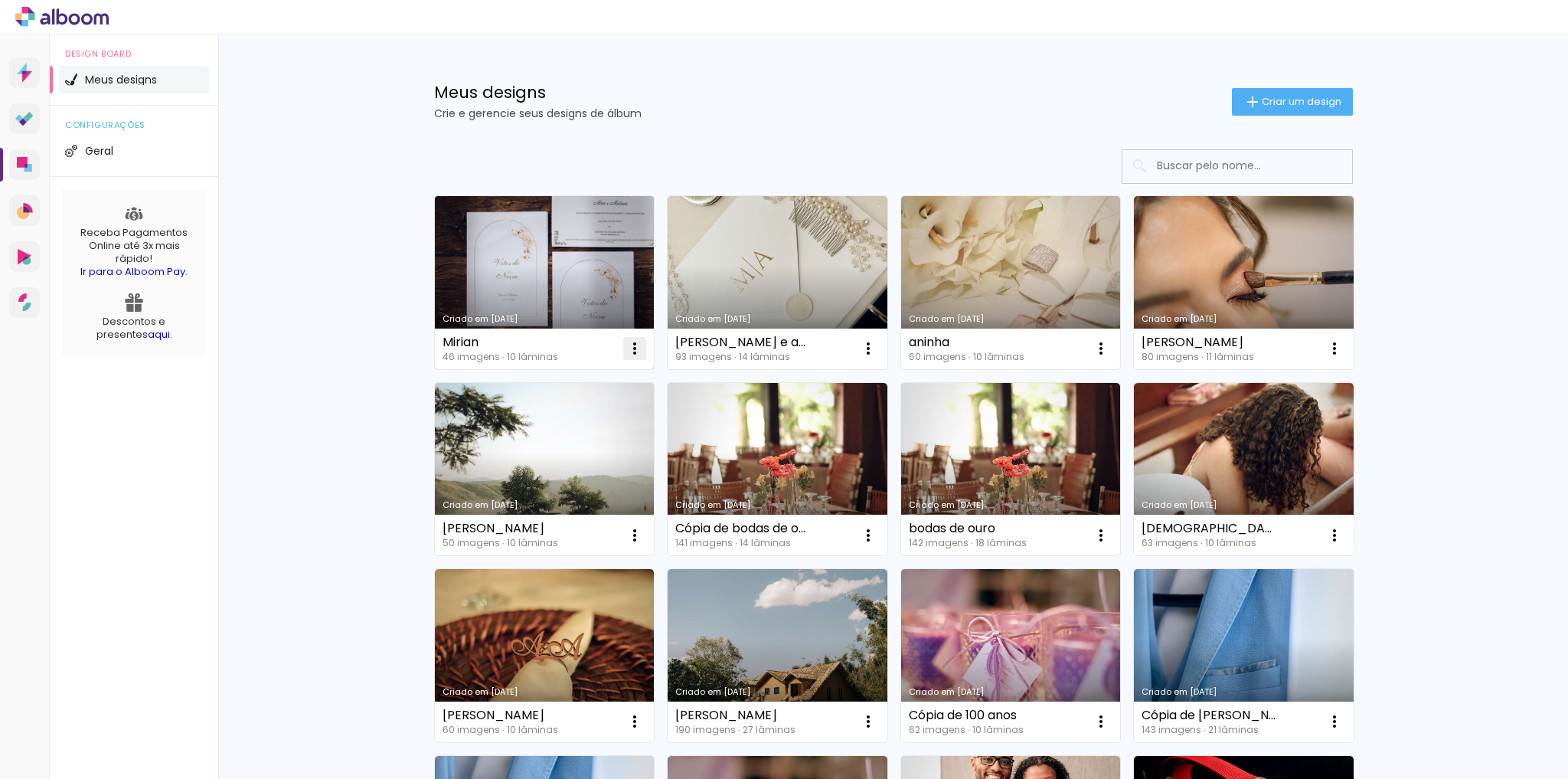
click at [628, 349] on iron-icon at bounding box center [634, 349] width 19 height 19
click at [627, 413] on paper-item "Fazer uma cópia" at bounding box center [569, 414] width 151 height 31
type input "Cópia de Mirian"
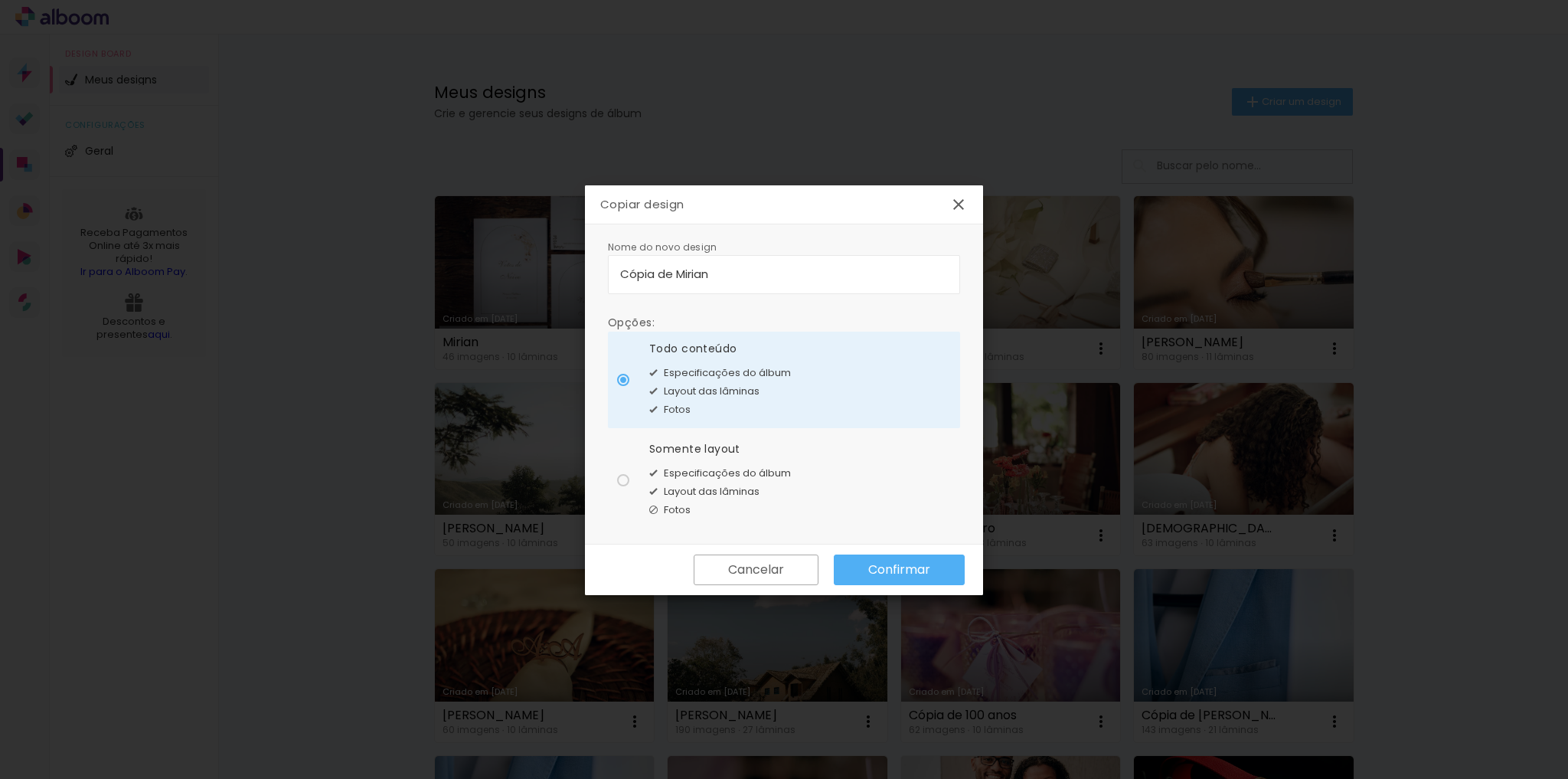
click at [0, 0] on slot "Confirmar" at bounding box center [0, 0] width 0 height 0
